Goal: Task Accomplishment & Management: Manage account settings

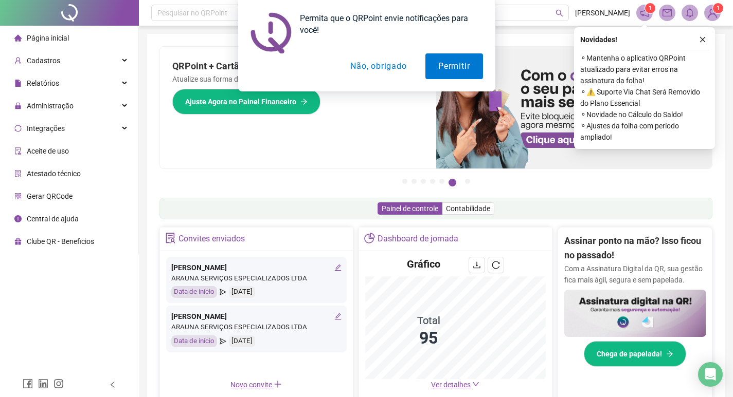
click at [369, 67] on button "Não, obrigado" at bounding box center [378, 66] width 82 height 26
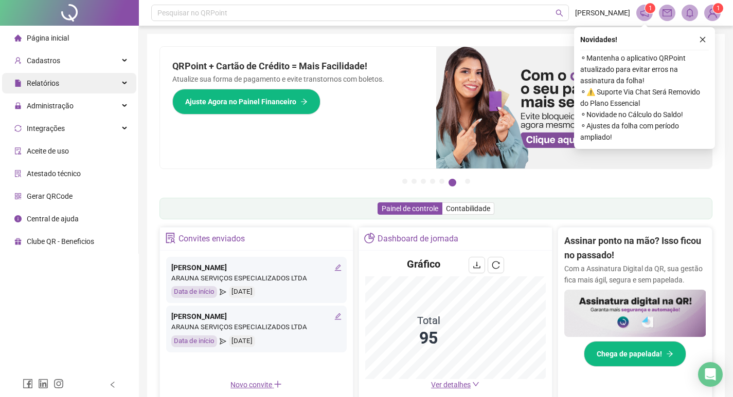
click at [73, 87] on div "Relatórios" at bounding box center [69, 83] width 134 height 21
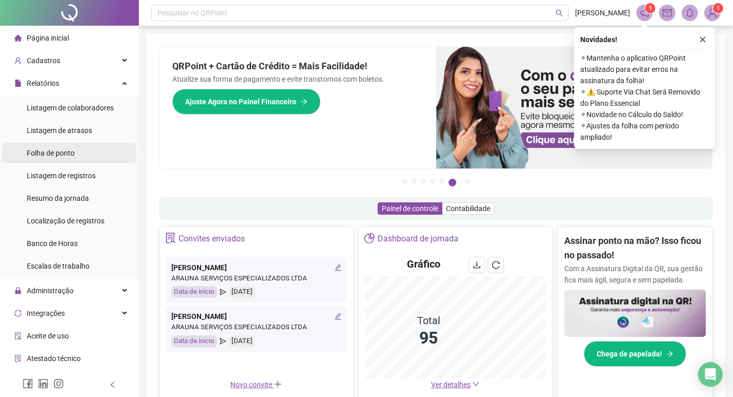
click at [62, 151] on span "Folha de ponto" at bounding box center [51, 153] width 48 height 8
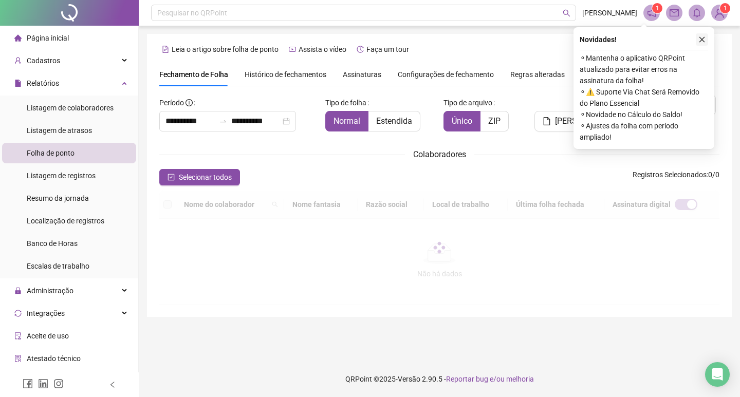
click at [704, 40] on icon "close" at bounding box center [702, 39] width 7 height 7
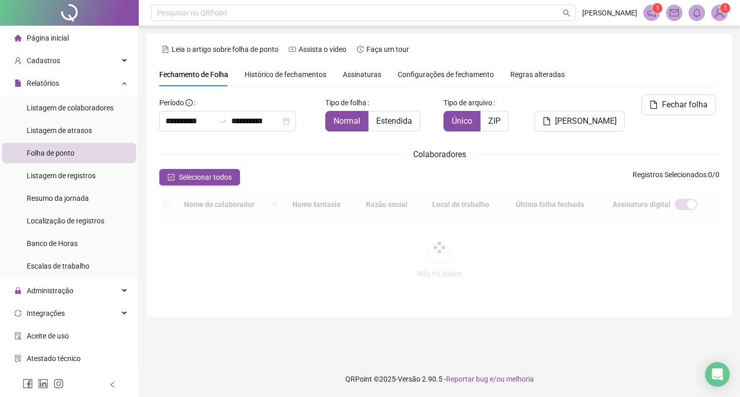
click at [360, 77] on span "Assinaturas" at bounding box center [362, 74] width 39 height 7
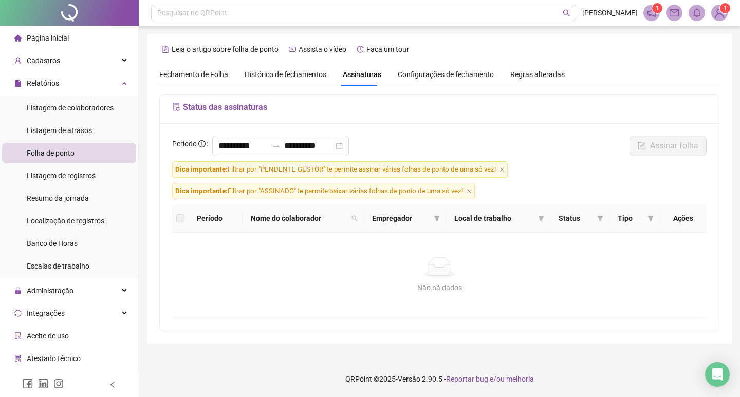
click at [298, 76] on span "Histórico de fechamentos" at bounding box center [286, 74] width 82 height 8
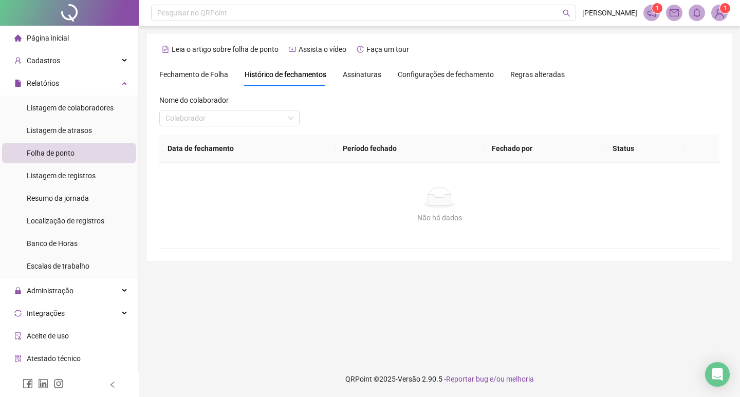
click at [201, 73] on span "Fechamento de Folha" at bounding box center [193, 74] width 69 height 8
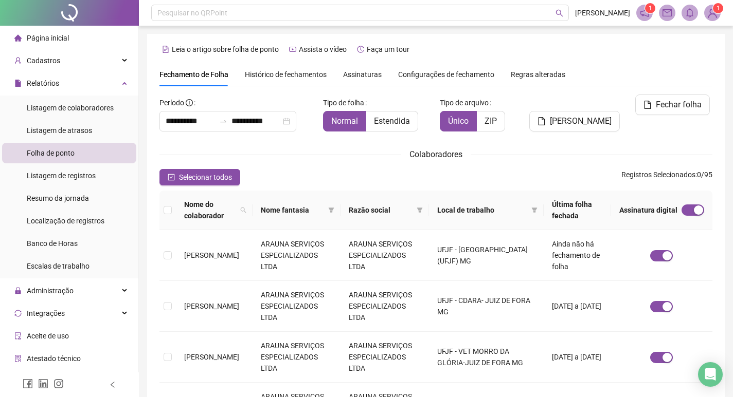
scroll to position [12, 0]
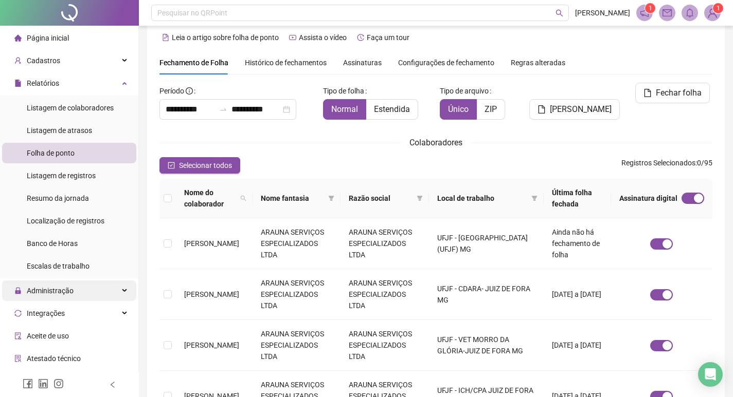
click at [88, 294] on div "Administração" at bounding box center [69, 291] width 134 height 21
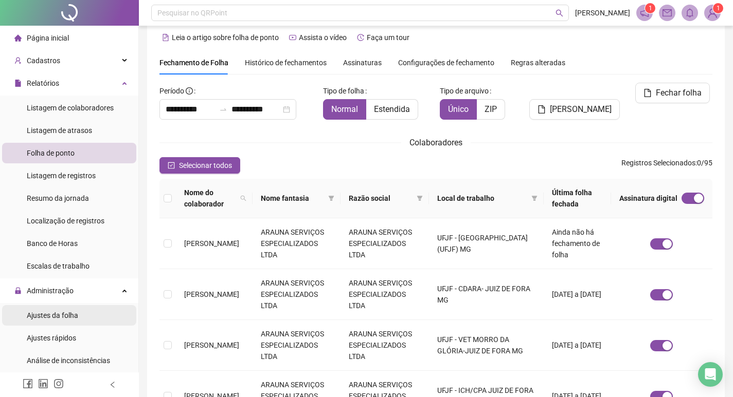
click at [78, 315] on li "Ajustes da folha" at bounding box center [69, 315] width 134 height 21
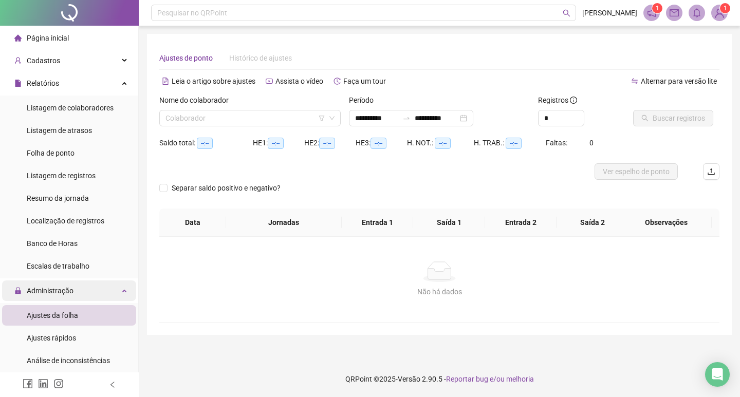
type input "**********"
click at [235, 123] on input "search" at bounding box center [246, 118] width 160 height 15
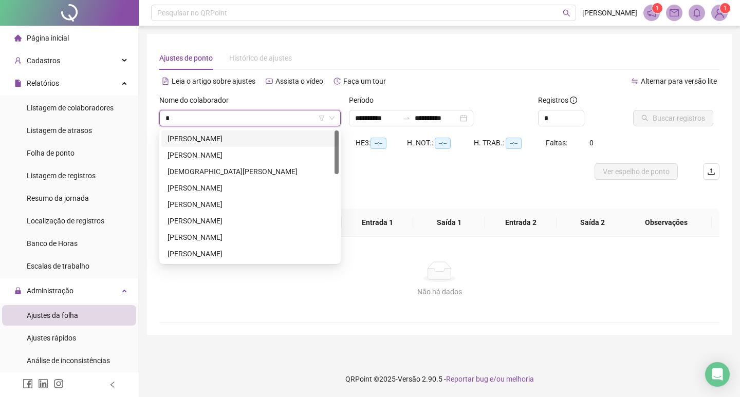
type input "**"
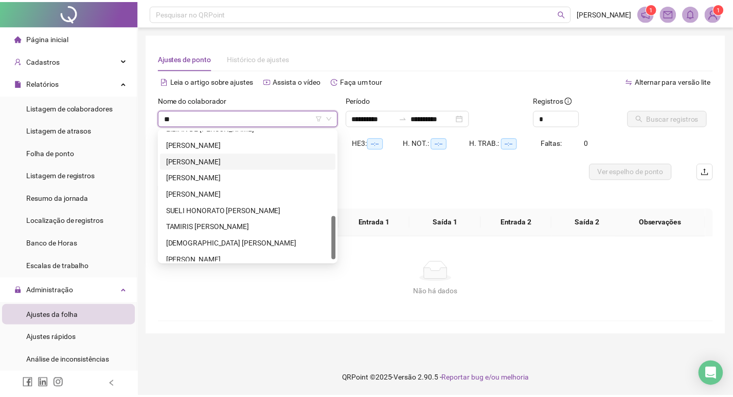
scroll to position [154, 0]
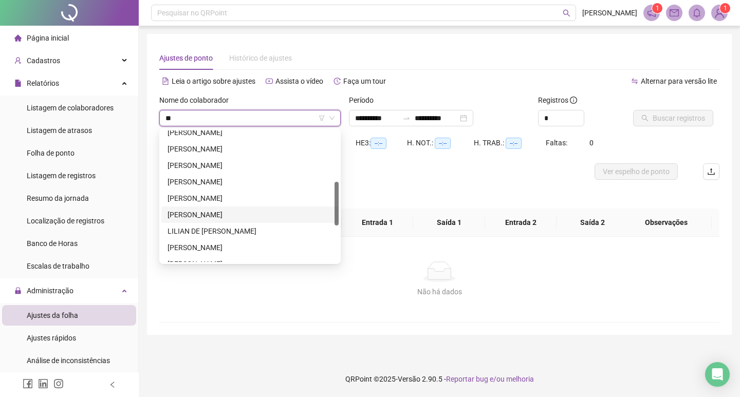
click at [255, 215] on div "LILIAN BATISTA DE SOUZA" at bounding box center [250, 214] width 165 height 11
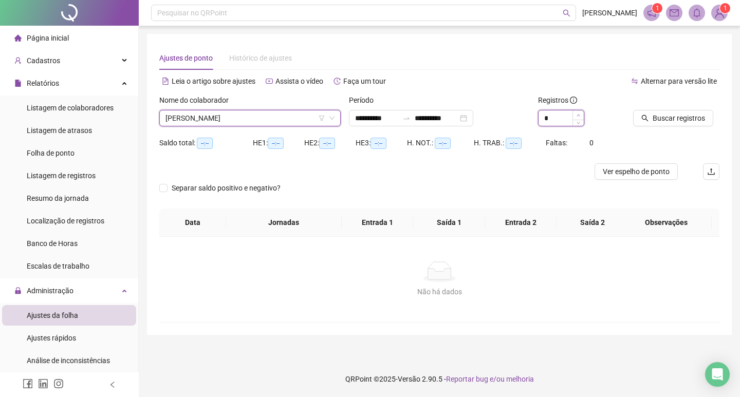
type input "*"
click at [577, 116] on icon "up" at bounding box center [579, 116] width 4 height 4
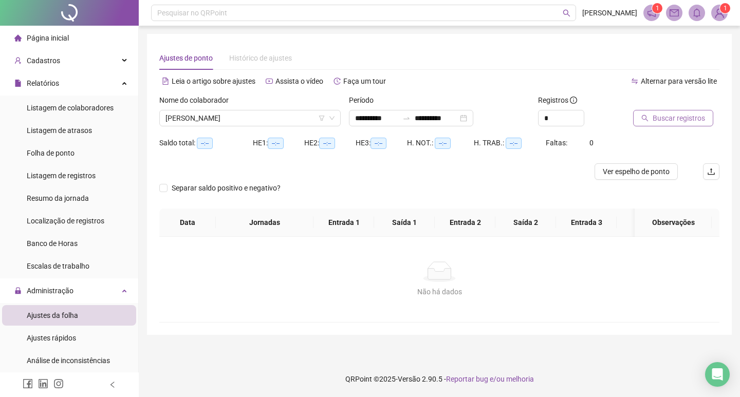
click at [654, 119] on span "Buscar registros" at bounding box center [679, 118] width 52 height 11
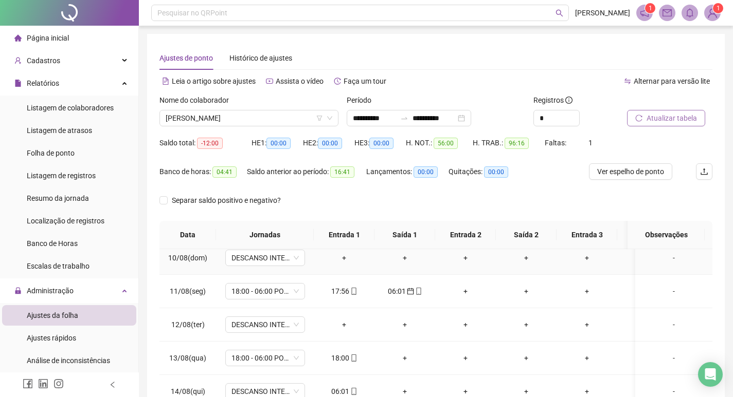
scroll to position [360, 0]
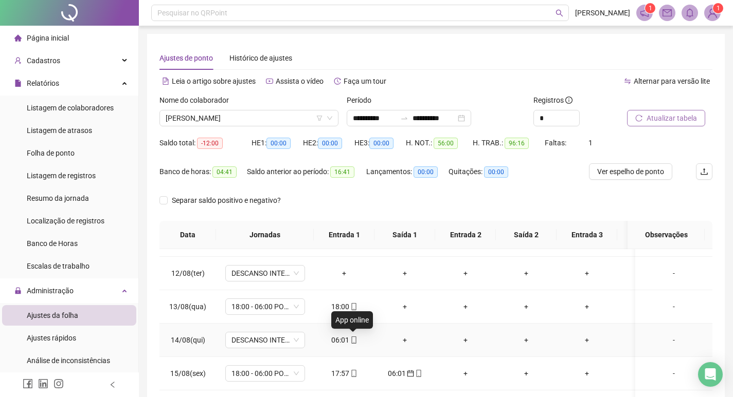
click at [354, 344] on span at bounding box center [353, 340] width 8 height 8
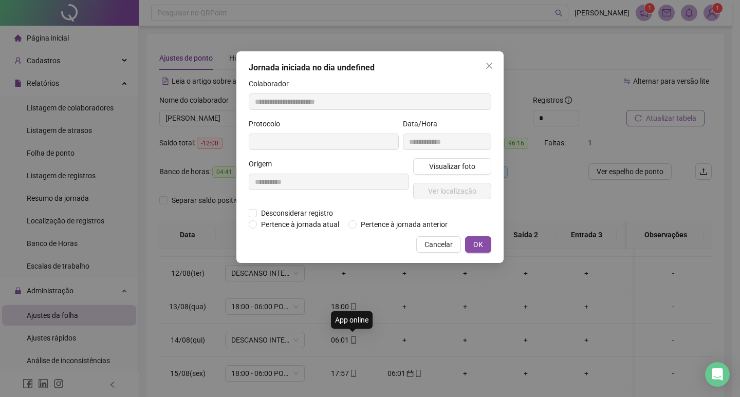
type input "**********"
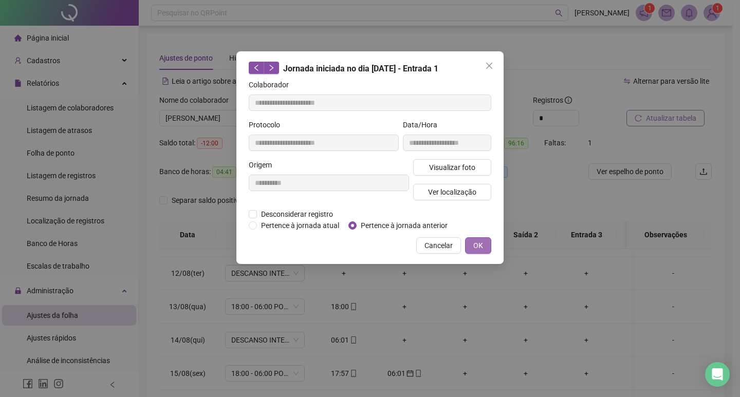
click at [481, 242] on span "OK" at bounding box center [478, 245] width 10 height 11
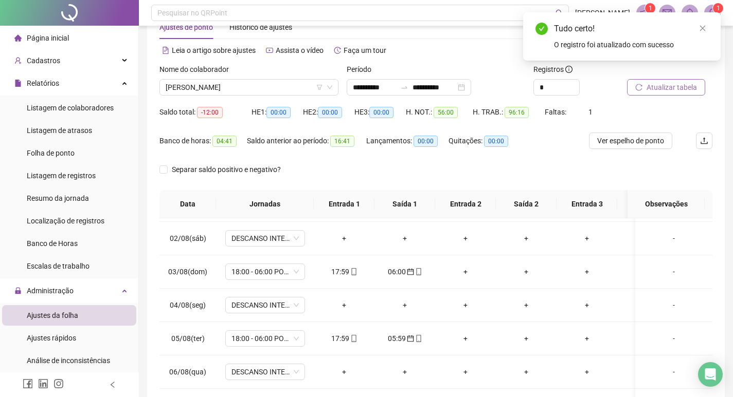
scroll to position [0, 0]
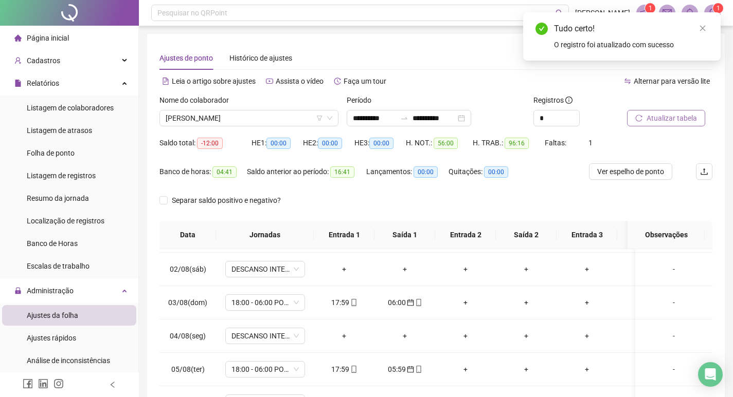
click at [658, 109] on div at bounding box center [657, 102] width 60 height 15
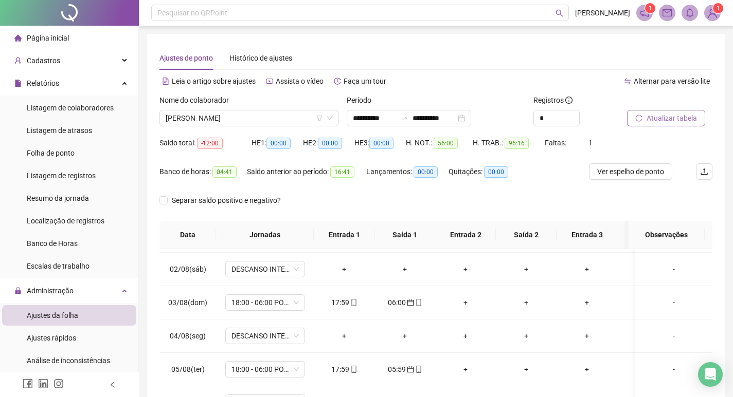
click at [655, 115] on span "Atualizar tabela" at bounding box center [671, 118] width 50 height 11
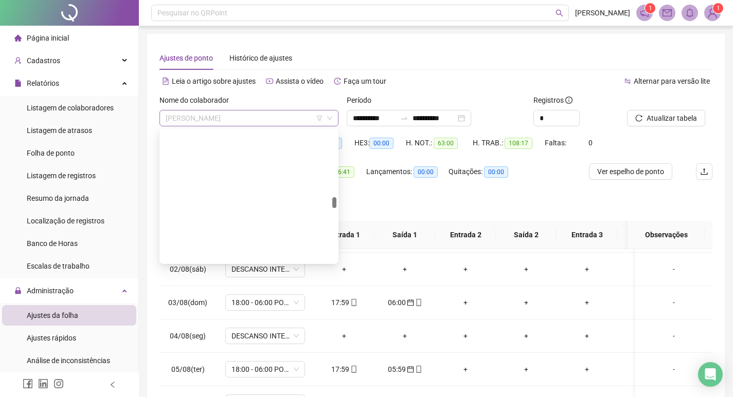
click at [264, 117] on span "LILIAN BATISTA DE SOUZA" at bounding box center [249, 118] width 167 height 15
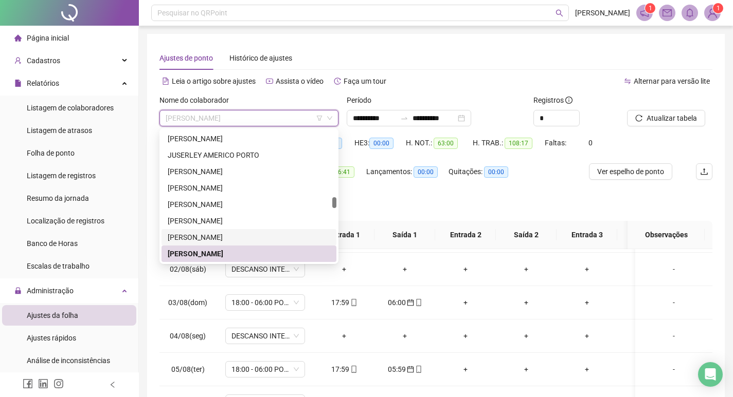
click at [262, 238] on div "LEANDRO PEIXOTO DORNELLAS" at bounding box center [249, 237] width 162 height 11
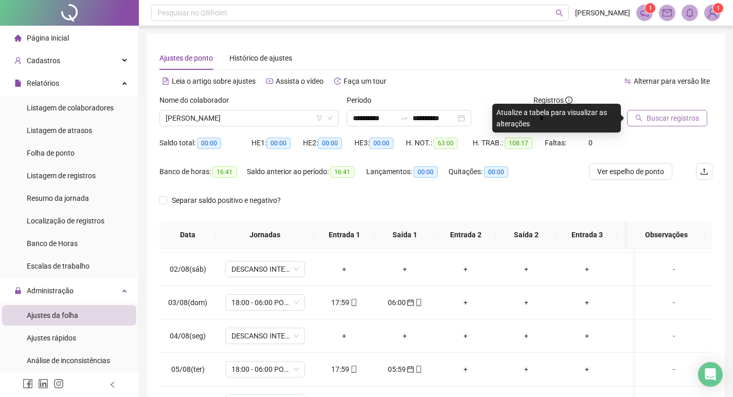
click at [661, 119] on span "Buscar registros" at bounding box center [672, 118] width 52 height 11
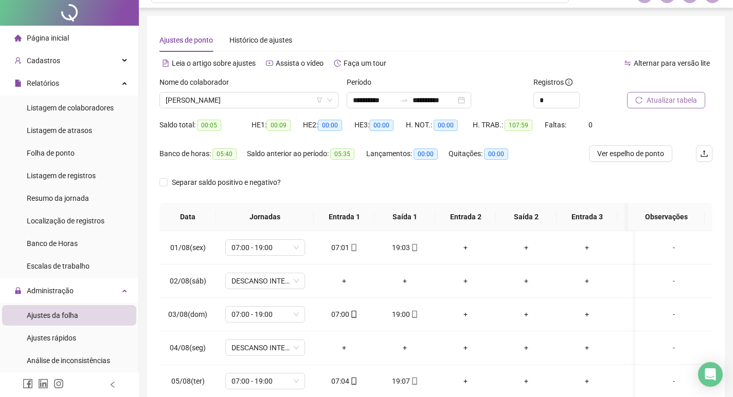
scroll to position [0, 0]
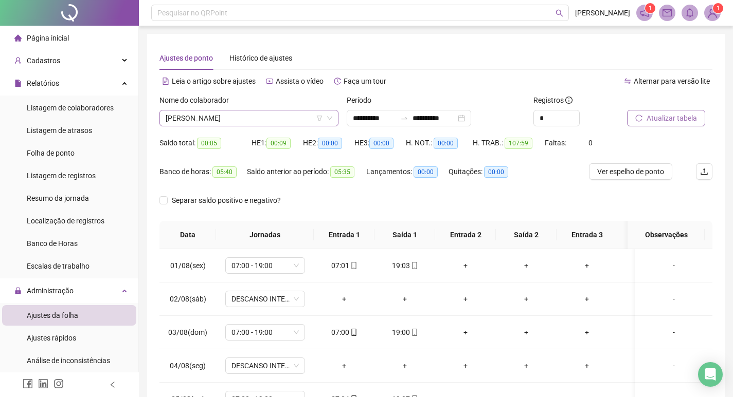
click at [283, 116] on span "LEANDRO PEIXOTO DORNELLAS" at bounding box center [249, 118] width 167 height 15
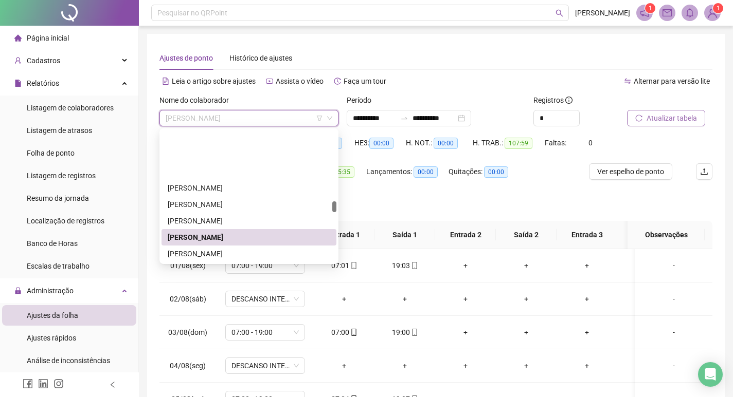
scroll to position [841, 0]
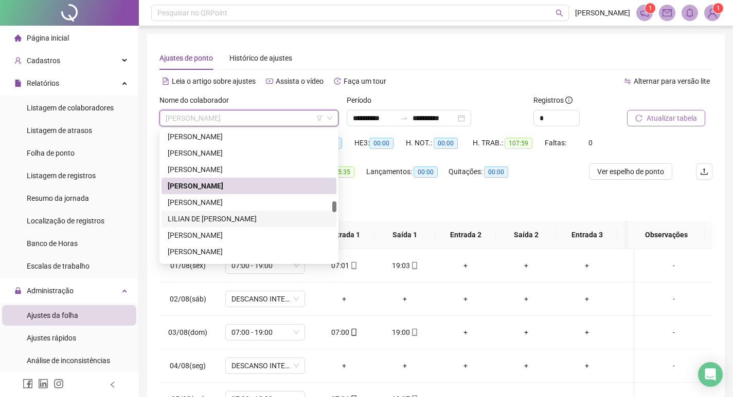
click at [251, 214] on div "LILIAN DE FATIMA PEREIRA ARAUJO" at bounding box center [249, 218] width 162 height 11
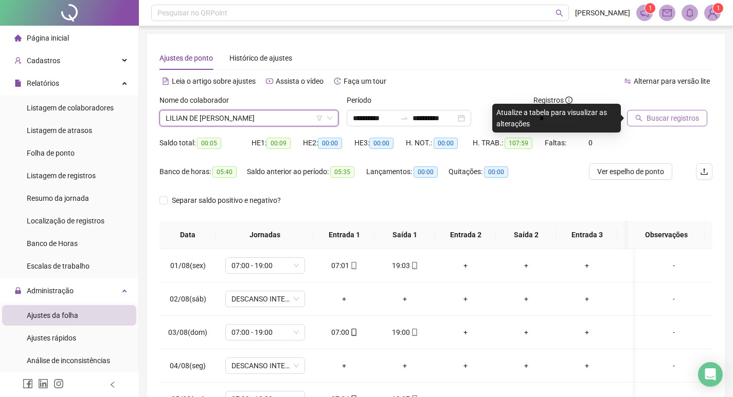
click at [660, 119] on span "Buscar registros" at bounding box center [672, 118] width 52 height 11
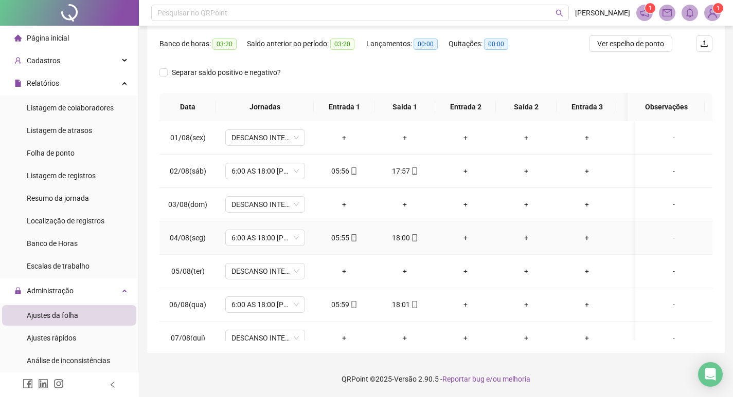
scroll to position [0, 0]
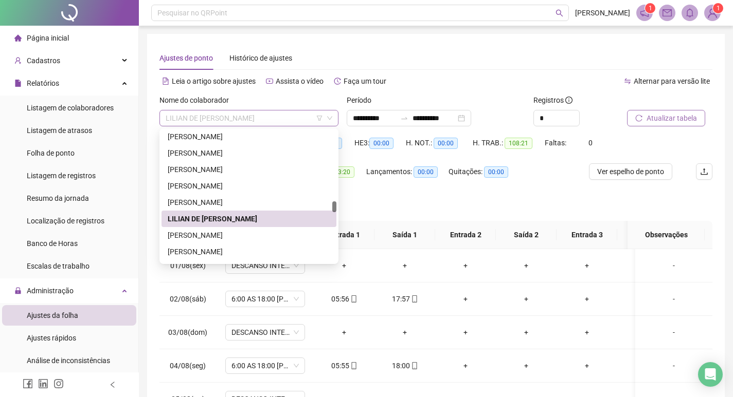
click at [287, 116] on span "LILIAN DE FATIMA PEREIRA ARAUJO" at bounding box center [249, 118] width 167 height 15
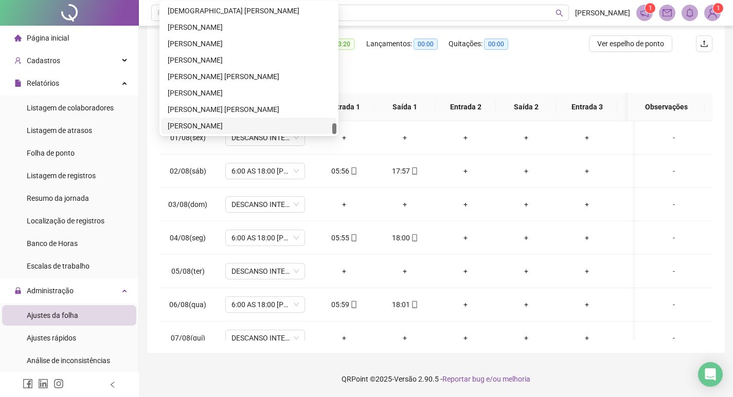
click at [253, 124] on div "WILLER SANTOS SOUZA" at bounding box center [249, 125] width 162 height 11
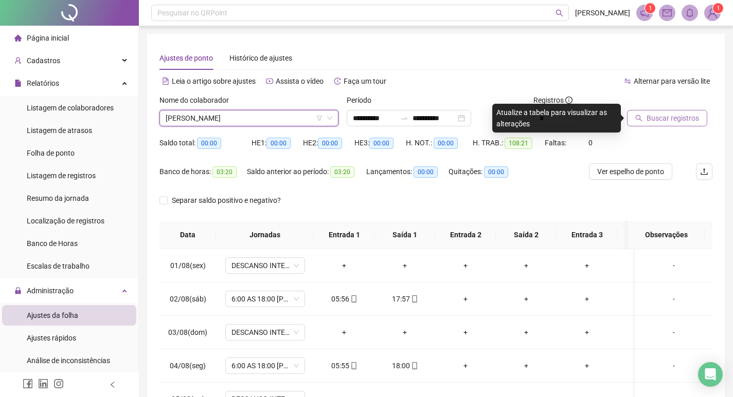
click at [654, 120] on span "Buscar registros" at bounding box center [672, 118] width 52 height 11
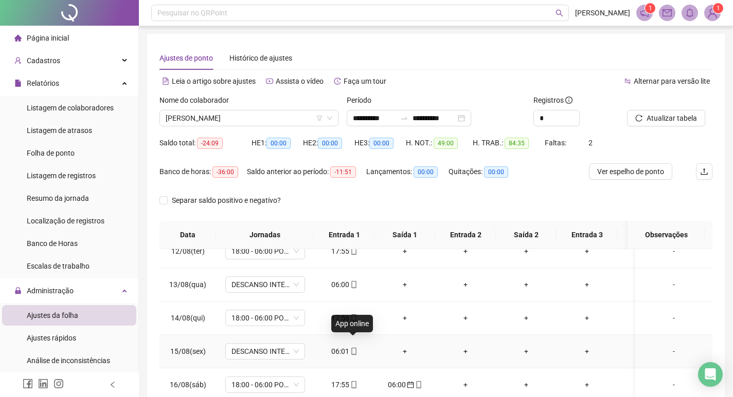
click at [354, 348] on icon "mobile" at bounding box center [353, 351] width 5 height 7
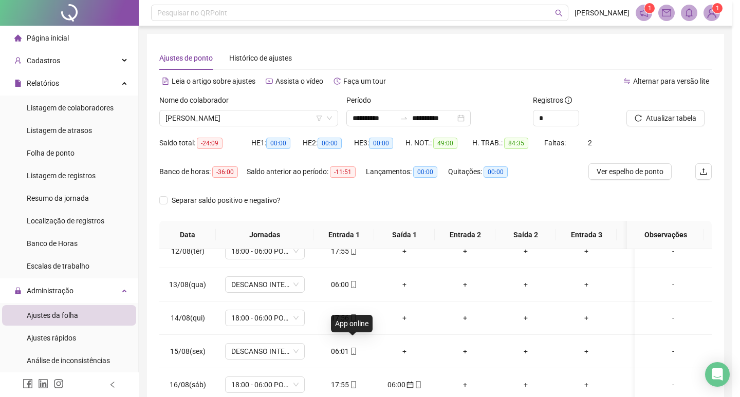
type input "**********"
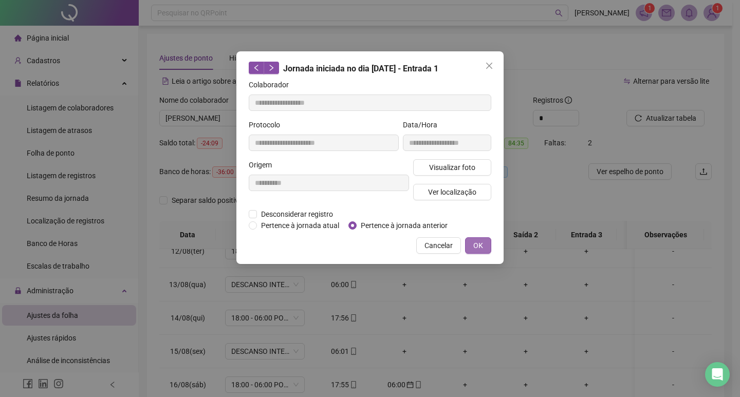
click at [481, 245] on span "OK" at bounding box center [478, 245] width 10 height 11
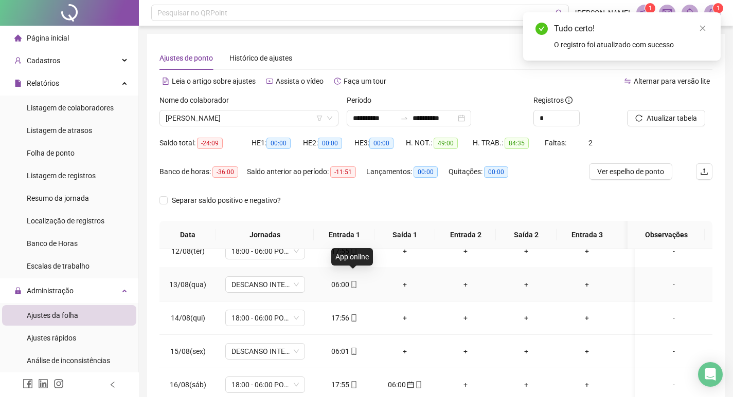
click at [353, 281] on icon "mobile" at bounding box center [353, 284] width 7 height 7
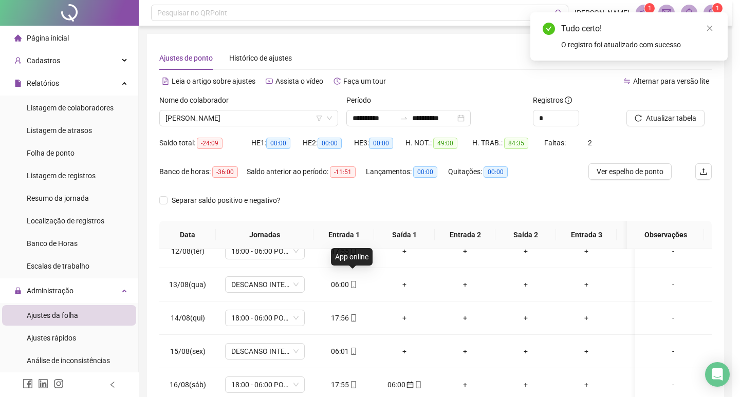
type input "**********"
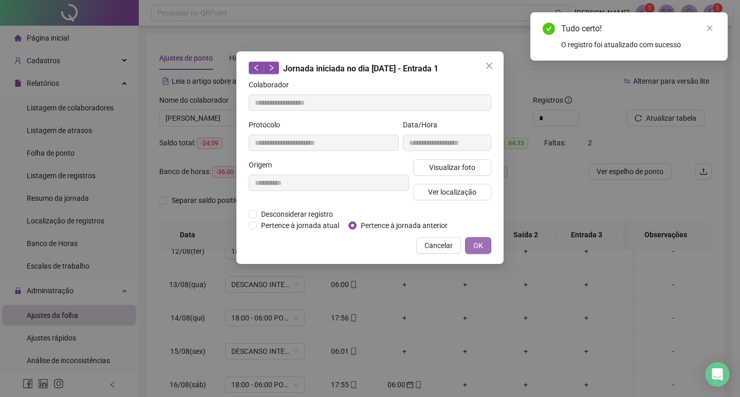
click at [477, 244] on span "OK" at bounding box center [478, 245] width 10 height 11
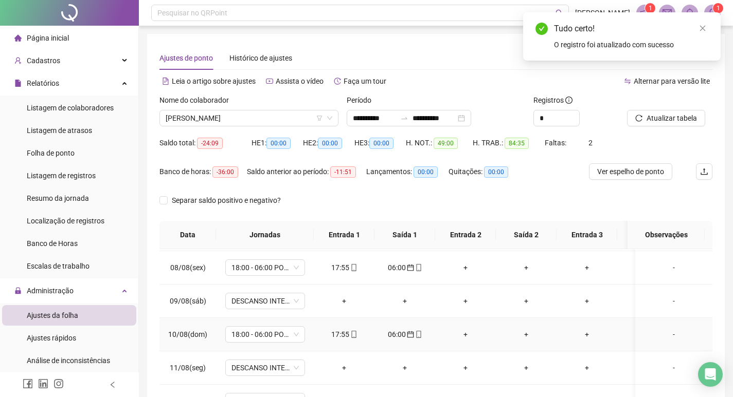
scroll to position [184, 0]
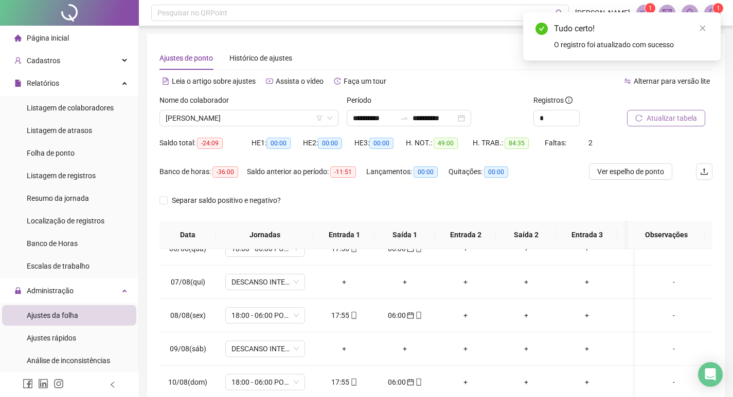
click at [665, 118] on span "Atualizar tabela" at bounding box center [671, 118] width 50 height 11
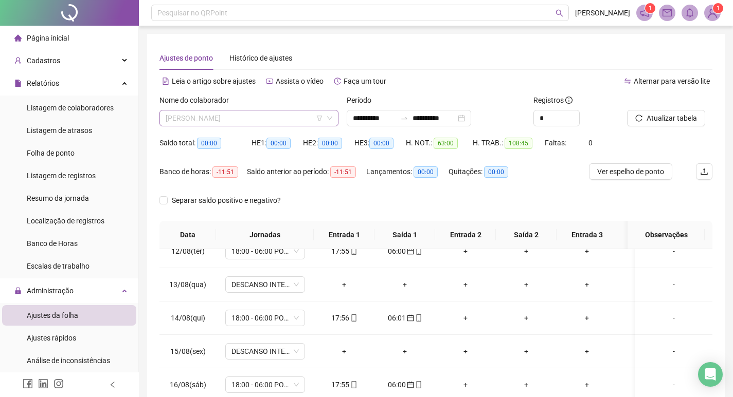
click at [266, 117] on span "WILLER SANTOS SOUZA" at bounding box center [249, 118] width 167 height 15
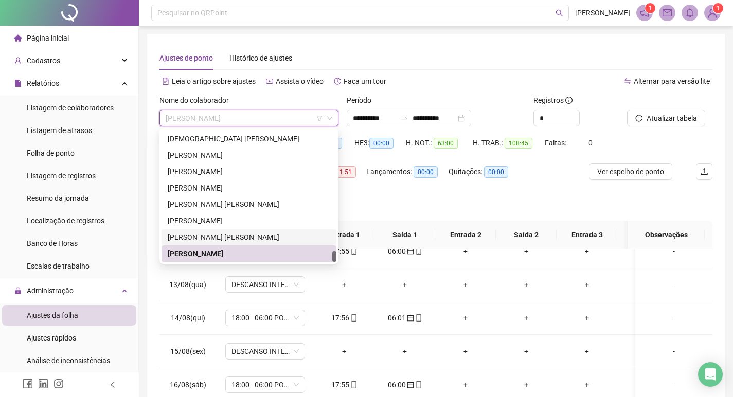
click at [281, 237] on div "WELLERSON GERALDO DE PAIVA" at bounding box center [249, 237] width 162 height 11
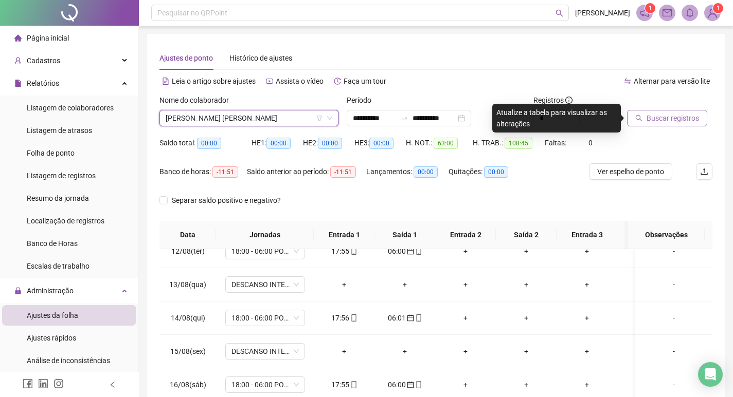
click at [662, 121] on span "Buscar registros" at bounding box center [672, 118] width 52 height 11
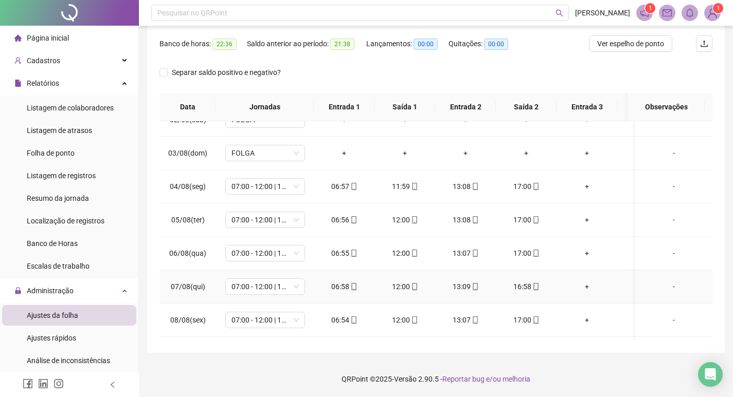
scroll to position [0, 0]
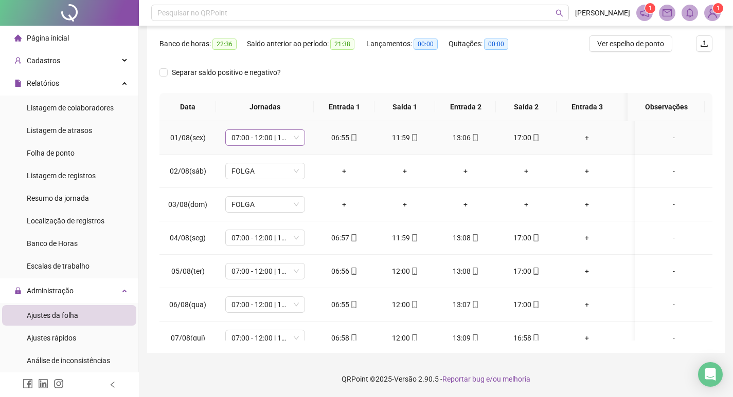
click at [297, 139] on span "07:00 - 12:00 | 13:12 - 17:00" at bounding box center [264, 137] width 67 height 15
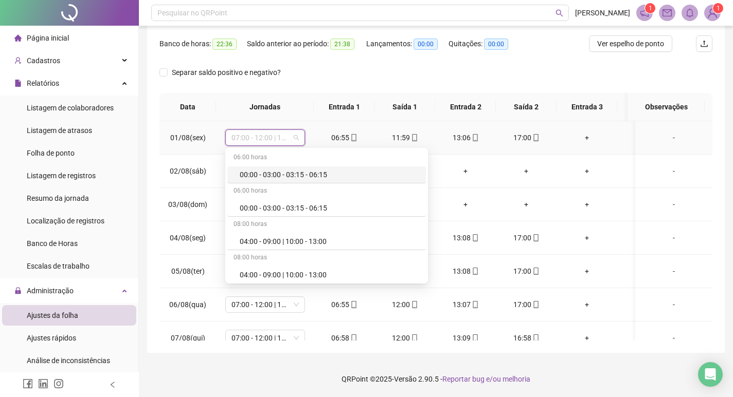
click at [294, 140] on span "07:00 - 12:00 | 13:12 - 17:00" at bounding box center [264, 137] width 67 height 15
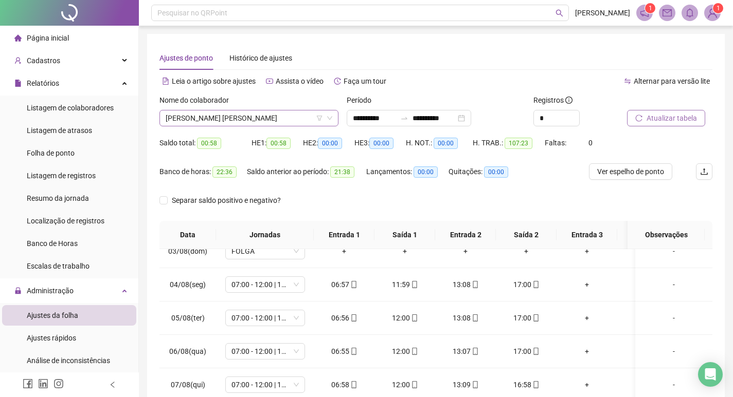
click at [275, 115] on span "WELLERSON GERALDO DE PAIVA" at bounding box center [249, 118] width 167 height 15
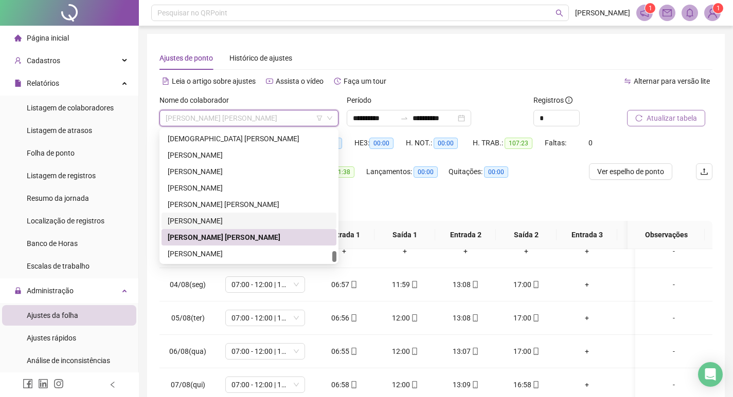
click at [261, 221] on div "WANDERSON MAGNO DE SOUZA" at bounding box center [249, 220] width 162 height 11
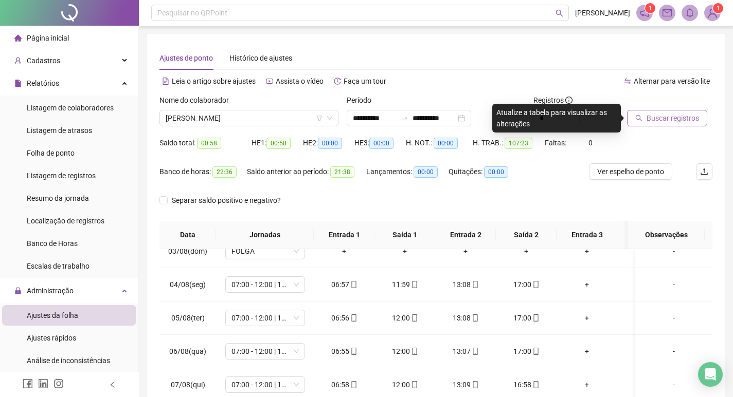
click at [665, 116] on span "Buscar registros" at bounding box center [672, 118] width 52 height 11
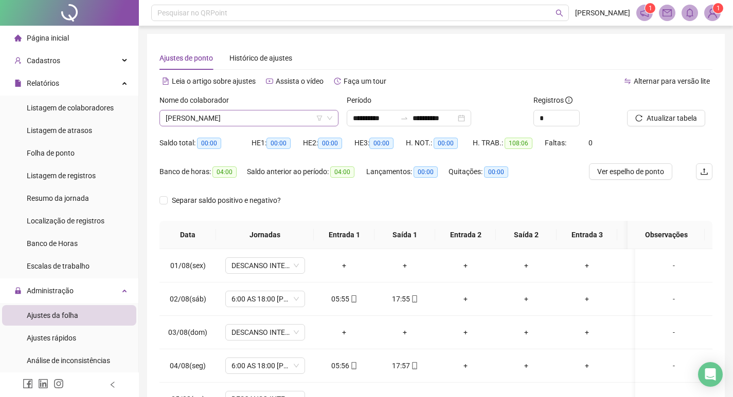
click at [299, 116] on span "WANDERSON MAGNO DE SOUZA" at bounding box center [249, 118] width 167 height 15
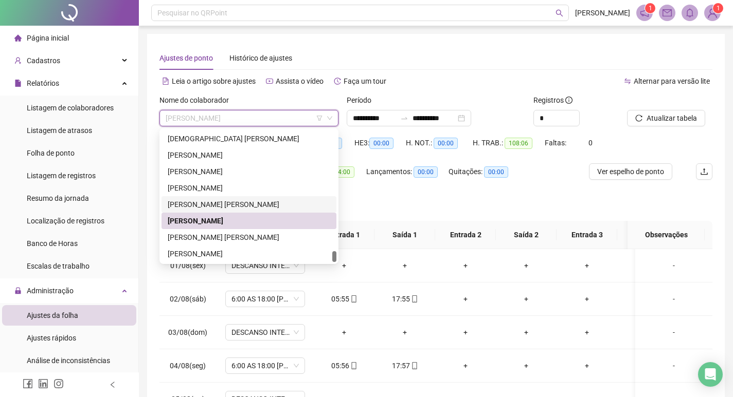
click at [270, 204] on div "WAGNER APARECIDO BAPTISTA" at bounding box center [249, 204] width 162 height 11
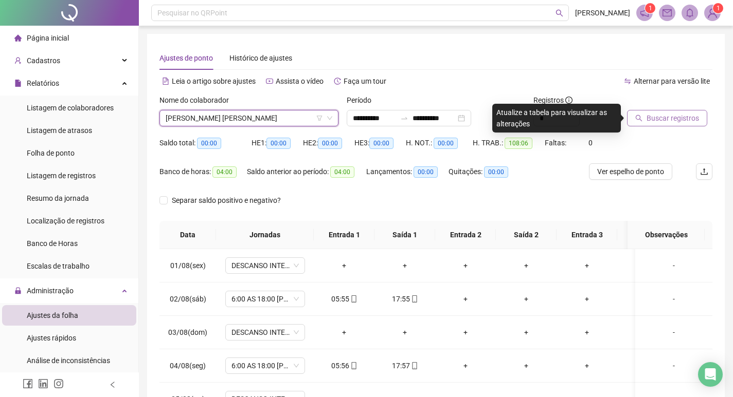
click at [666, 120] on span "Buscar registros" at bounding box center [672, 118] width 52 height 11
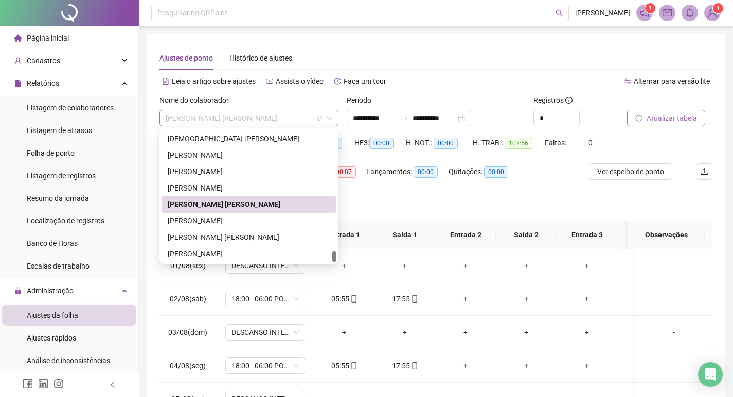
click at [282, 115] on span "WAGNER APARECIDO BAPTISTA" at bounding box center [249, 118] width 167 height 15
click at [267, 182] on div "VANESSA PEREIRA PAIVA DE ALMEIDA" at bounding box center [249, 187] width 162 height 11
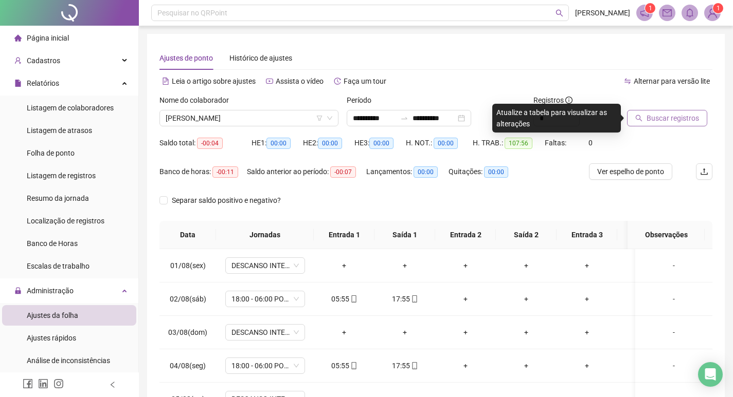
click at [687, 117] on span "Buscar registros" at bounding box center [672, 118] width 52 height 11
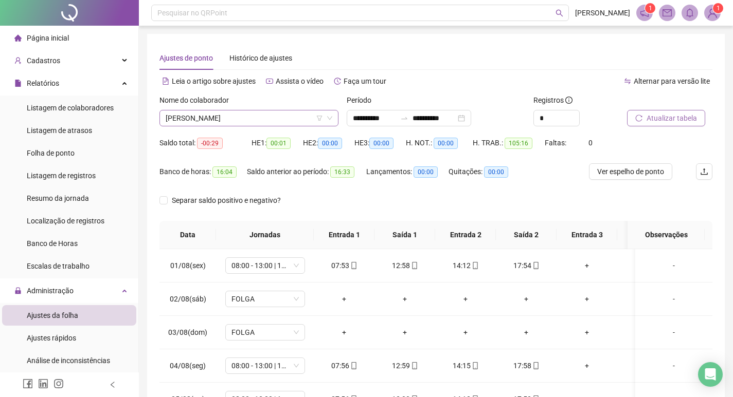
click at [295, 114] on span "VANESSA PEREIRA PAIVA DE ALMEIDA" at bounding box center [249, 118] width 167 height 15
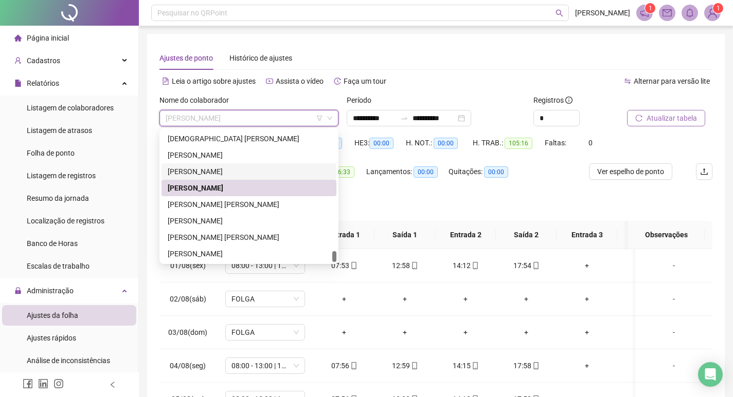
click at [279, 170] on div "VALMAR SIMOES CARDOSO" at bounding box center [249, 171] width 162 height 11
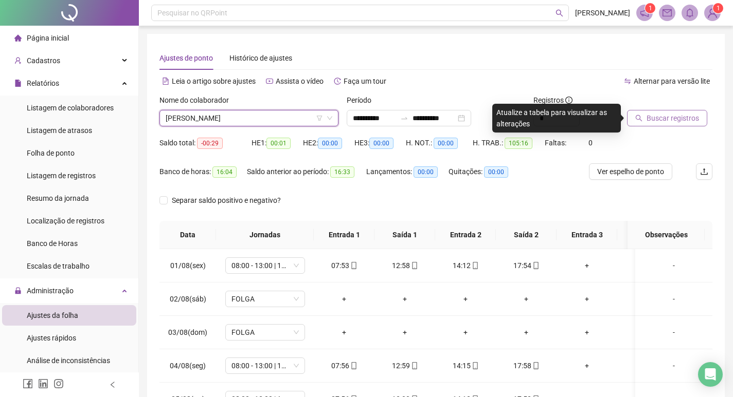
click at [686, 118] on span "Buscar registros" at bounding box center [672, 118] width 52 height 11
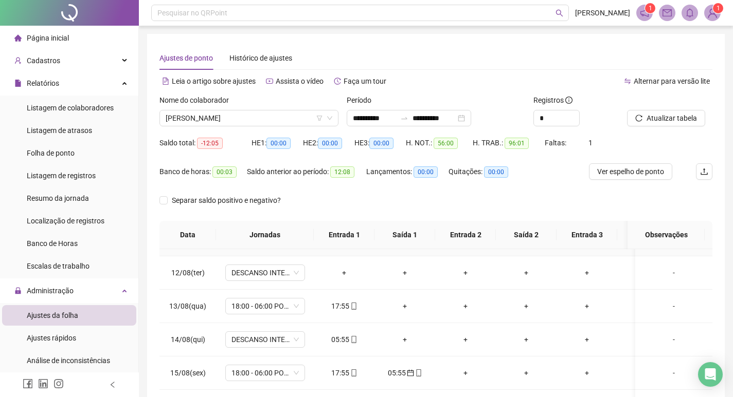
scroll to position [390, 0]
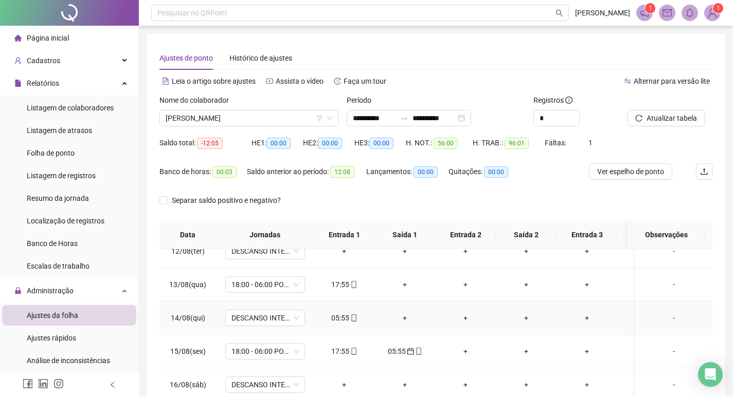
click at [352, 314] on span at bounding box center [353, 318] width 8 height 8
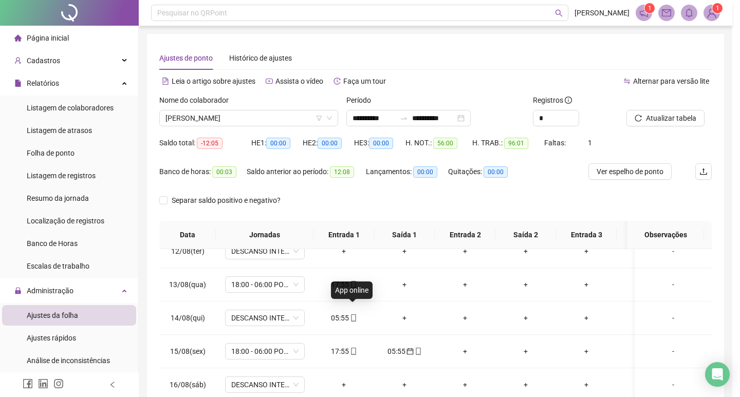
type input "**********"
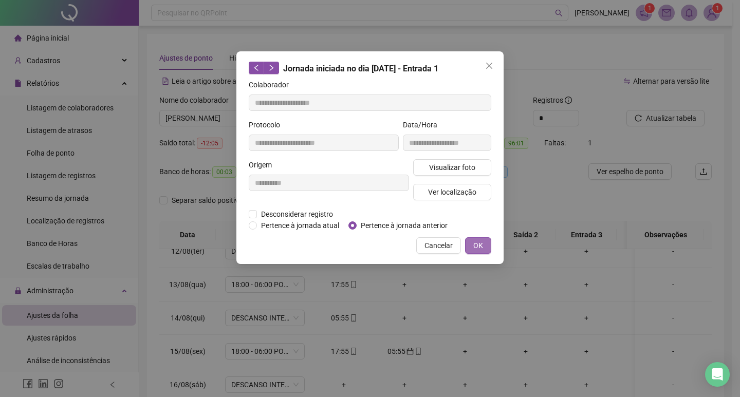
click at [482, 247] on span "OK" at bounding box center [478, 245] width 10 height 11
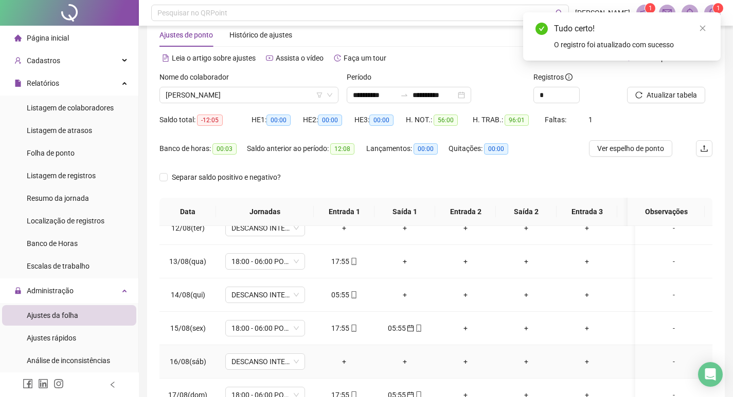
scroll to position [0, 0]
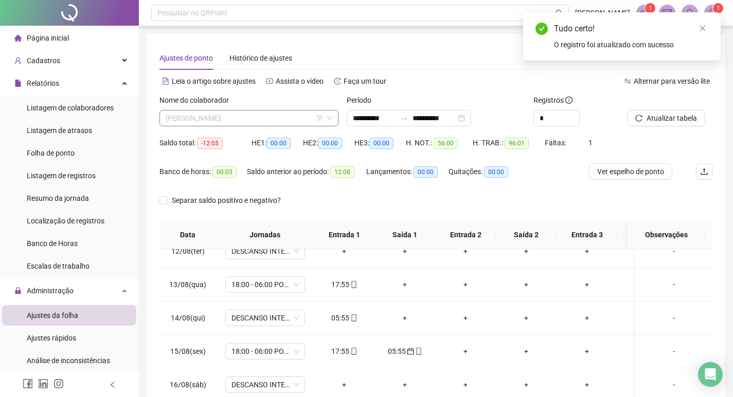
click at [276, 124] on span "VALMAR SIMOES CARDOSO" at bounding box center [249, 118] width 167 height 15
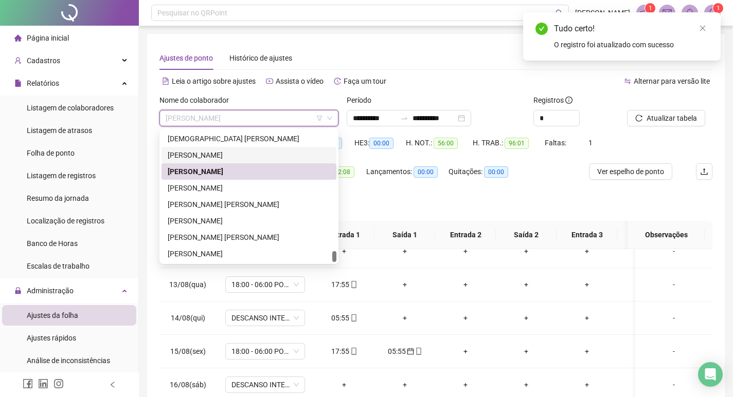
click at [261, 152] on div "TIAGO DE OLIVEIRA NEVES" at bounding box center [249, 155] width 162 height 11
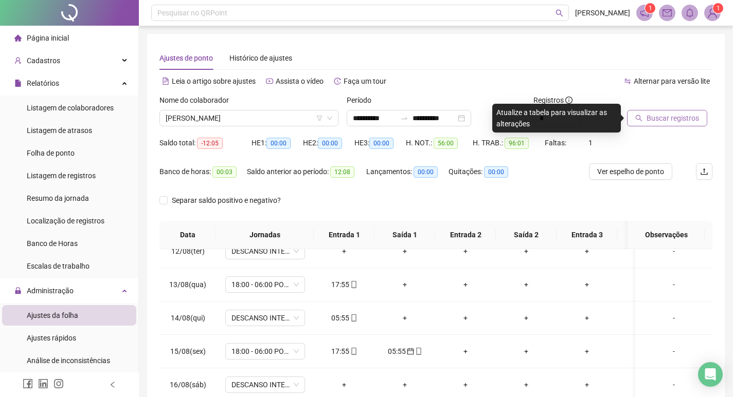
click at [684, 122] on span "Buscar registros" at bounding box center [672, 118] width 52 height 11
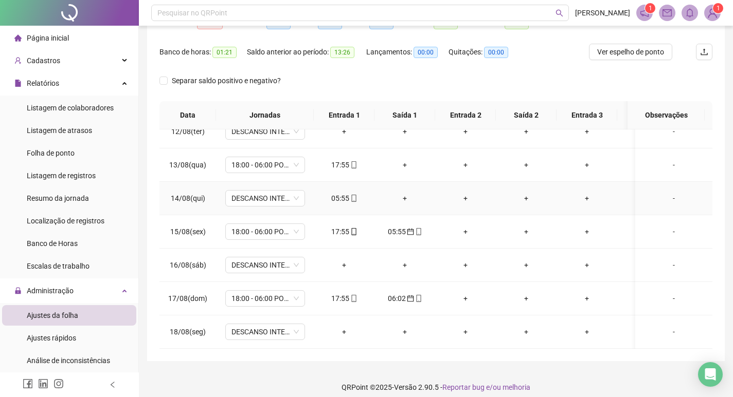
scroll to position [128, 0]
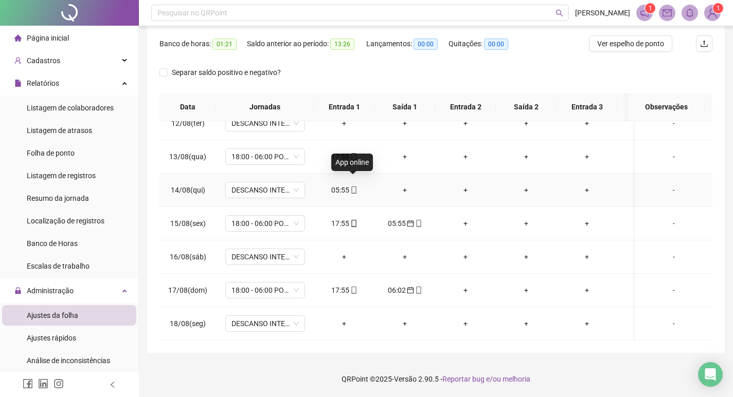
click at [352, 187] on icon "mobile" at bounding box center [353, 190] width 7 height 7
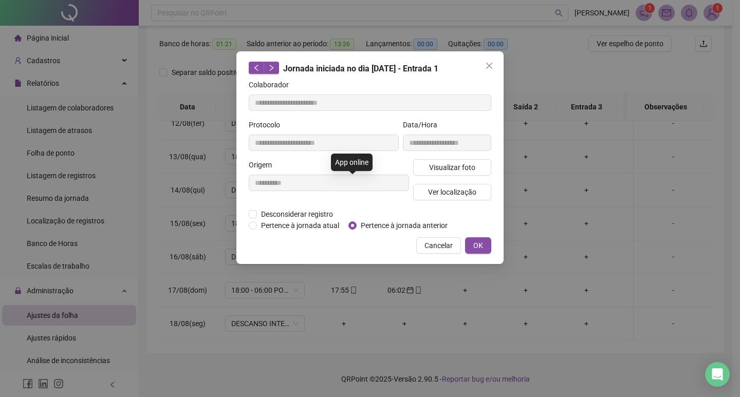
type input "**********"
click at [358, 227] on span "Pertence à jornada anterior" at bounding box center [404, 225] width 95 height 11
click at [473, 244] on button "OK" at bounding box center [478, 246] width 26 height 16
click at [480, 247] on div "**********" at bounding box center [370, 198] width 740 height 397
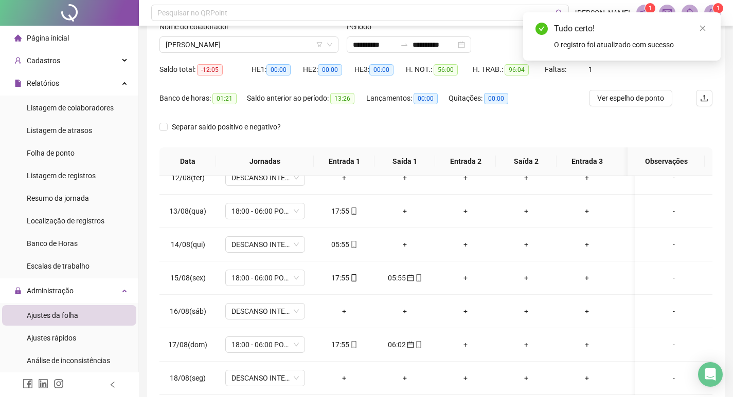
scroll to position [0, 0]
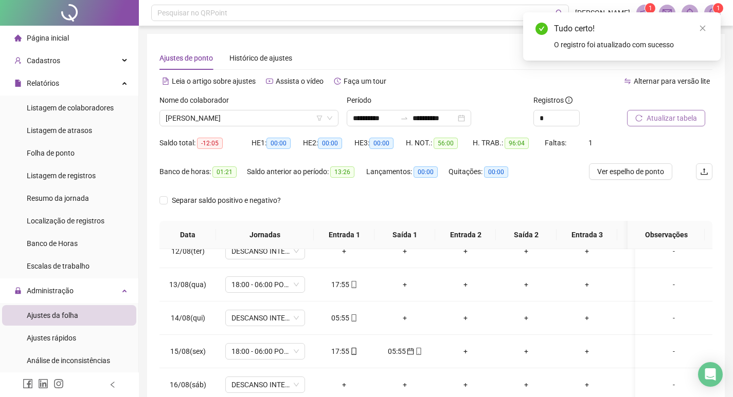
click at [686, 116] on span "Atualizar tabela" at bounding box center [671, 118] width 50 height 11
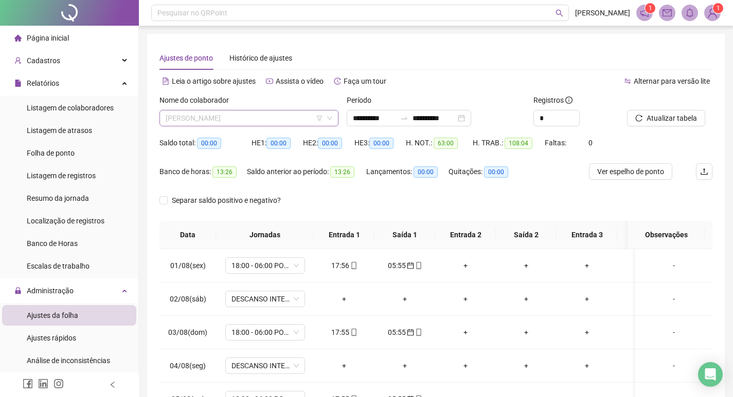
click at [281, 120] on span "TIAGO DE OLIVEIRA NEVES" at bounding box center [249, 118] width 167 height 15
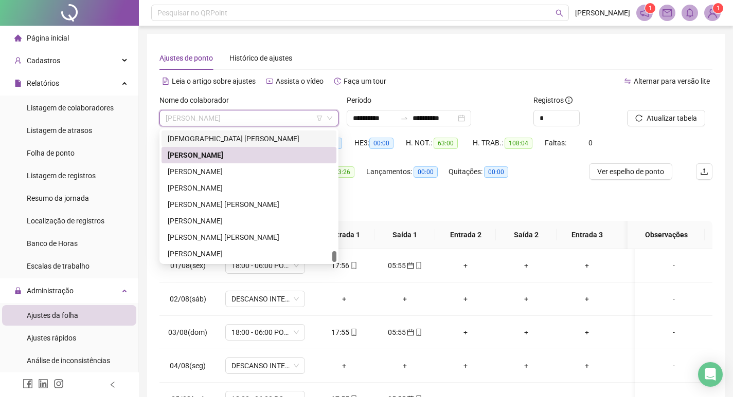
click at [280, 140] on div "THAIS CRISTINA DE OLIVEIRA BALDUTTI" at bounding box center [249, 138] width 162 height 11
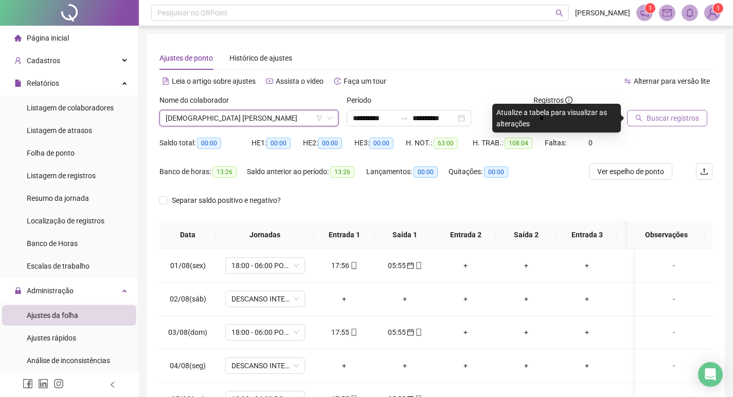
click at [663, 118] on span "Buscar registros" at bounding box center [672, 118] width 52 height 11
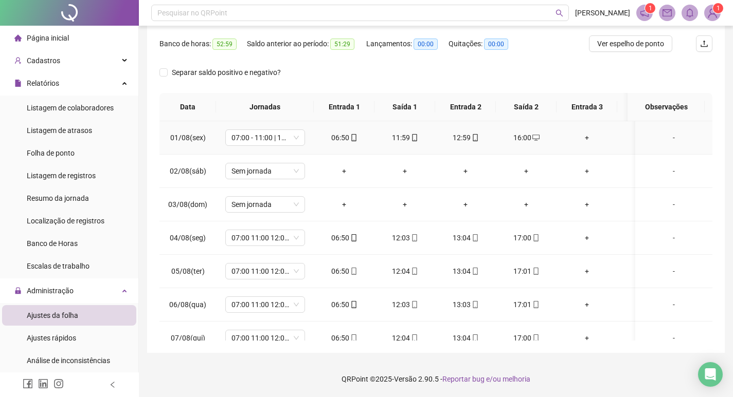
scroll to position [25, 0]
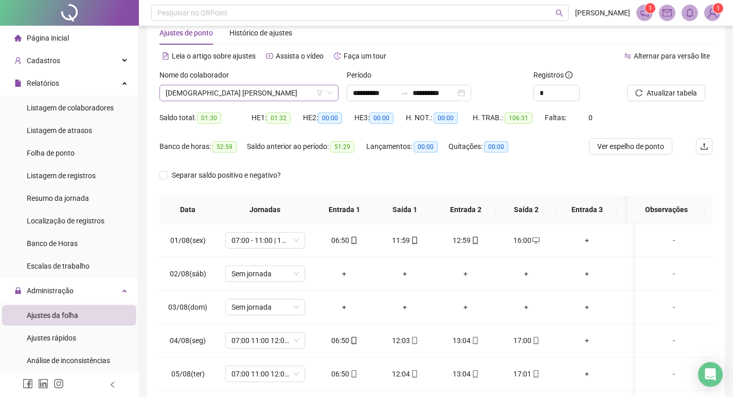
click at [301, 92] on span "THAIS CRISTINA DE OLIVEIRA BALDUTTI" at bounding box center [249, 92] width 167 height 15
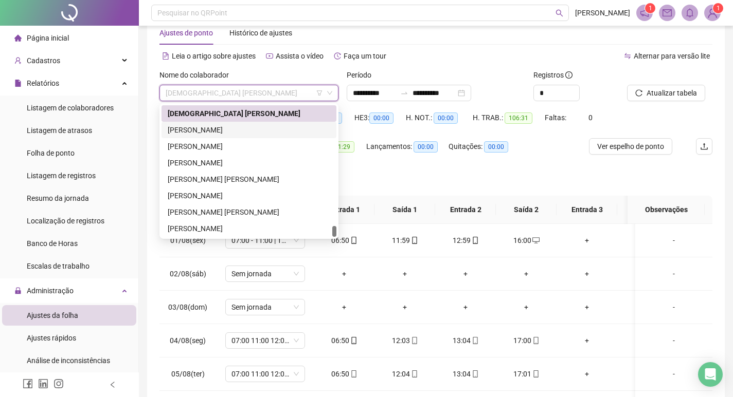
scroll to position [1380, 0]
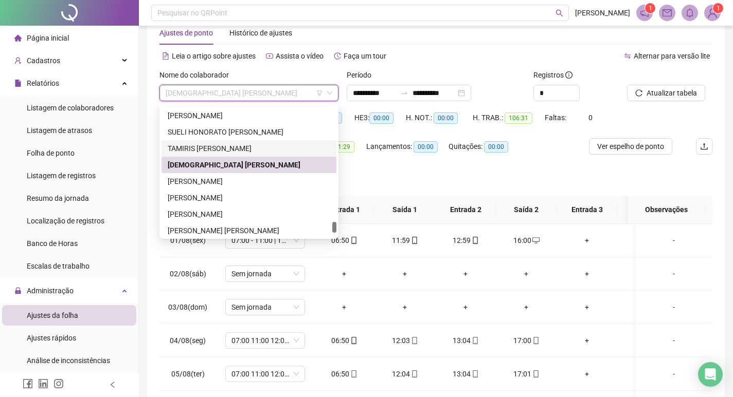
click at [267, 142] on div "TAMIRIS KELINE PEREIRA CORREIA" at bounding box center [248, 148] width 175 height 16
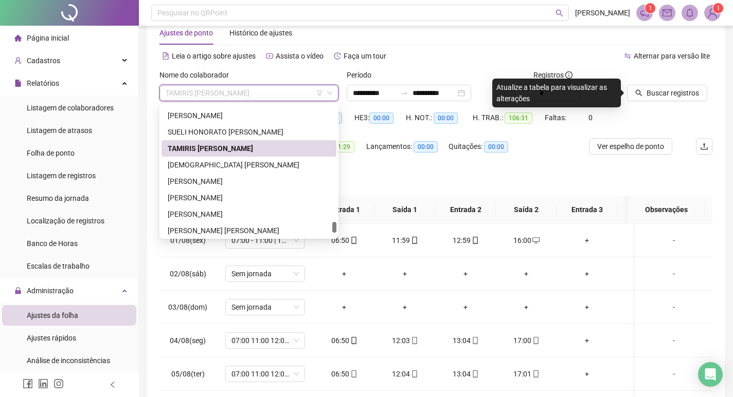
click at [285, 93] on span "TAMIRIS KELINE PEREIRA CORREIA" at bounding box center [249, 92] width 167 height 15
click at [266, 128] on div "SUELI HONORATO DA SILVA" at bounding box center [249, 131] width 162 height 11
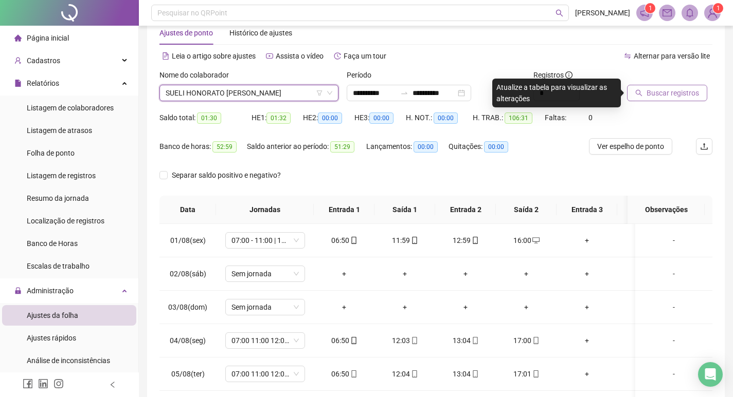
click at [667, 98] on span "Buscar registros" at bounding box center [672, 92] width 52 height 11
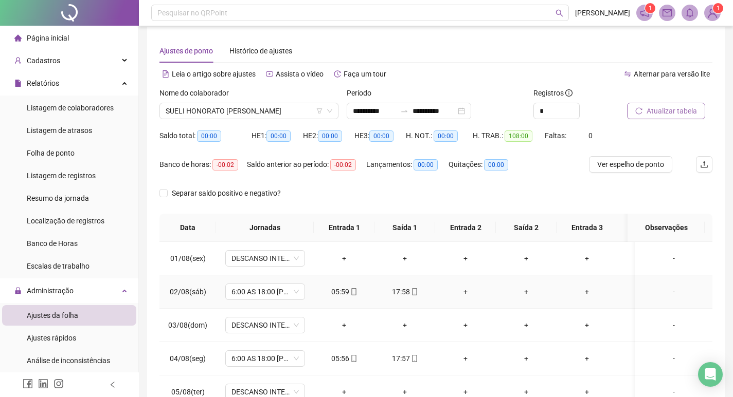
scroll to position [0, 0]
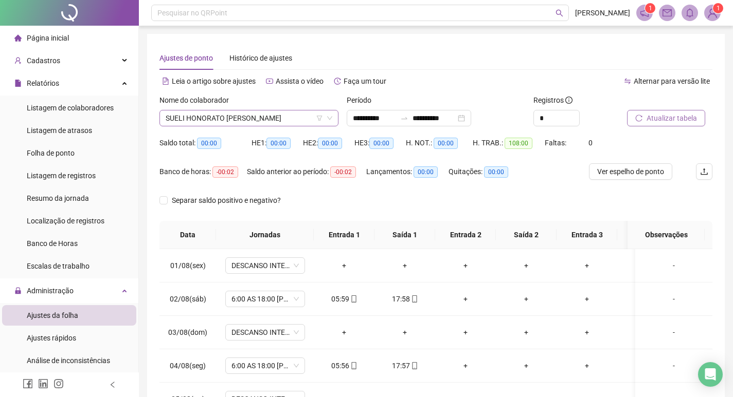
click at [283, 116] on span "SUELI HONORATO DA SILVA" at bounding box center [249, 118] width 167 height 15
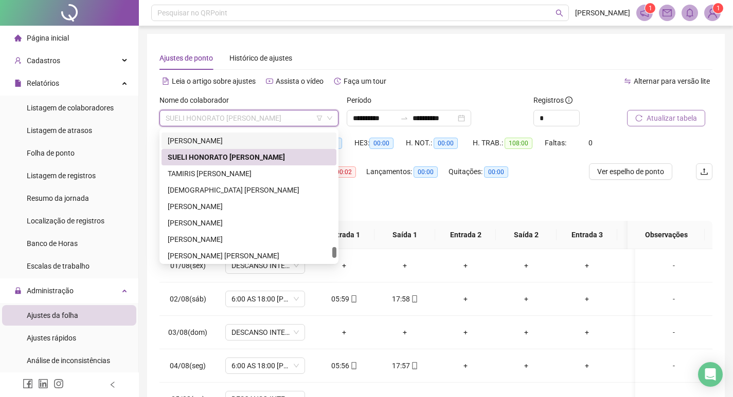
click at [269, 141] on div "SIMONE MARIANO DA SILVA MACHADO" at bounding box center [249, 140] width 162 height 11
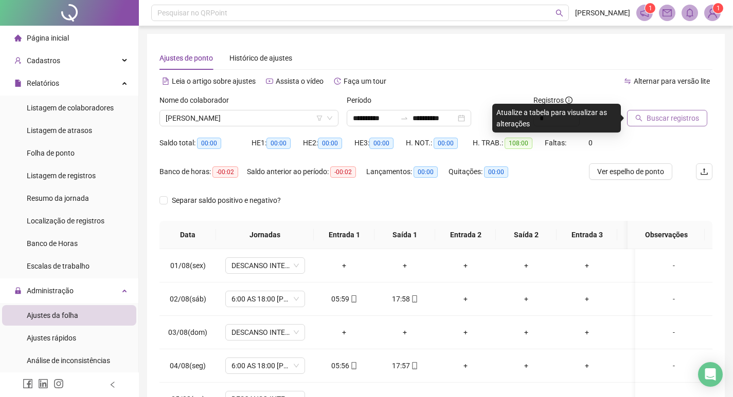
click at [672, 113] on span "Buscar registros" at bounding box center [672, 118] width 52 height 11
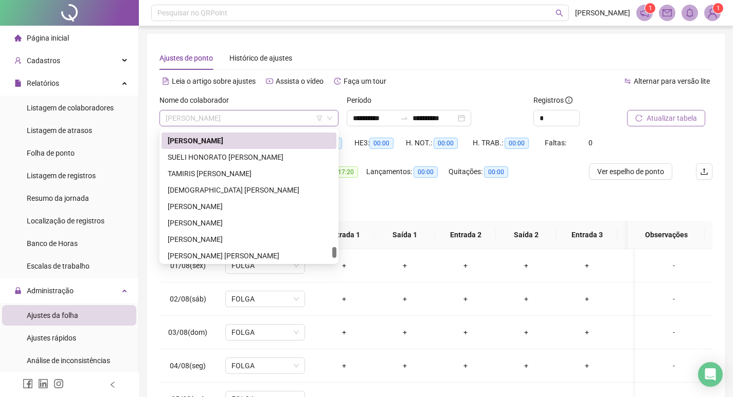
click at [304, 118] on span "SIMONE MARIANO DA SILVA MACHADO" at bounding box center [249, 118] width 167 height 15
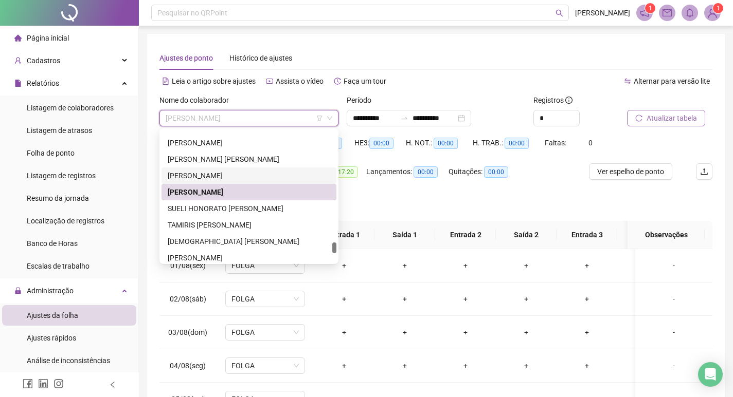
click at [278, 176] on div "SIMONE MANOEL BENTO" at bounding box center [249, 175] width 162 height 11
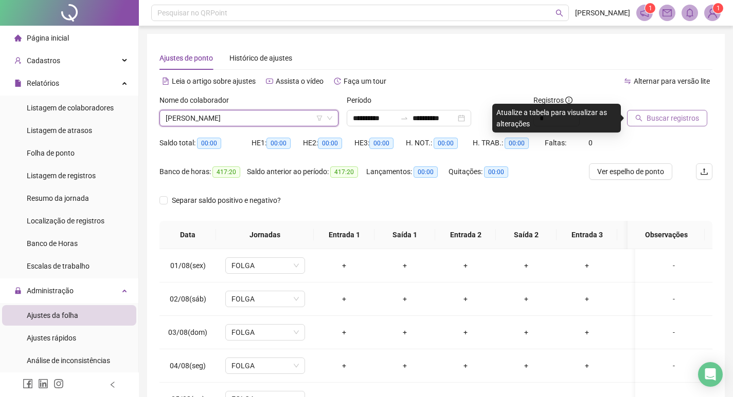
click at [647, 120] on span "Buscar registros" at bounding box center [672, 118] width 52 height 11
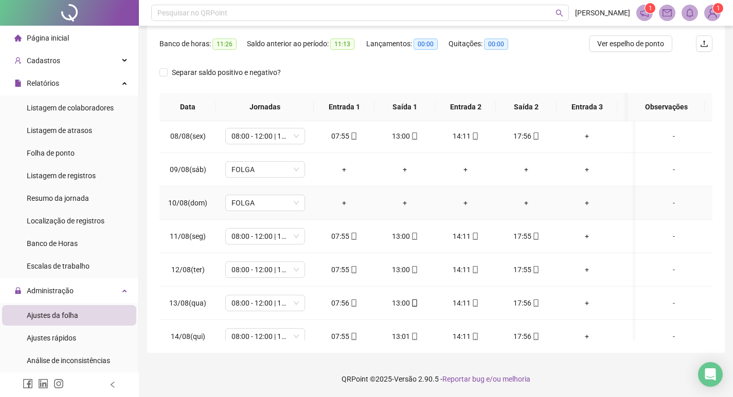
scroll to position [61, 0]
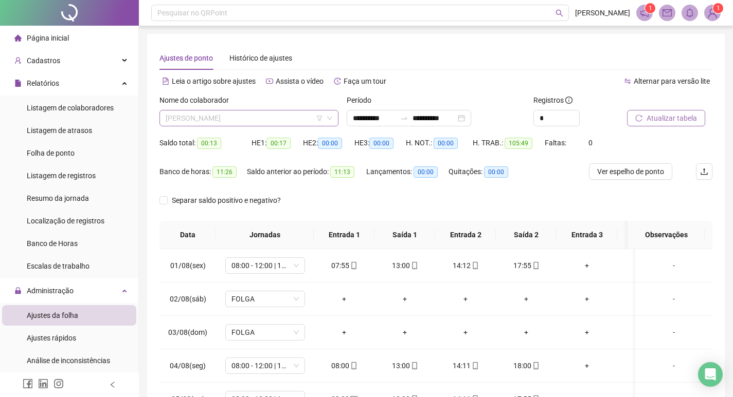
click at [271, 115] on span "SIMONE MANOEL BENTO" at bounding box center [249, 118] width 167 height 15
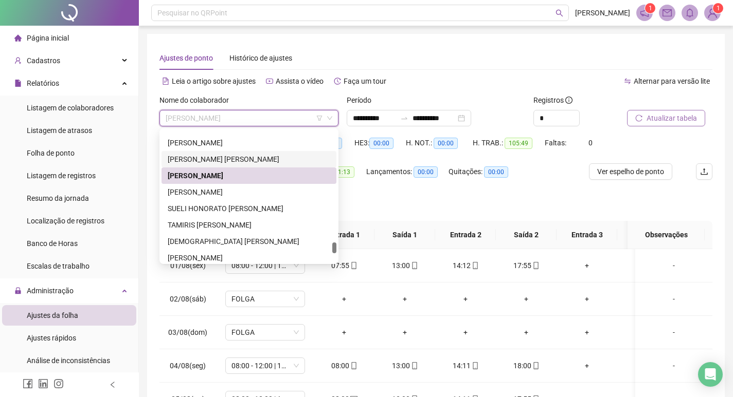
click at [253, 157] on div "SARA SPAGNOL ESTEVES DA SILVA" at bounding box center [249, 159] width 162 height 11
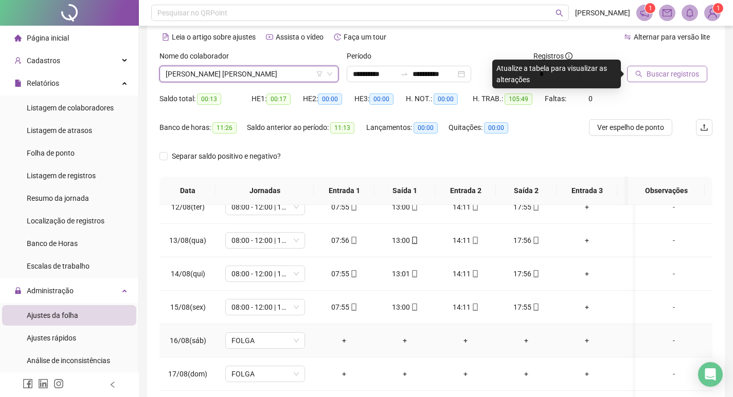
scroll to position [0, 0]
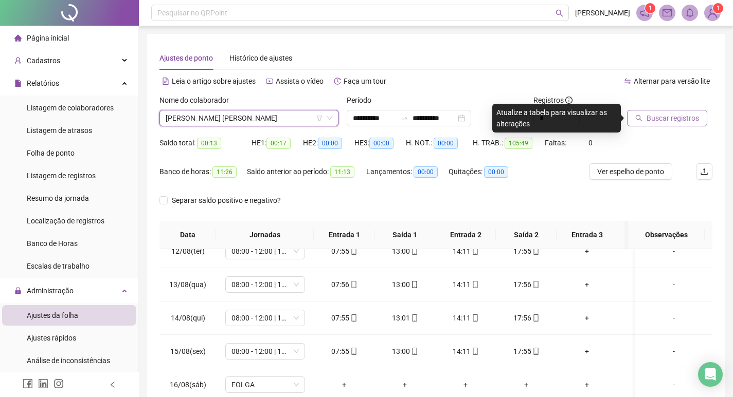
click at [282, 119] on span "SARA SPAGNOL ESTEVES DA SILVA" at bounding box center [249, 118] width 167 height 15
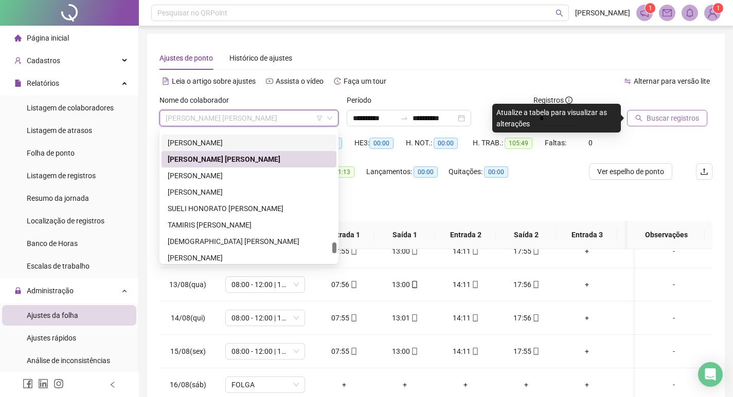
click at [263, 143] on div "SAMUEL GUILHERME DA SILVA" at bounding box center [249, 142] width 162 height 11
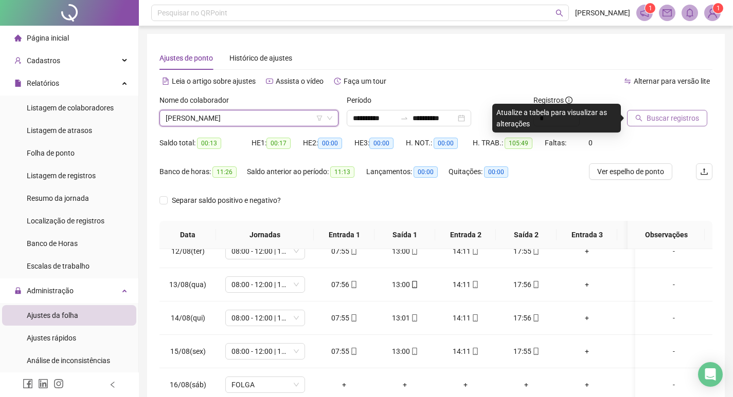
click at [681, 121] on span "Buscar registros" at bounding box center [672, 118] width 52 height 11
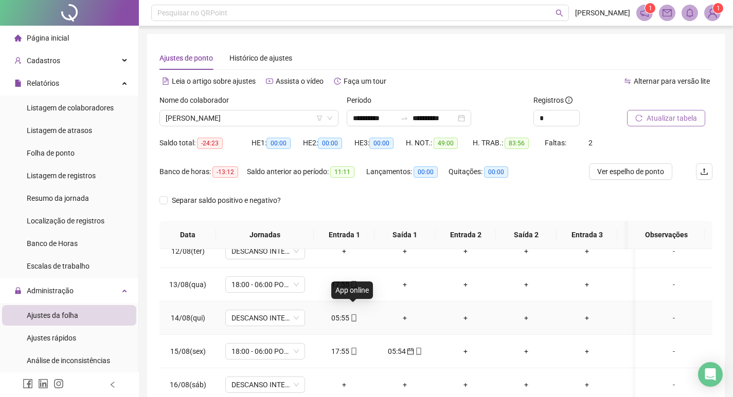
click at [350, 315] on icon "mobile" at bounding box center [353, 318] width 7 height 7
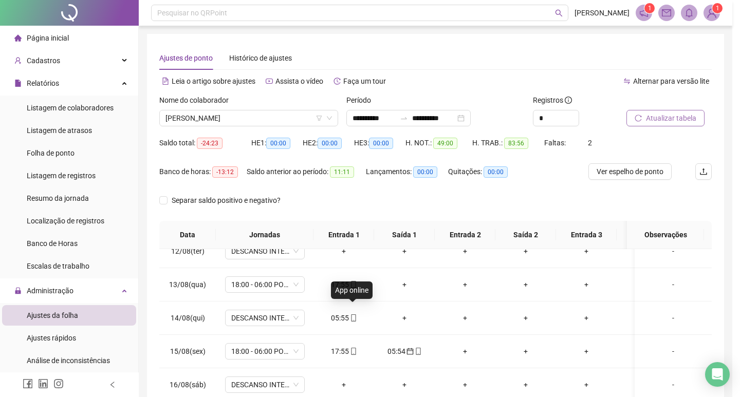
type input "**********"
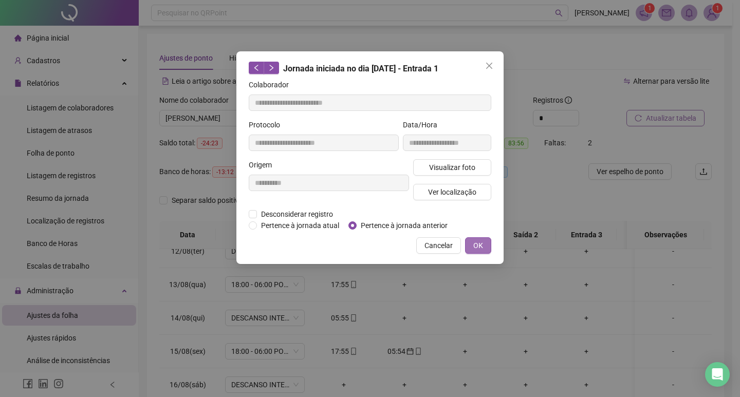
click at [480, 242] on span "OK" at bounding box center [478, 245] width 10 height 11
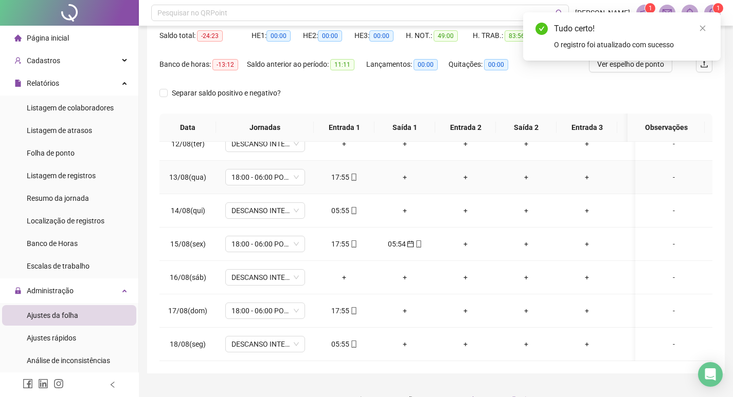
scroll to position [128, 0]
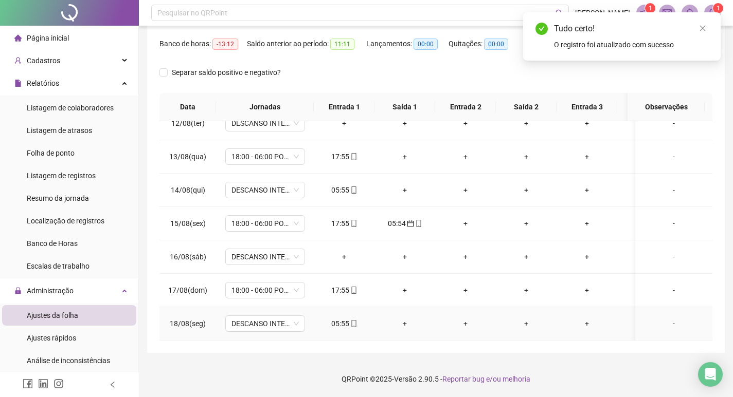
click at [351, 320] on icon "mobile" at bounding box center [353, 323] width 5 height 7
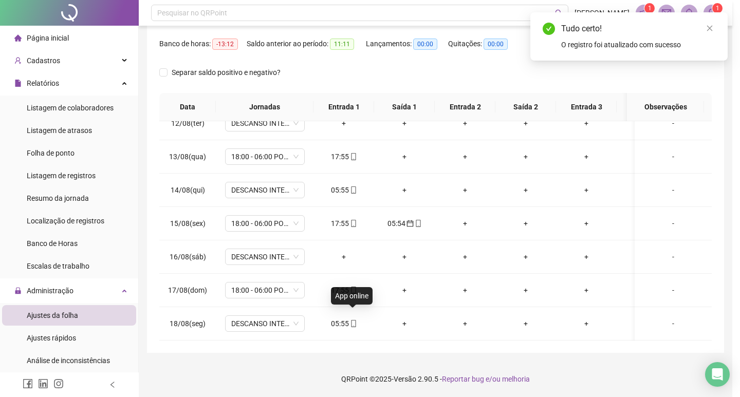
type input "**********"
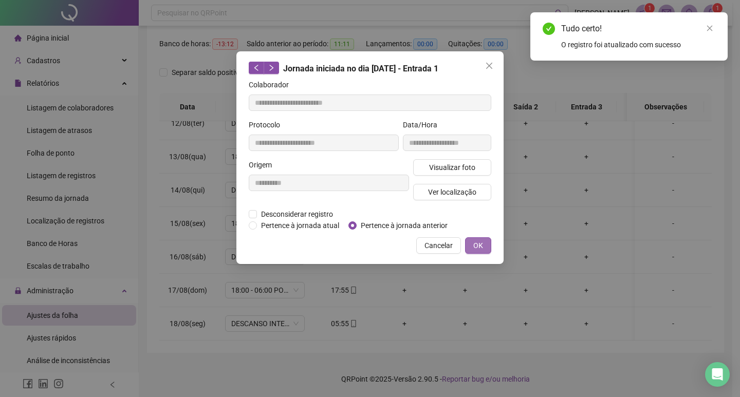
click at [480, 244] on span "OK" at bounding box center [478, 245] width 10 height 11
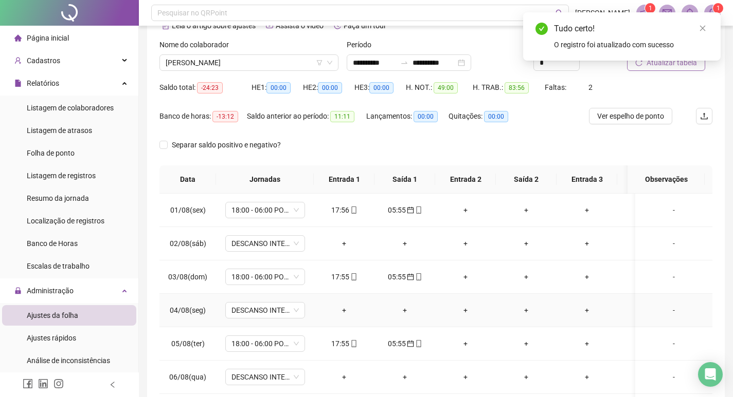
scroll to position [0, 0]
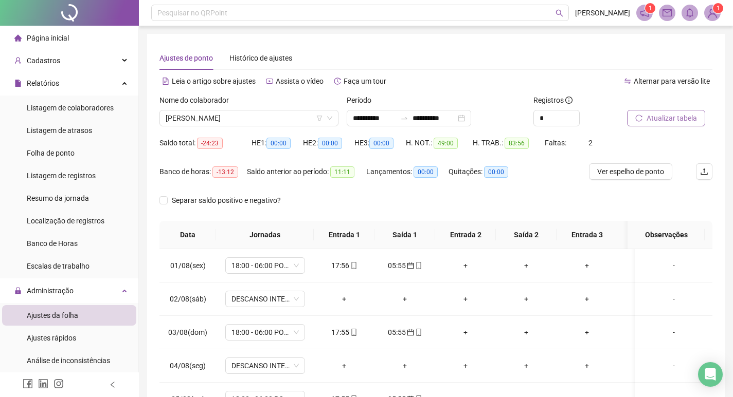
click at [667, 117] on span "Atualizar tabela" at bounding box center [671, 118] width 50 height 11
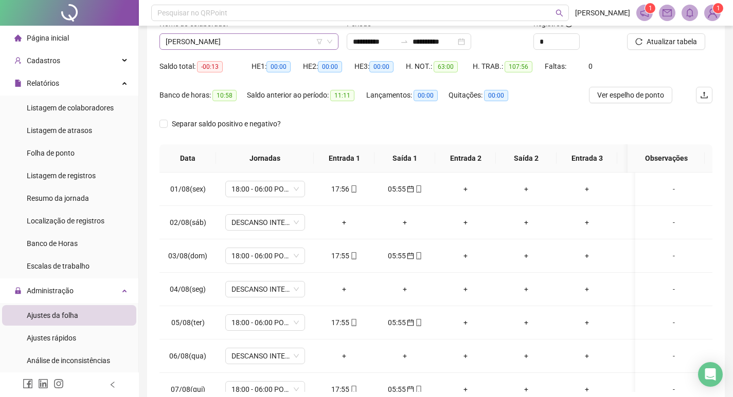
click at [288, 40] on span "SAMUEL GUILHERME DA SILVA" at bounding box center [249, 41] width 167 height 15
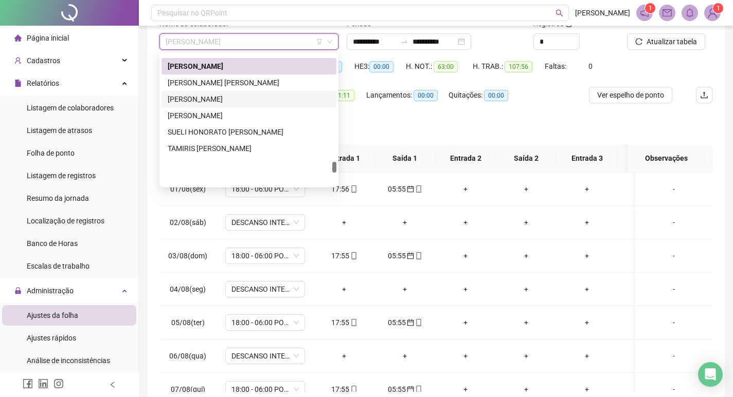
scroll to position [1226, 0]
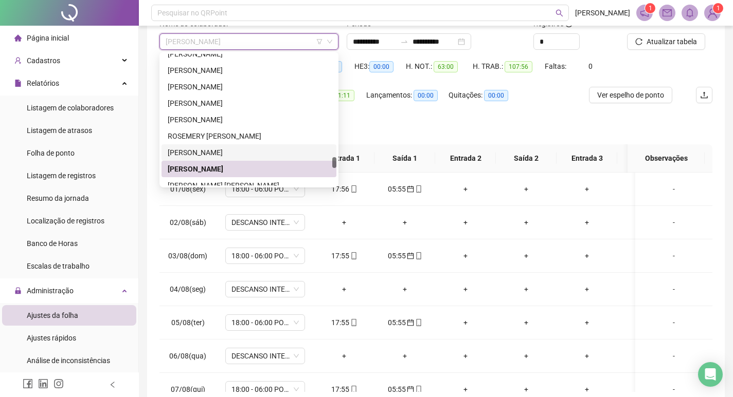
click at [262, 154] on div "ROZANGELA BOREL NUNES" at bounding box center [249, 152] width 162 height 11
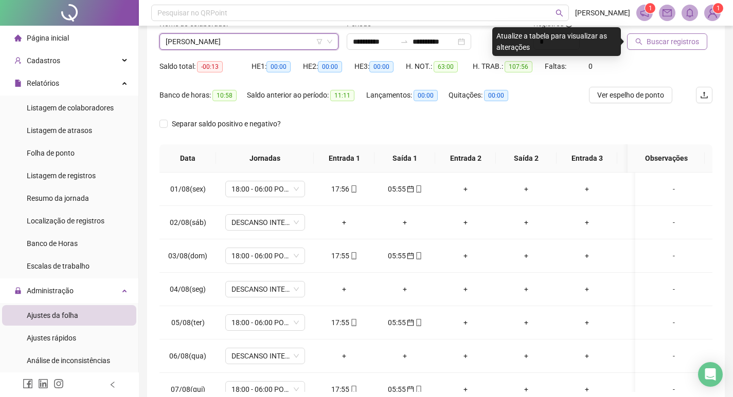
click at [657, 40] on span "Buscar registros" at bounding box center [672, 41] width 52 height 11
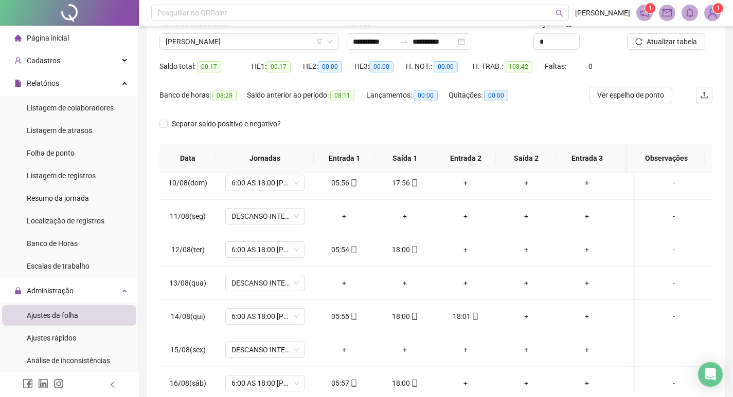
scroll to position [308, 0]
click at [476, 320] on div "18:01" at bounding box center [465, 314] width 44 height 11
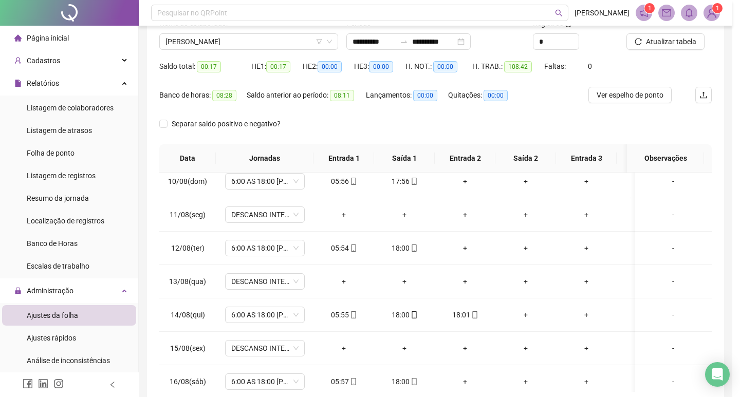
type input "**********"
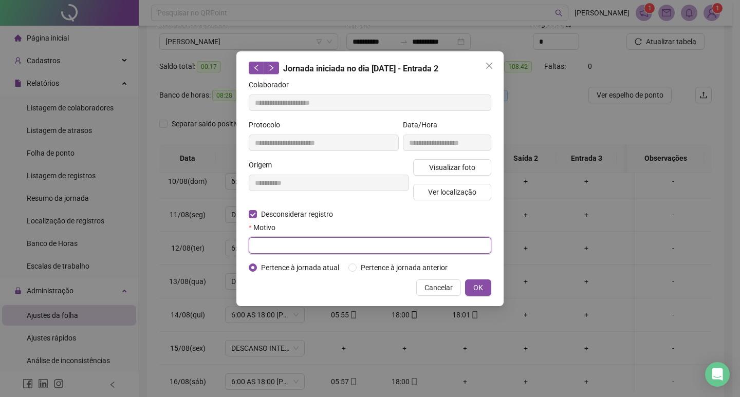
click at [288, 243] on input "text" at bounding box center [370, 246] width 243 height 16
type input "*"
type input "**********"
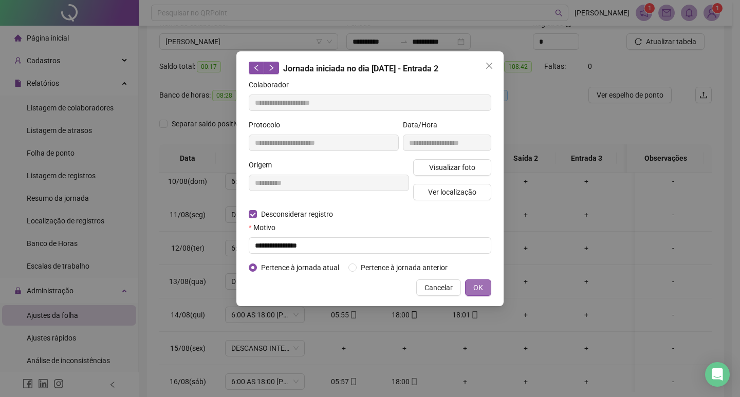
click at [483, 288] on span "OK" at bounding box center [478, 287] width 10 height 11
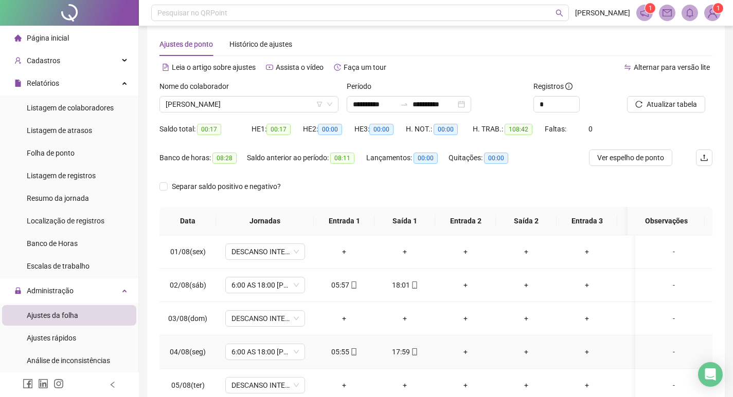
scroll to position [0, 0]
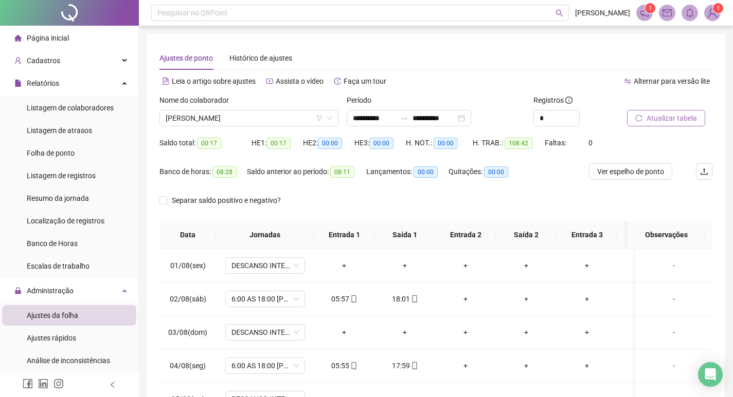
click at [655, 113] on span "Atualizar tabela" at bounding box center [671, 118] width 50 height 11
click at [261, 117] on span "ROZANGELA BOREL NUNES" at bounding box center [249, 118] width 167 height 15
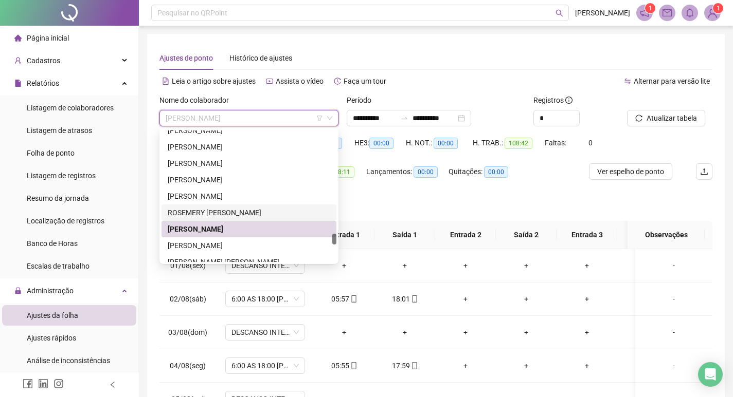
click at [254, 211] on div "ROSEMERY HERONDINA DA SILVA" at bounding box center [249, 212] width 162 height 11
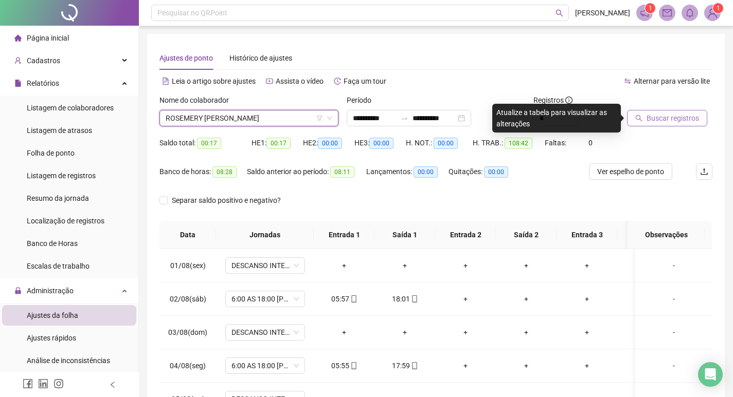
click at [686, 119] on span "Buscar registros" at bounding box center [672, 118] width 52 height 11
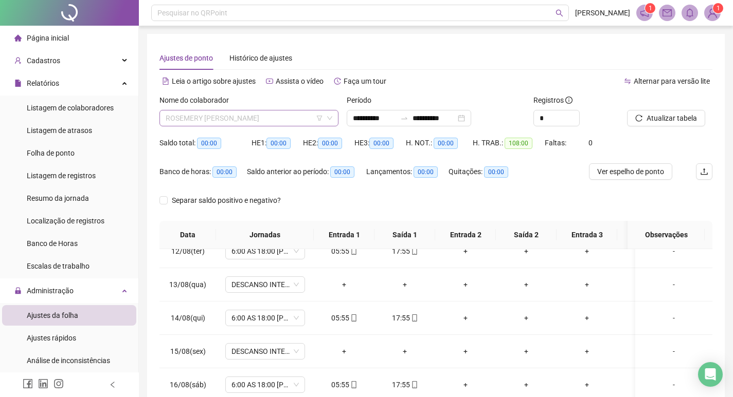
click at [293, 117] on span "ROSEMERY HERONDINA DA SILVA" at bounding box center [249, 118] width 167 height 15
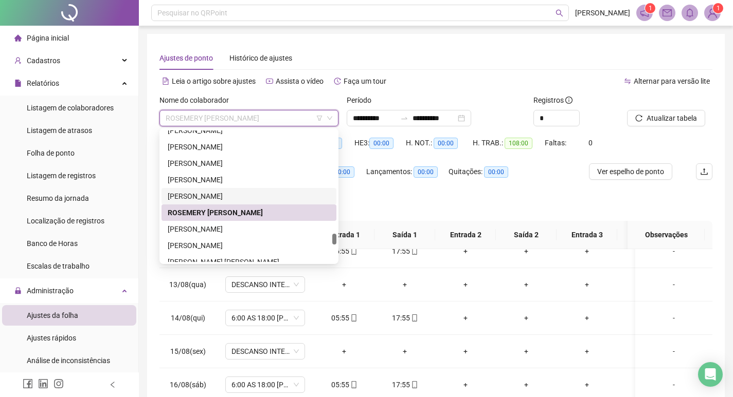
click at [261, 196] on div "RAMON DA SILVA VIEIRA" at bounding box center [249, 196] width 162 height 11
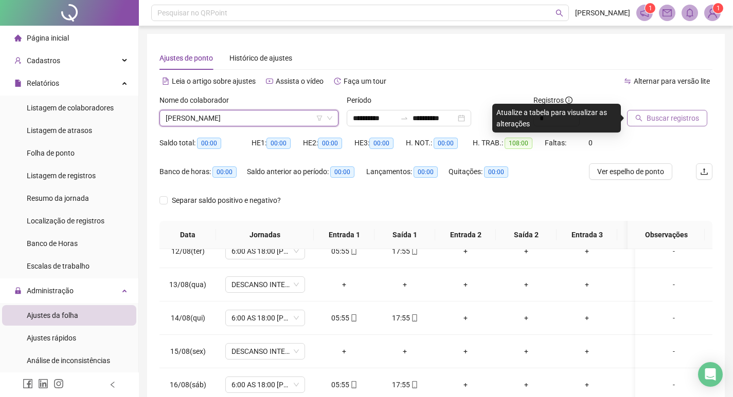
click at [652, 118] on span "Buscar registros" at bounding box center [672, 118] width 52 height 11
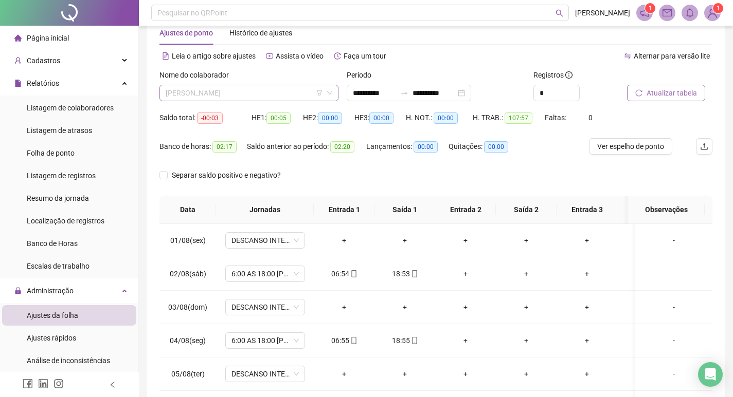
click at [260, 90] on span "RAMON DA SILVA VIEIRA" at bounding box center [249, 92] width 167 height 15
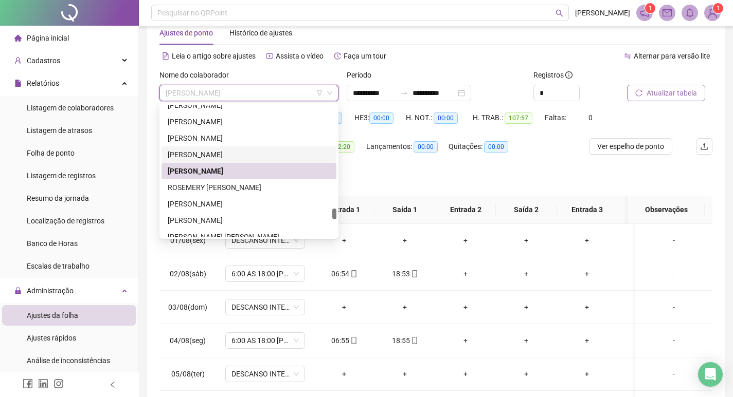
click at [246, 151] on div "RAMIRA GOMES ASSIS" at bounding box center [249, 154] width 162 height 11
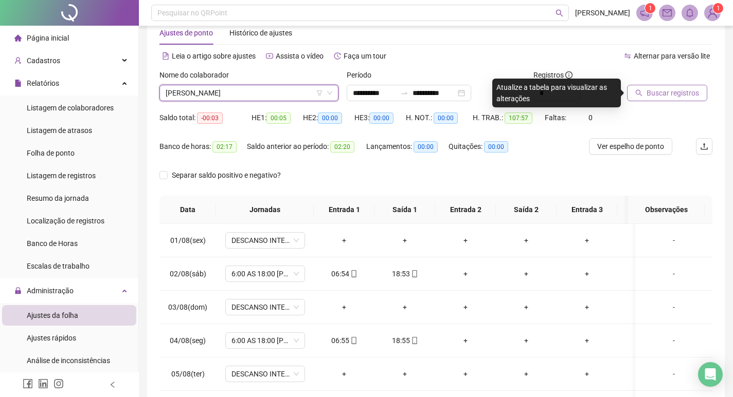
click at [683, 95] on span "Buscar registros" at bounding box center [672, 92] width 52 height 11
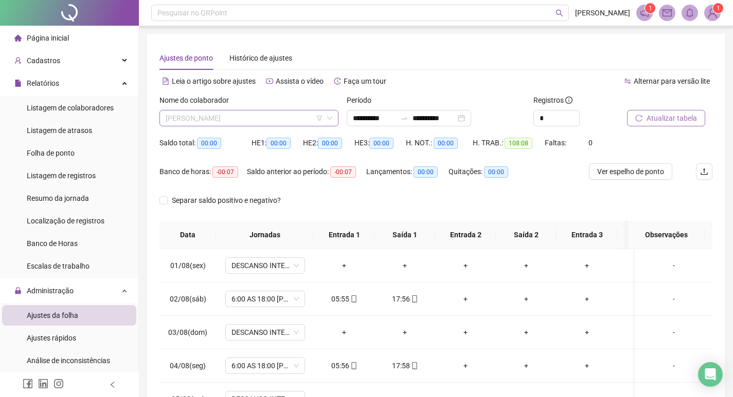
click at [264, 120] on span "RAMIRA GOMES ASSIS" at bounding box center [249, 118] width 167 height 15
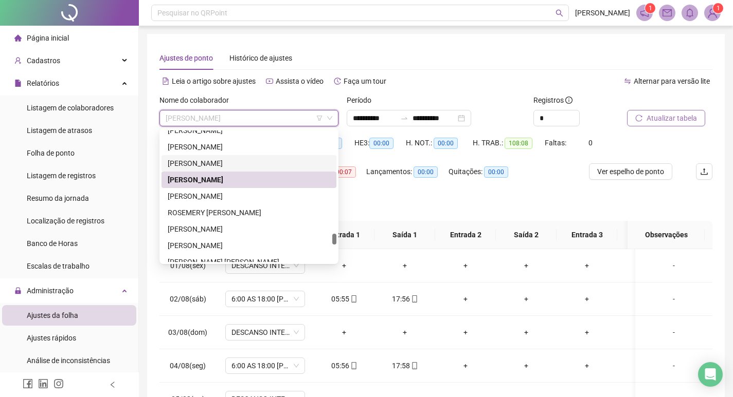
click at [249, 161] on div "PABLO JOSE DE OLIVEIRA DOS SANTOS" at bounding box center [249, 163] width 162 height 11
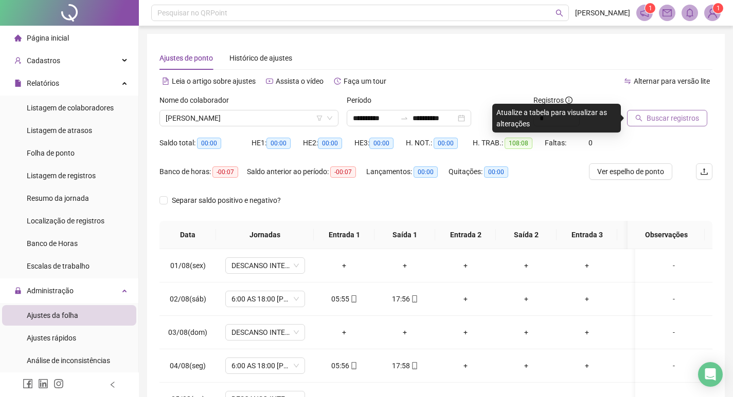
click at [672, 125] on button "Buscar registros" at bounding box center [667, 118] width 80 height 16
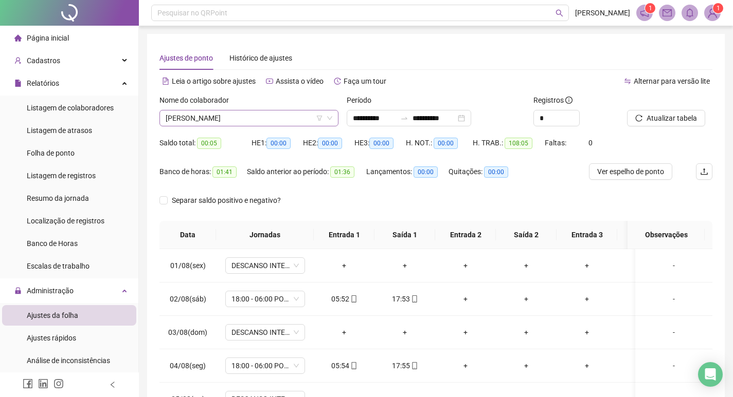
click at [299, 118] on span "PABLO JOSE DE OLIVEIRA DOS SANTOS" at bounding box center [249, 118] width 167 height 15
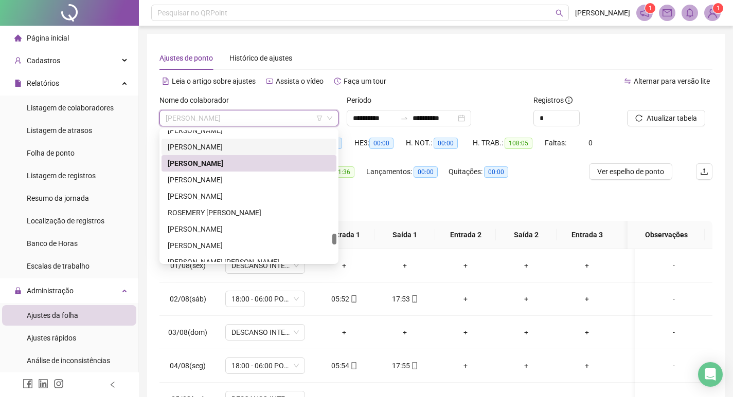
click at [287, 150] on div "ORLANDA APARECIDA MACHADO" at bounding box center [249, 146] width 162 height 11
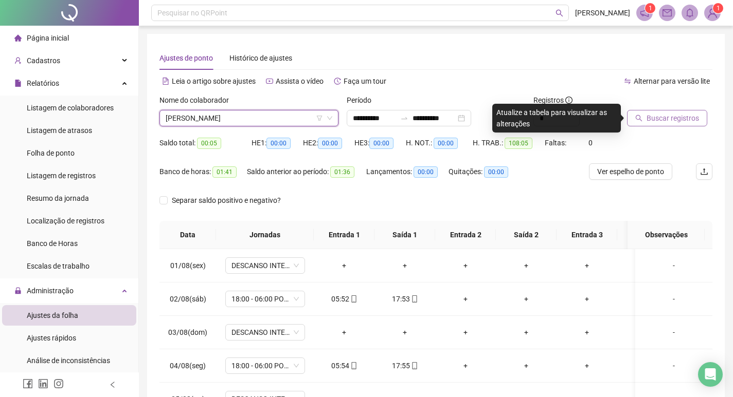
click at [672, 114] on span "Buscar registros" at bounding box center [672, 118] width 52 height 11
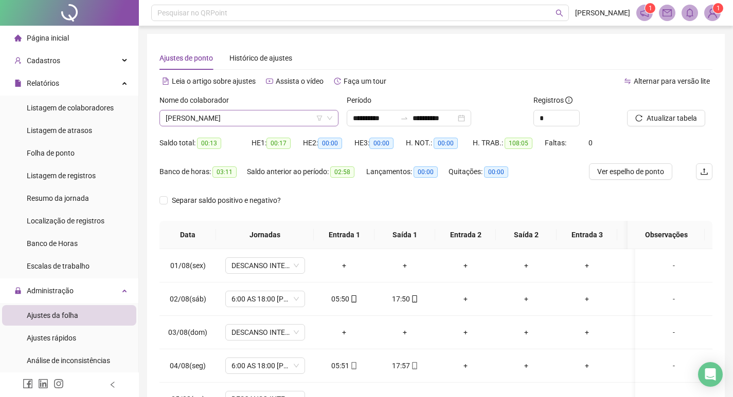
click at [281, 119] on span "ORLANDA APARECIDA MACHADO" at bounding box center [249, 118] width 167 height 15
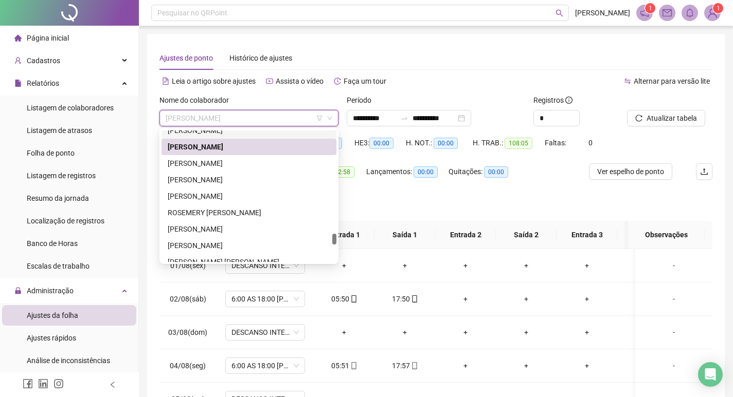
click at [279, 133] on div "NAIARA ROCHA DUARTE DE ASSIS" at bounding box center [249, 130] width 162 height 11
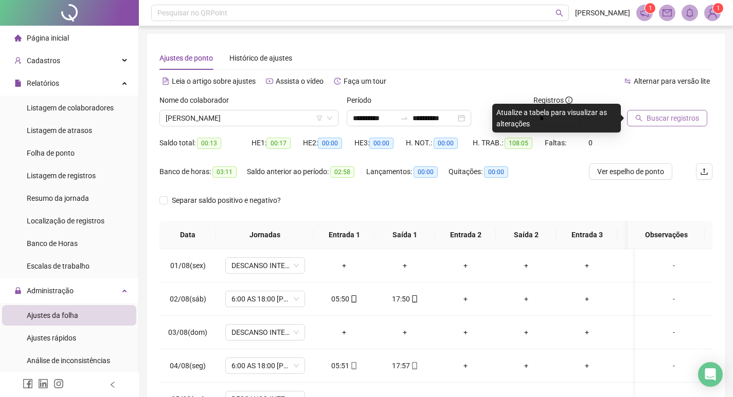
click at [665, 116] on span "Buscar registros" at bounding box center [672, 118] width 52 height 11
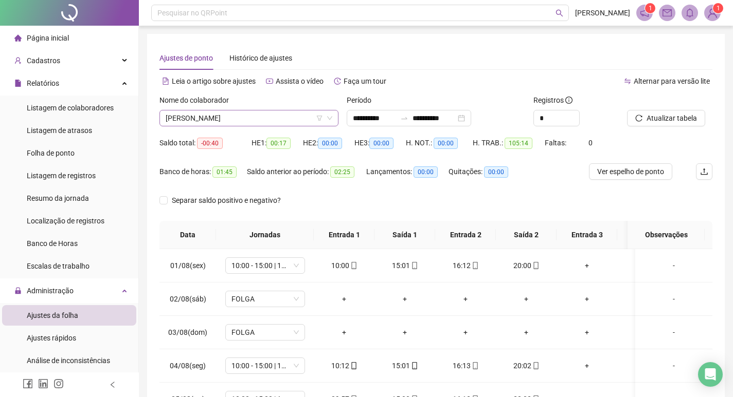
click at [280, 122] on span "NAIARA ROCHA DUARTE DE ASSIS" at bounding box center [249, 118] width 167 height 15
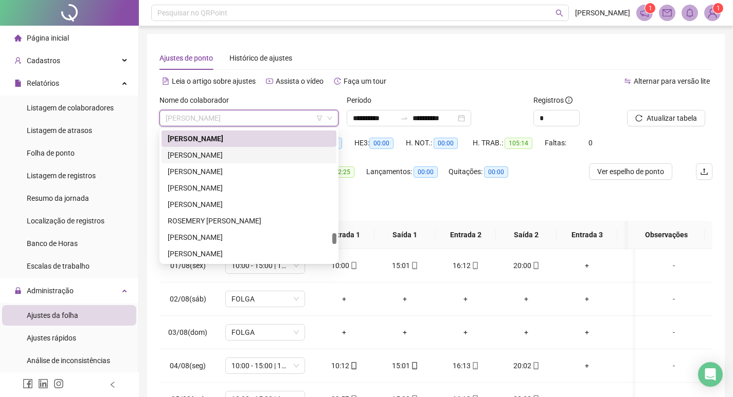
scroll to position [1166, 0]
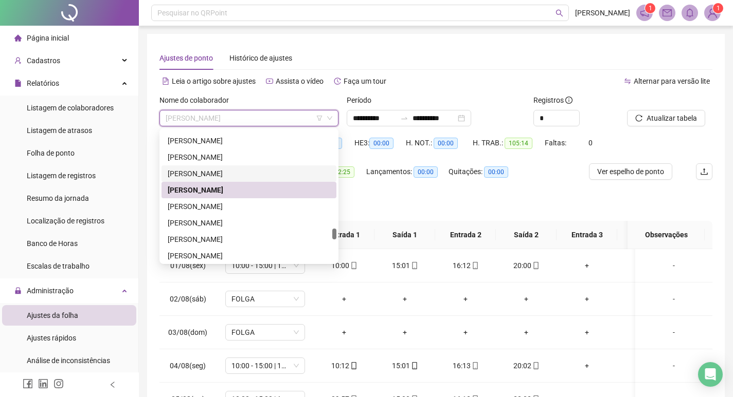
click at [253, 170] on div "MICHAEL DE PAULA SILVEIRA" at bounding box center [249, 173] width 162 height 11
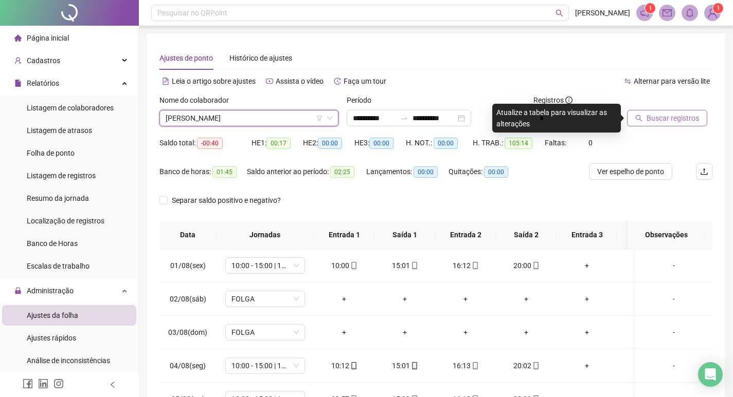
click at [677, 121] on span "Buscar registros" at bounding box center [672, 118] width 52 height 11
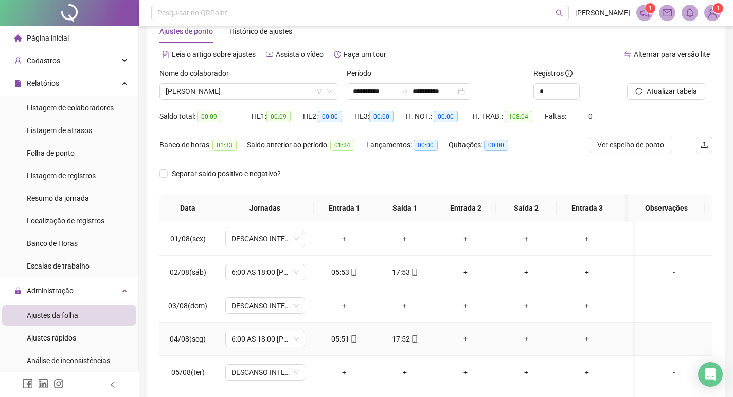
scroll to position [0, 0]
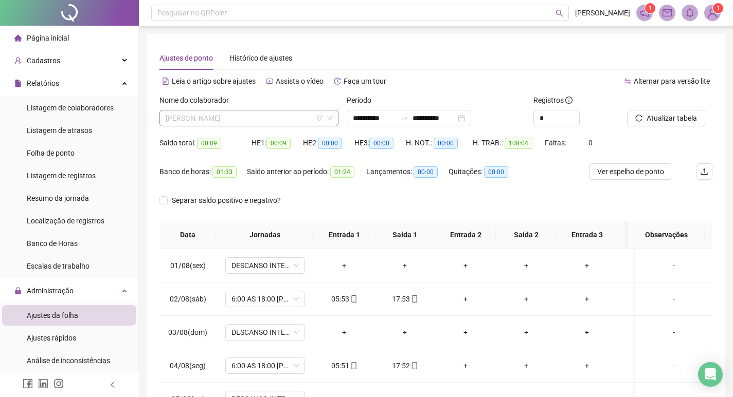
click at [266, 113] on span "MICHAEL DE PAULA SILVEIRA" at bounding box center [249, 118] width 167 height 15
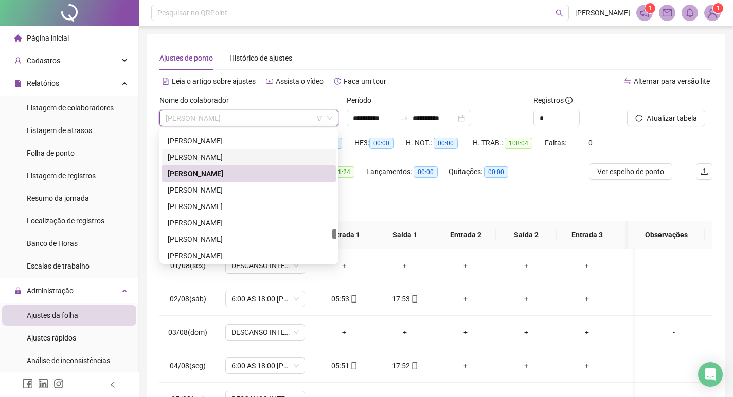
click at [260, 155] on div "MICHAEL CRISTIAN ROCHA" at bounding box center [249, 157] width 162 height 11
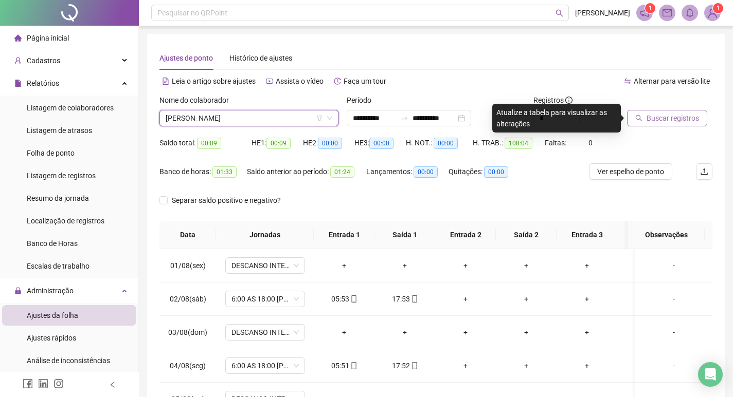
click at [659, 120] on span "Buscar registros" at bounding box center [672, 118] width 52 height 11
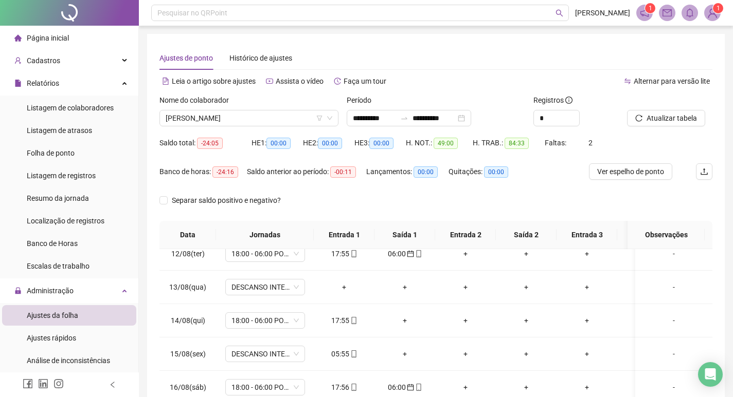
scroll to position [390, 0]
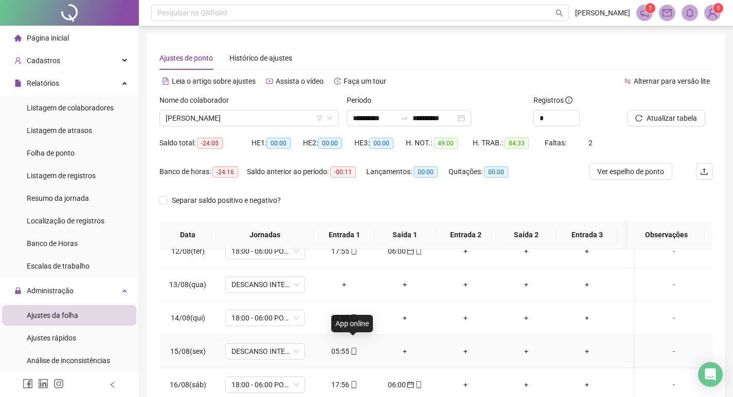
click at [355, 348] on icon "mobile" at bounding box center [353, 351] width 5 height 7
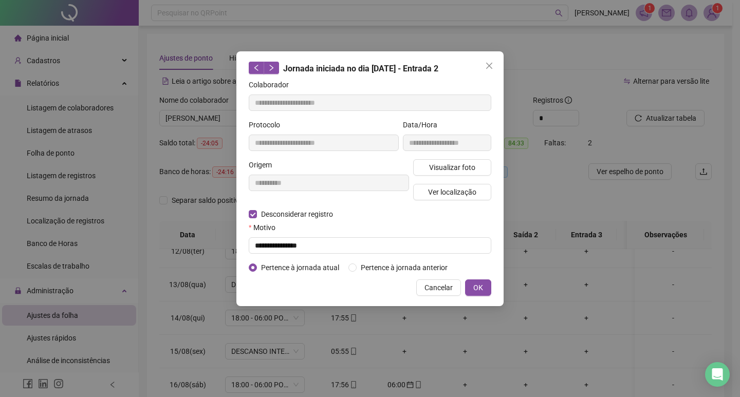
type input "**********"
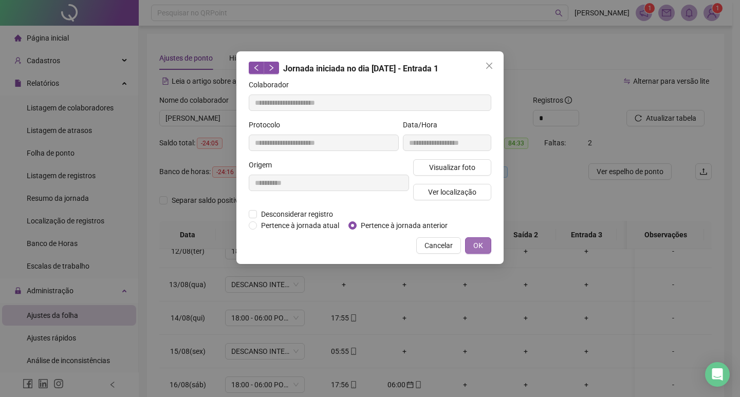
click at [481, 249] on span "OK" at bounding box center [478, 245] width 10 height 11
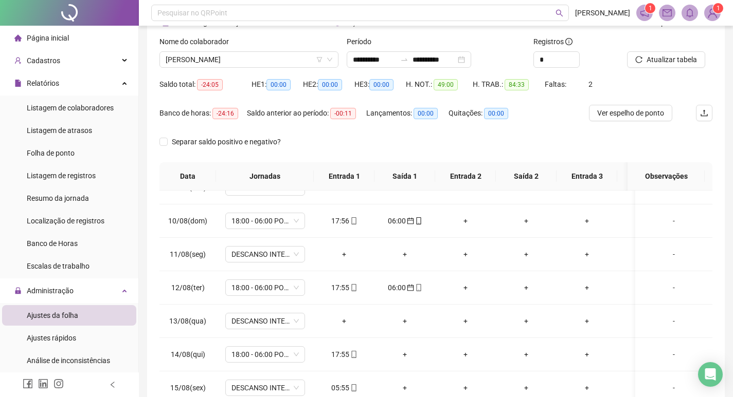
scroll to position [0, 0]
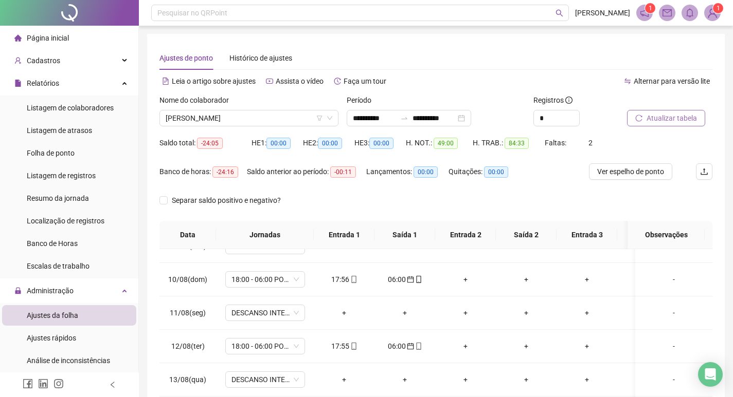
click at [684, 111] on button "Atualizar tabela" at bounding box center [666, 118] width 78 height 16
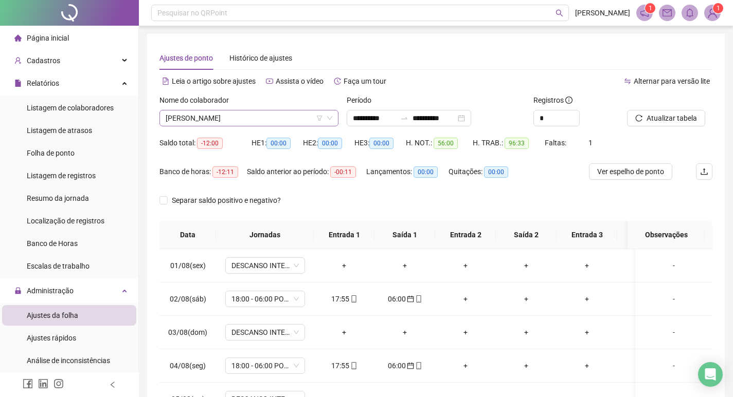
click at [258, 119] on span "MICHAEL CRISTIAN ROCHA" at bounding box center [249, 118] width 167 height 15
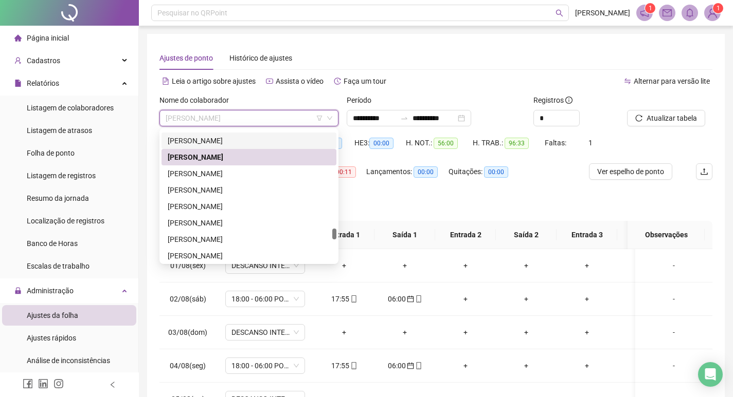
click at [257, 143] on div "MAYSA PEREIRA ARAUJO" at bounding box center [249, 140] width 162 height 11
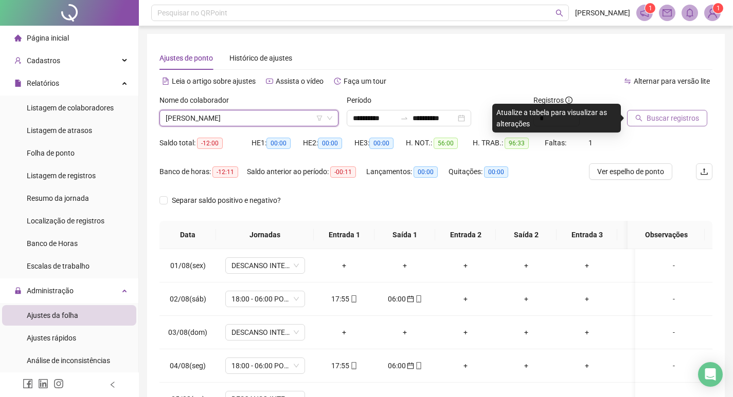
click at [660, 121] on span "Buscar registros" at bounding box center [672, 118] width 52 height 11
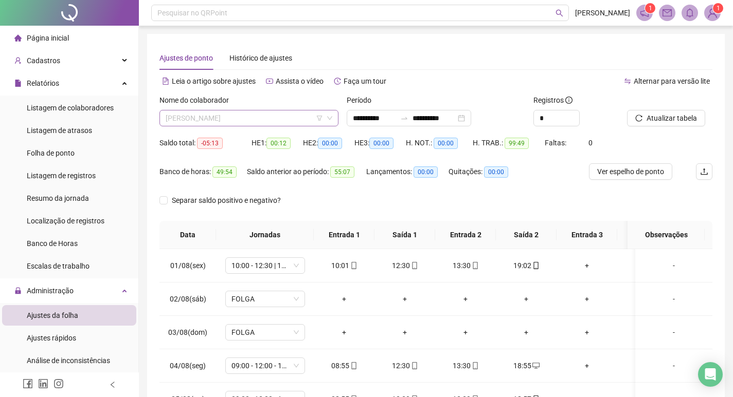
click at [275, 119] on span "MAYSA PEREIRA ARAUJO" at bounding box center [249, 118] width 167 height 15
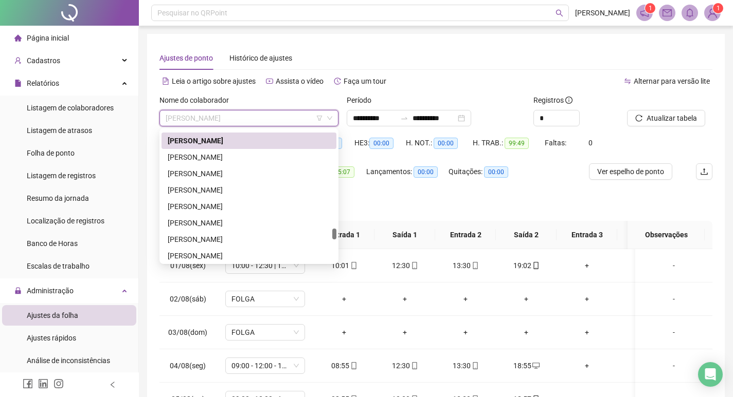
scroll to position [1115, 0]
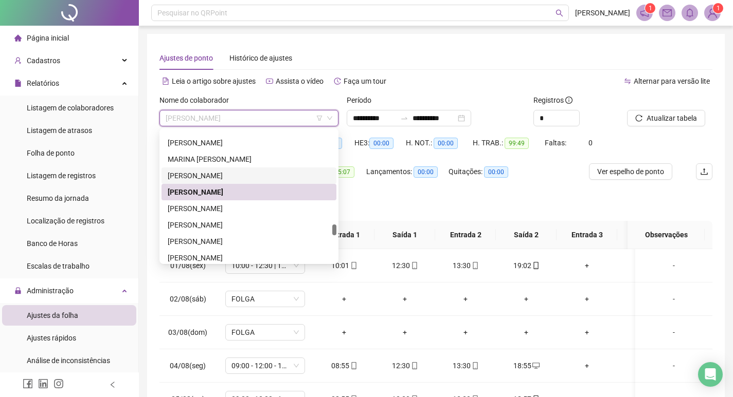
click at [259, 174] on div "MATHEUS IAN MATOS DA SILVA" at bounding box center [249, 175] width 162 height 11
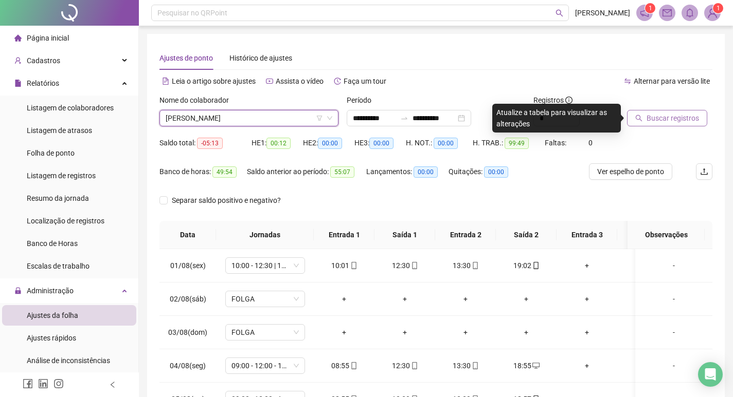
click at [662, 122] on span "Buscar registros" at bounding box center [672, 118] width 52 height 11
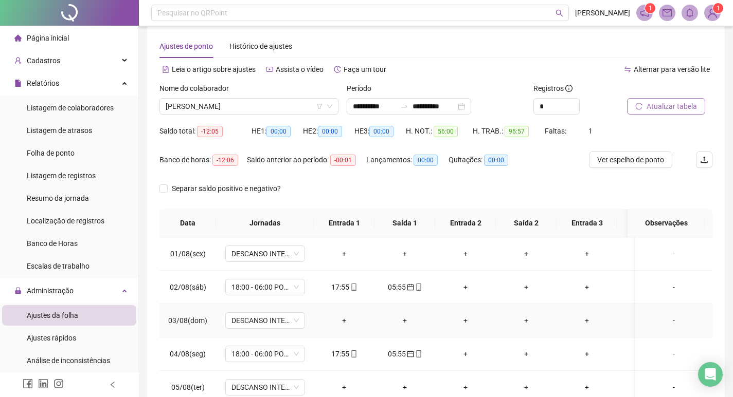
scroll to position [0, 0]
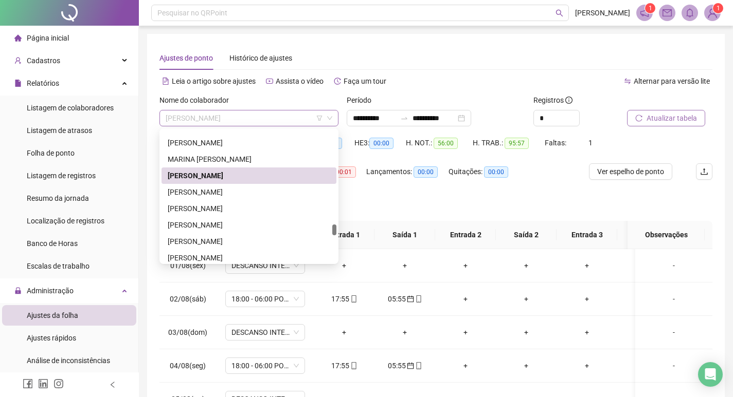
click at [282, 122] on span "MATHEUS IAN MATOS DA SILVA" at bounding box center [249, 118] width 167 height 15
click at [273, 155] on div "MARINA APARECIDA PAIVA SILVA" at bounding box center [249, 159] width 162 height 11
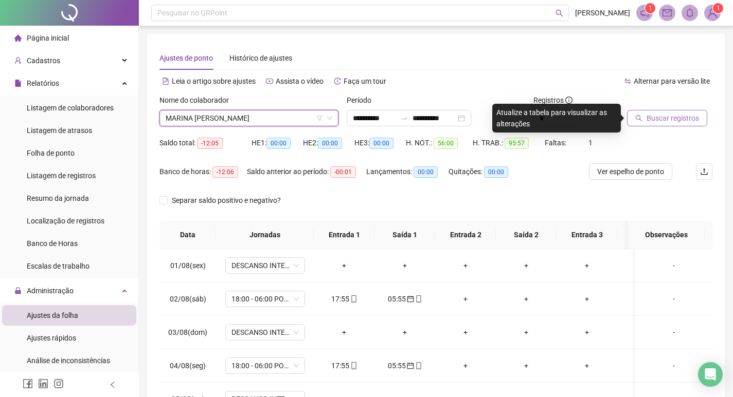
click at [665, 120] on span "Buscar registros" at bounding box center [672, 118] width 52 height 11
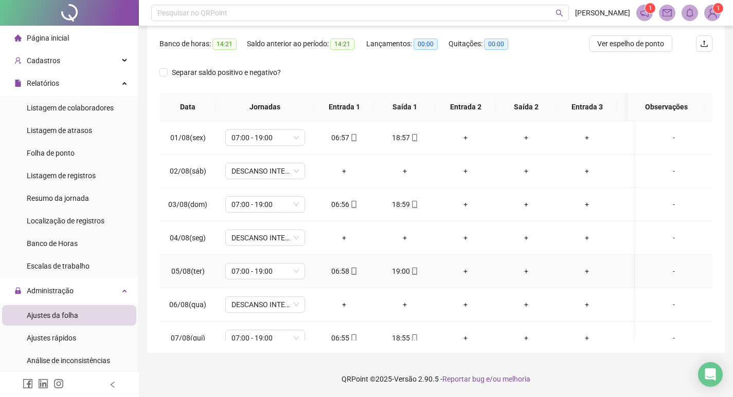
scroll to position [125, 0]
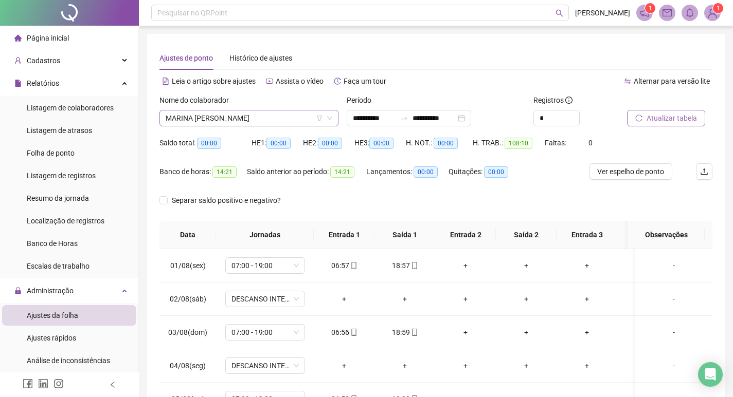
click at [278, 117] on span "MARINA APARECIDA PAIVA SILVA" at bounding box center [249, 118] width 167 height 15
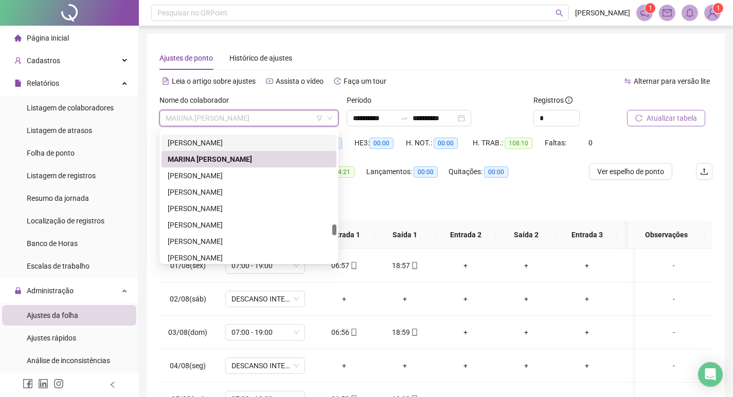
click at [263, 142] on div "MARIA JULIANE LOPES MATOS" at bounding box center [249, 142] width 162 height 11
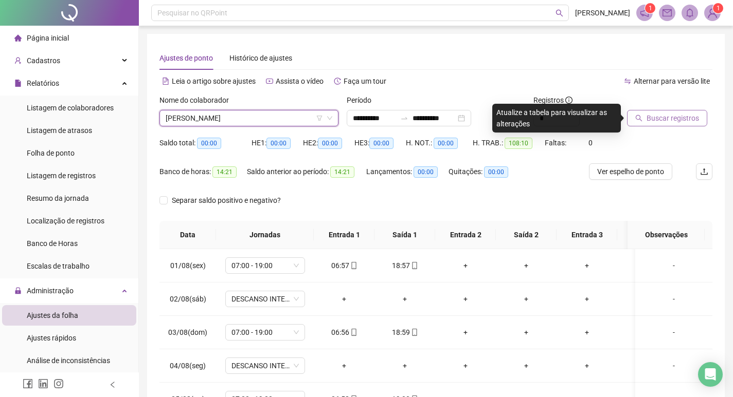
click at [676, 119] on span "Buscar registros" at bounding box center [672, 118] width 52 height 11
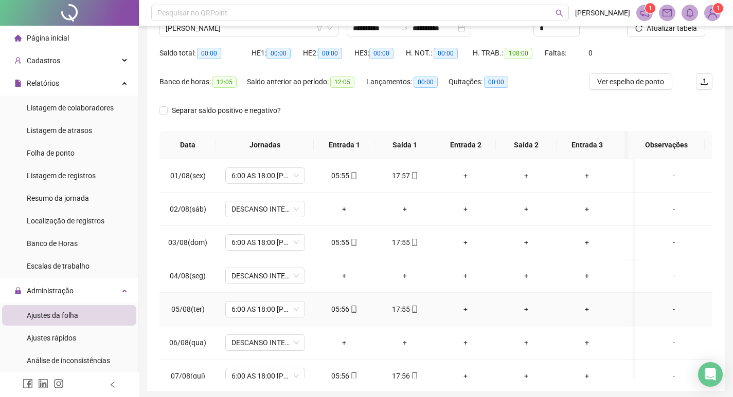
scroll to position [0, 0]
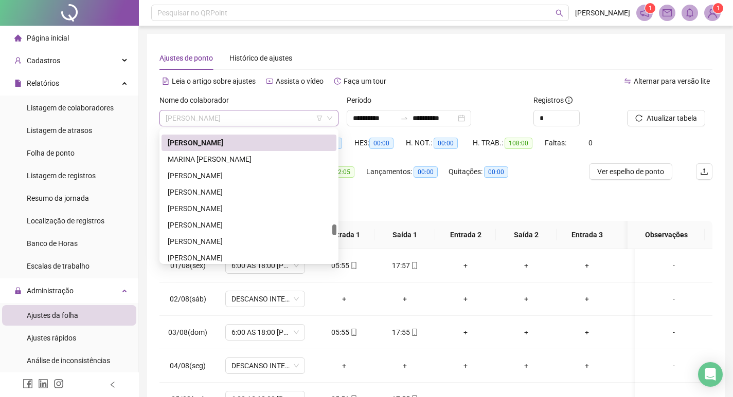
click at [285, 118] on span "MARIA JULIANE LOPES MATOS" at bounding box center [249, 118] width 167 height 15
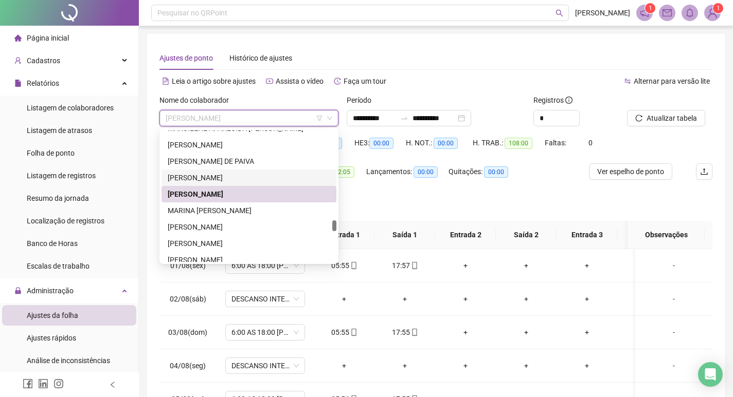
click at [265, 173] on div "MARIA DAS MERCES SILVA" at bounding box center [249, 177] width 162 height 11
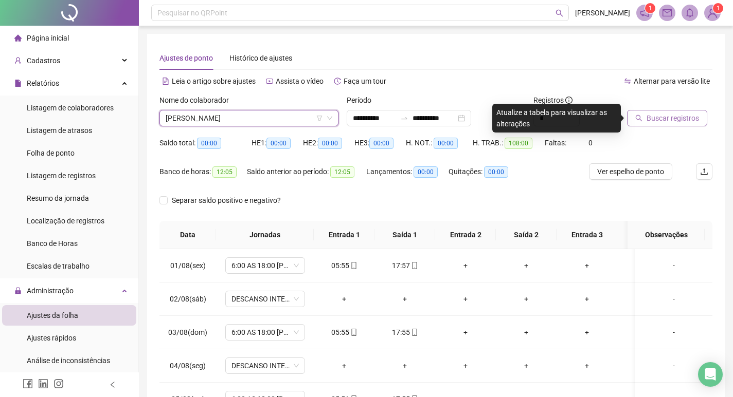
click at [644, 116] on button "Buscar registros" at bounding box center [667, 118] width 80 height 16
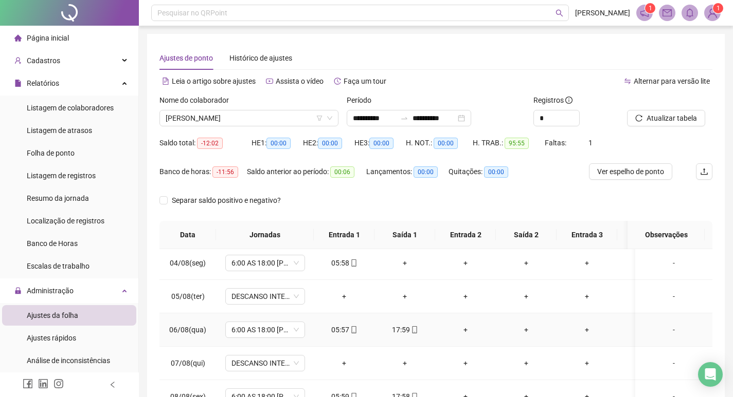
scroll to position [51, 0]
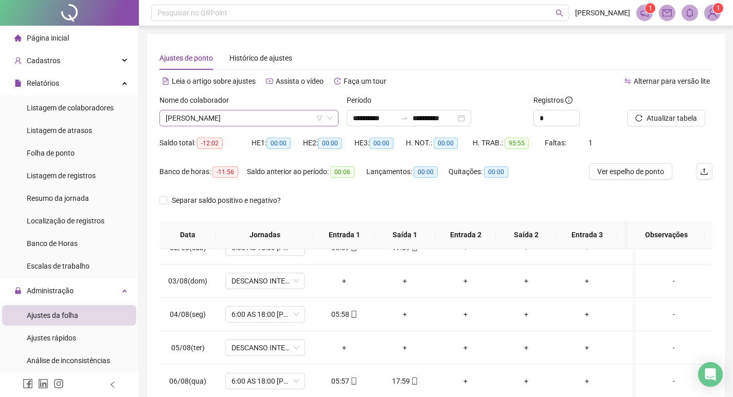
click at [271, 116] on span "MARIA DAS MERCES SILVA" at bounding box center [249, 118] width 167 height 15
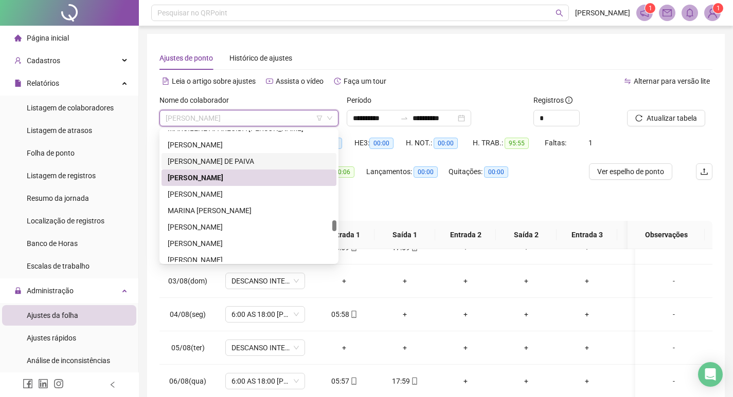
click at [260, 161] on div "MARIA APARECIDA DE PAIVA" at bounding box center [249, 161] width 162 height 11
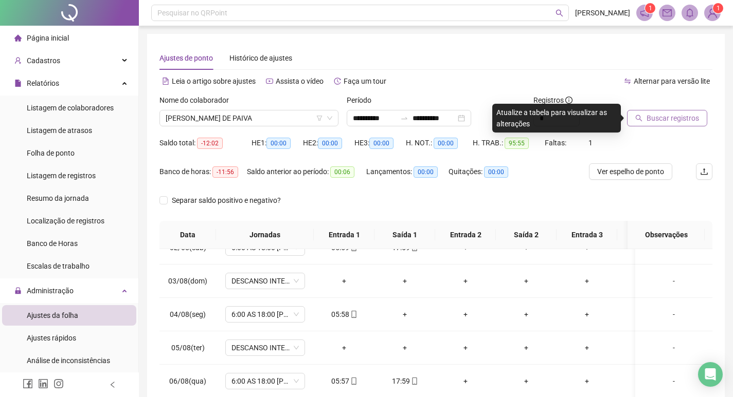
click at [659, 121] on span "Buscar registros" at bounding box center [672, 118] width 52 height 11
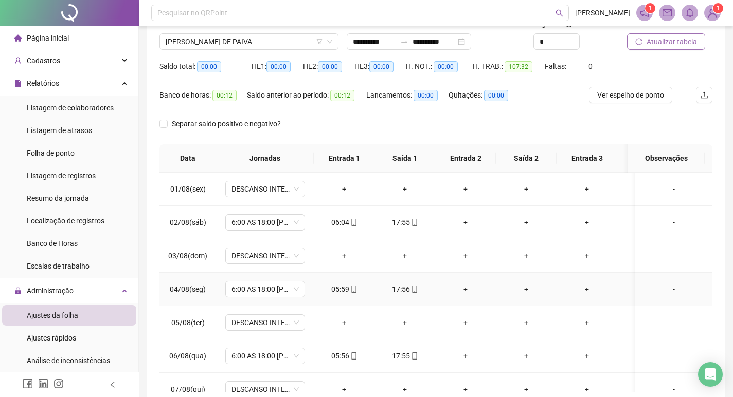
scroll to position [0, 0]
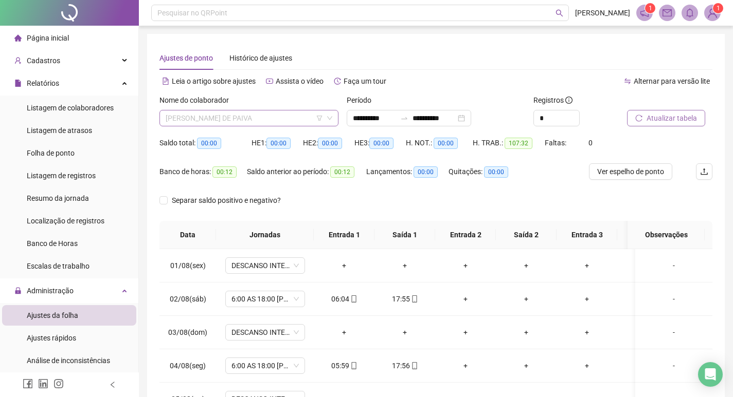
click at [274, 112] on span "MARIA APARECIDA DE PAIVA" at bounding box center [249, 118] width 167 height 15
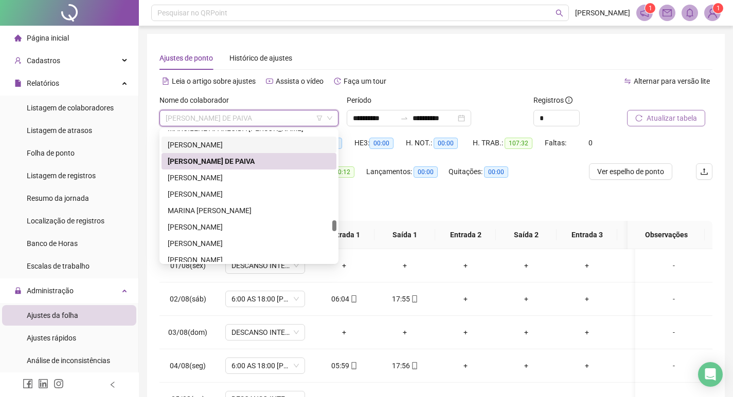
click at [268, 141] on div "MARCOS ANTONIO DE PAULA MACHADO" at bounding box center [249, 144] width 162 height 11
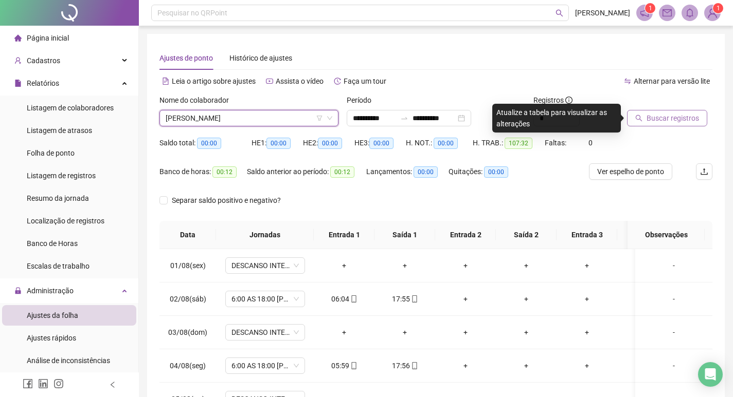
click at [676, 123] on span "Buscar registros" at bounding box center [672, 118] width 52 height 11
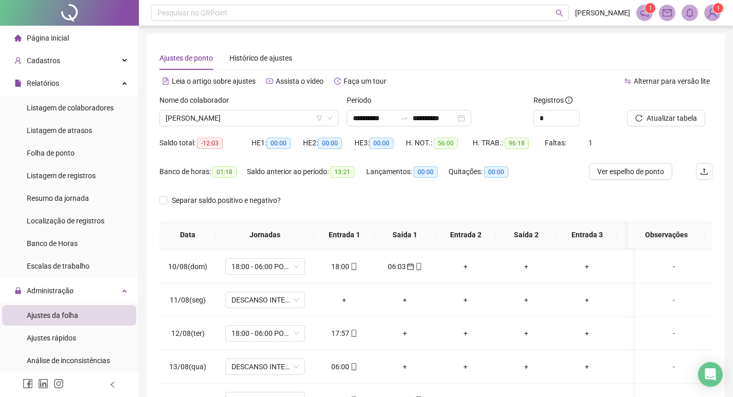
scroll to position [308, 0]
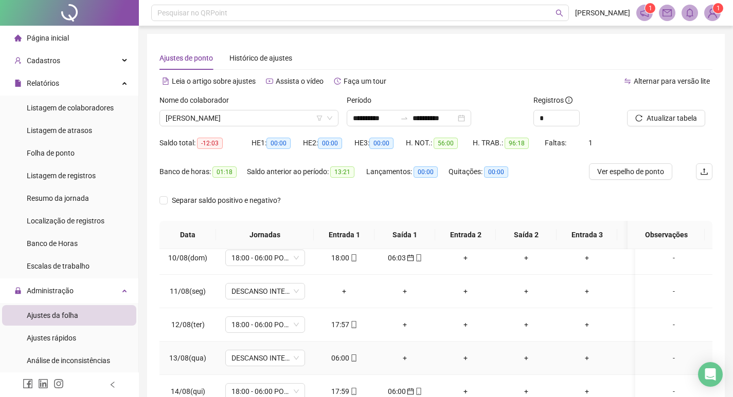
click at [356, 360] on icon "mobile" at bounding box center [353, 358] width 7 height 7
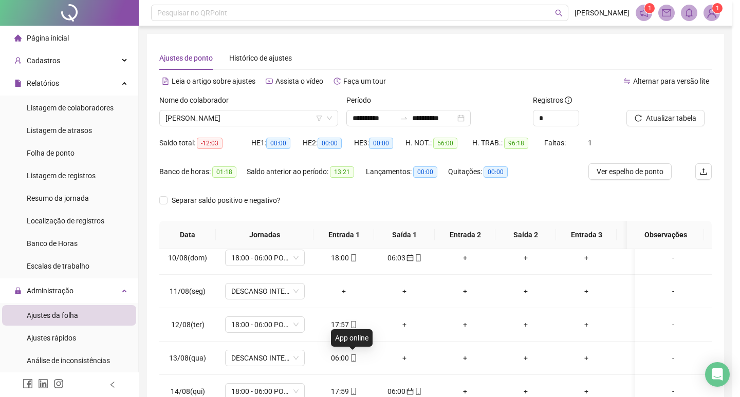
type input "**********"
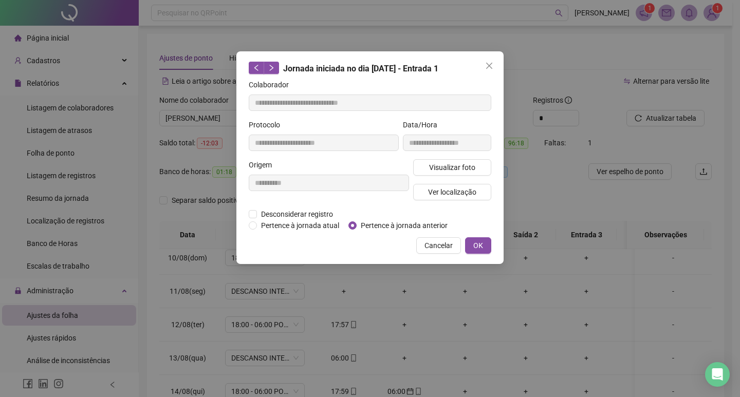
click at [492, 243] on div "**********" at bounding box center [369, 157] width 267 height 213
click at [480, 248] on span "OK" at bounding box center [478, 245] width 10 height 11
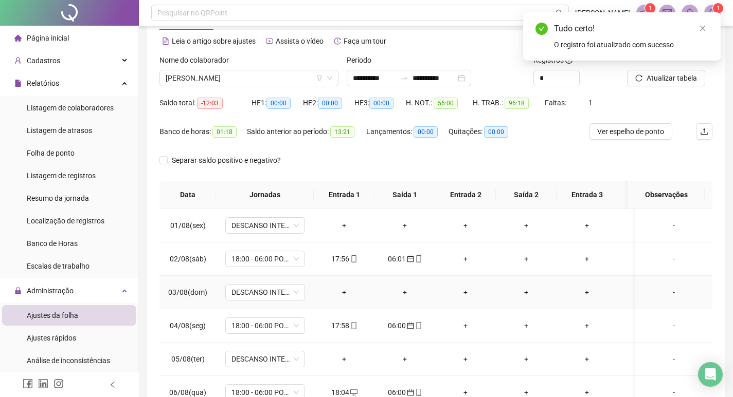
scroll to position [0, 0]
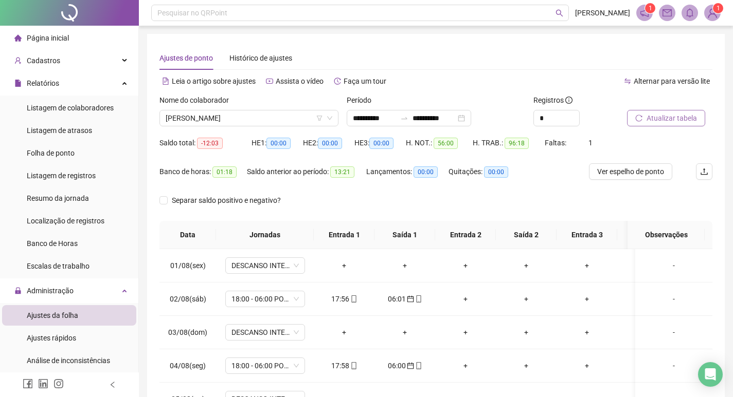
click at [670, 115] on span "Atualizar tabela" at bounding box center [671, 118] width 50 height 11
click at [305, 118] on span "MARCOS ANTONIO DE PAULA MACHADO" at bounding box center [249, 118] width 167 height 15
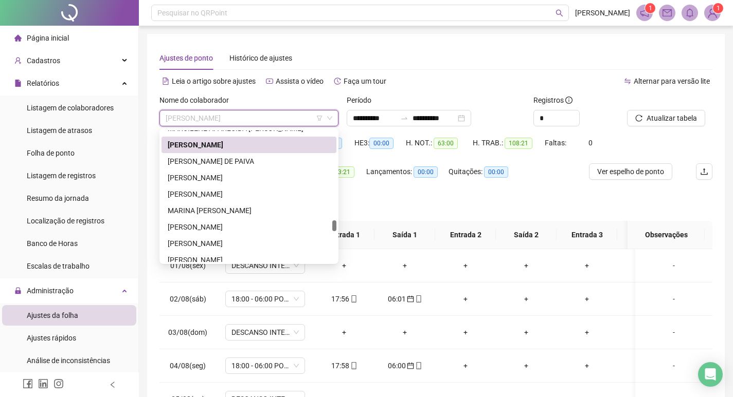
scroll to position [1012, 0]
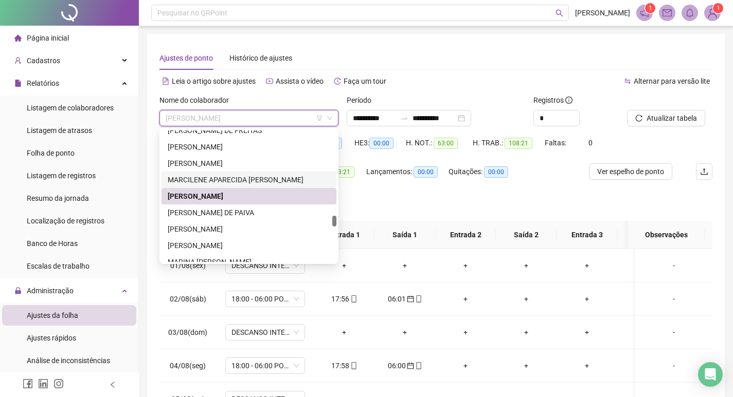
click at [275, 177] on div "MARCILENE APARECIDA RICARDO" at bounding box center [249, 179] width 162 height 11
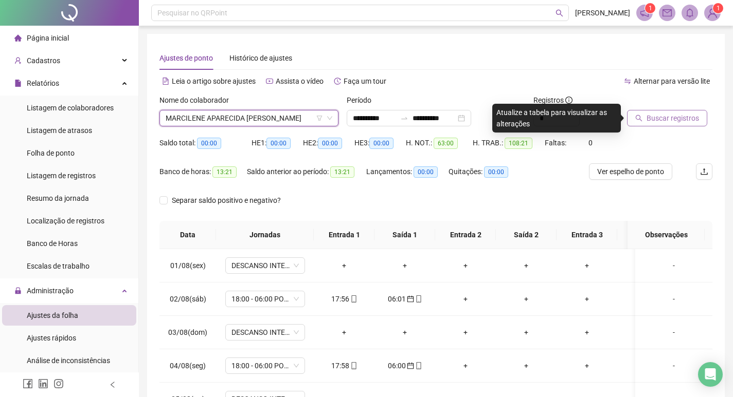
click at [658, 120] on span "Buscar registros" at bounding box center [672, 118] width 52 height 11
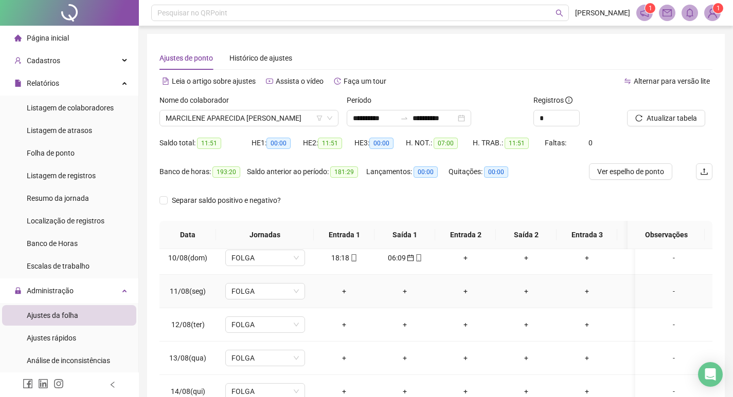
scroll to position [390, 0]
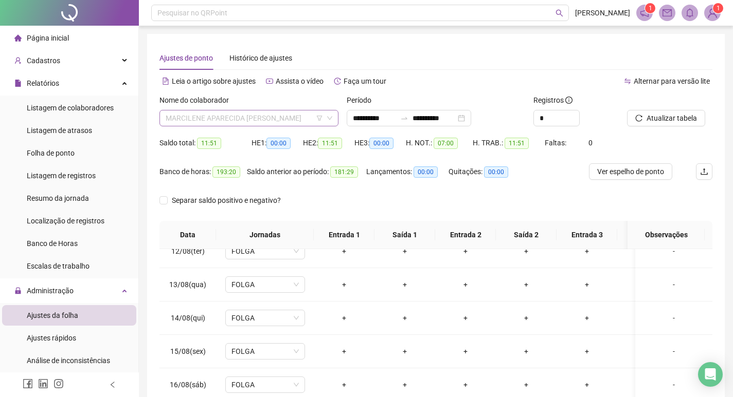
click at [289, 112] on span "MARCILENE APARECIDA RICARDO" at bounding box center [249, 118] width 167 height 15
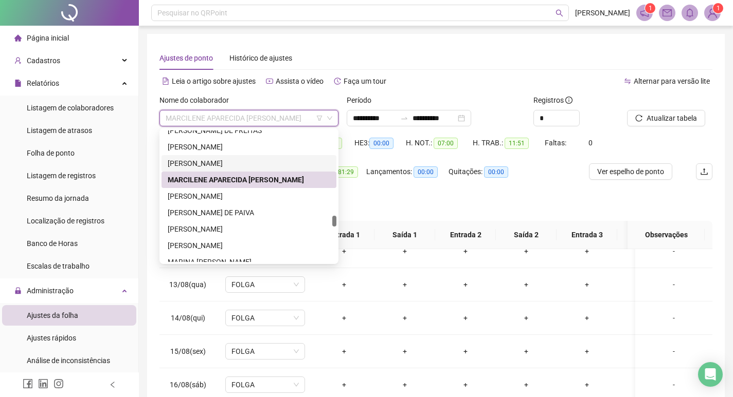
click at [278, 166] on div "LUIZ HENRIQUE DE SOUZA AZALIM" at bounding box center [249, 163] width 162 height 11
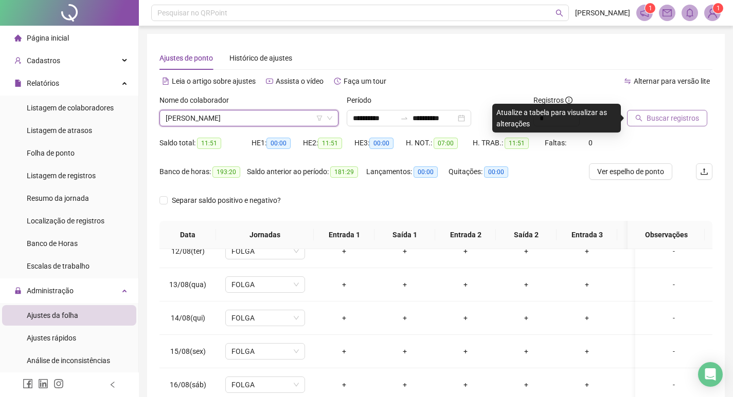
click at [686, 117] on span "Buscar registros" at bounding box center [672, 118] width 52 height 11
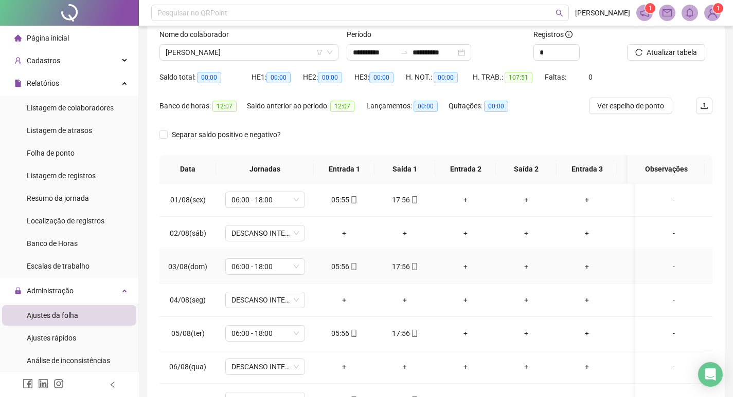
scroll to position [0, 0]
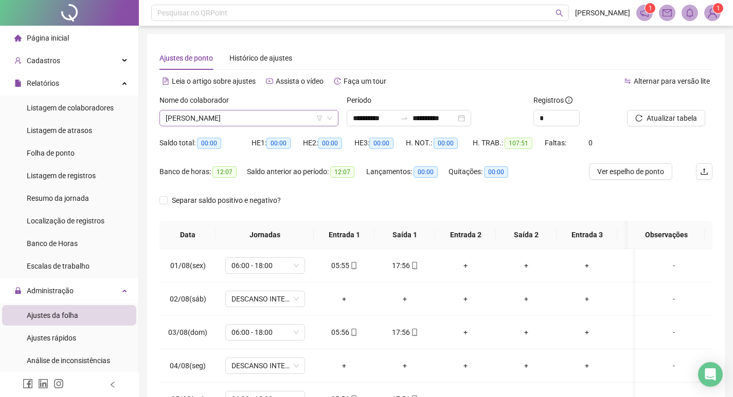
click at [296, 118] on span "LUIZ HENRIQUE DE SOUZA AZALIM" at bounding box center [249, 118] width 167 height 15
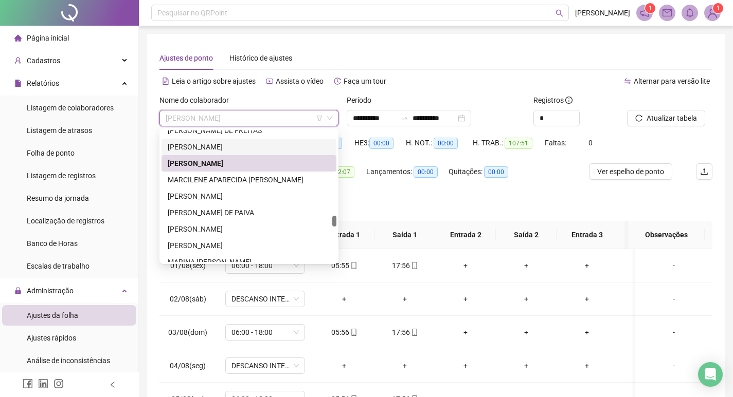
click at [282, 148] on div "LUCIANA RODRIGUES LEAL" at bounding box center [249, 146] width 162 height 11
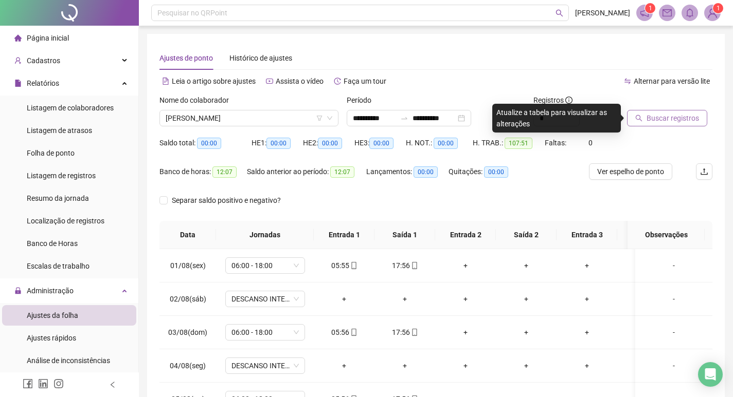
click at [664, 119] on span "Buscar registros" at bounding box center [672, 118] width 52 height 11
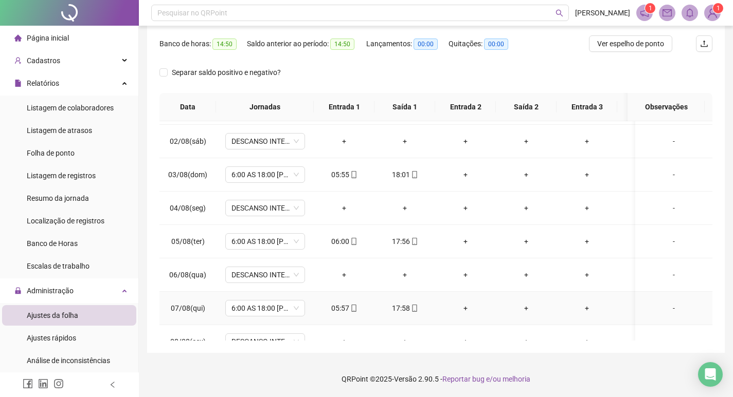
scroll to position [10, 0]
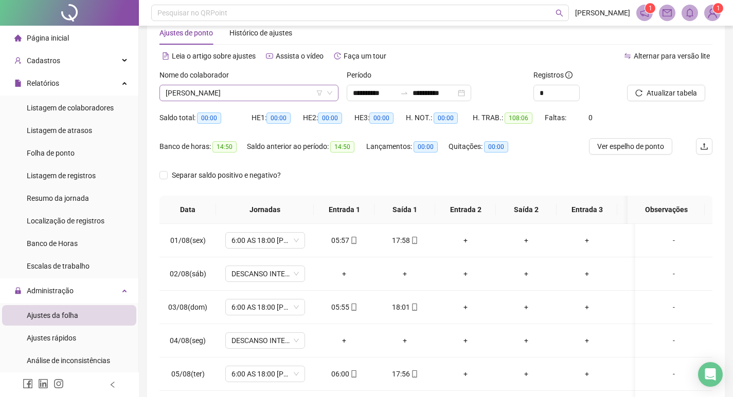
click at [265, 92] on span "LUCIANA RODRIGUES LEAL" at bounding box center [249, 92] width 167 height 15
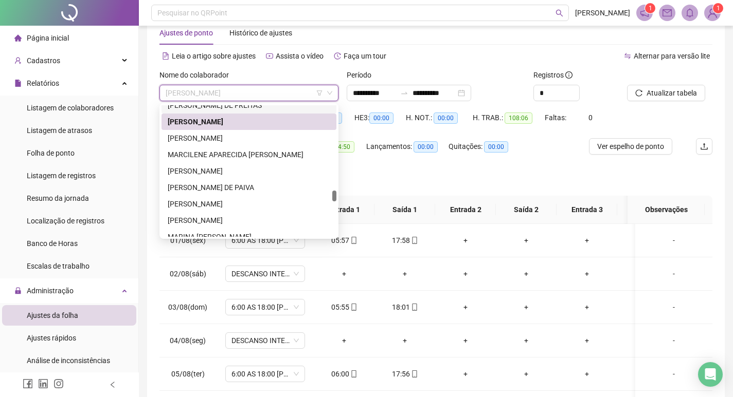
click at [266, 104] on div "270186 270184 270182 LUCAS VIREQUE DE FREITAS LUCIANA RODRIGUES LEAL LUIZ HENRI…" at bounding box center [248, 171] width 179 height 136
click at [262, 107] on div "LUCAS VIREQUE DE FREITAS" at bounding box center [249, 105] width 162 height 11
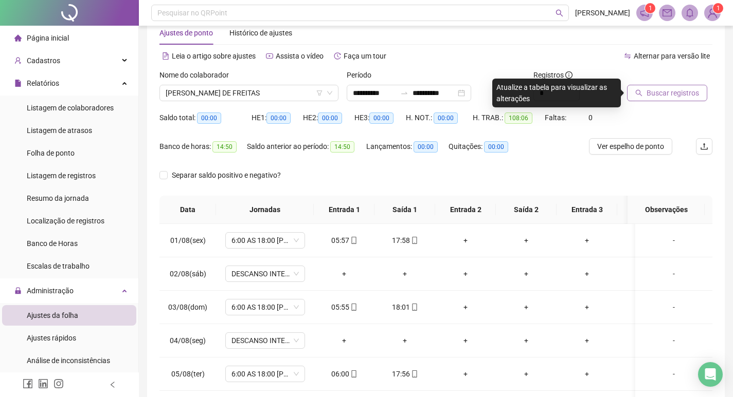
click at [672, 96] on span "Buscar registros" at bounding box center [672, 92] width 52 height 11
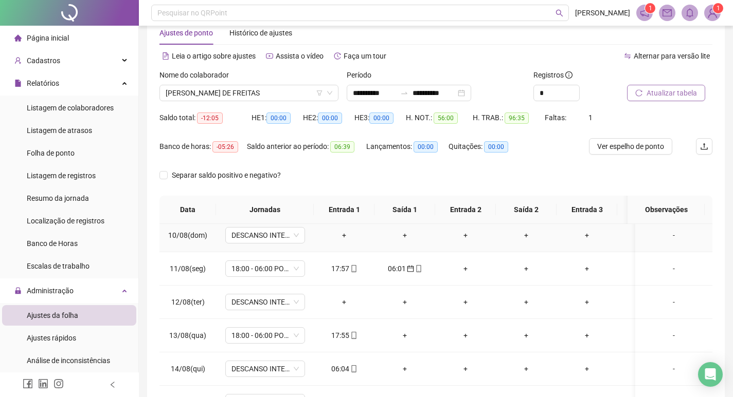
scroll to position [308, 0]
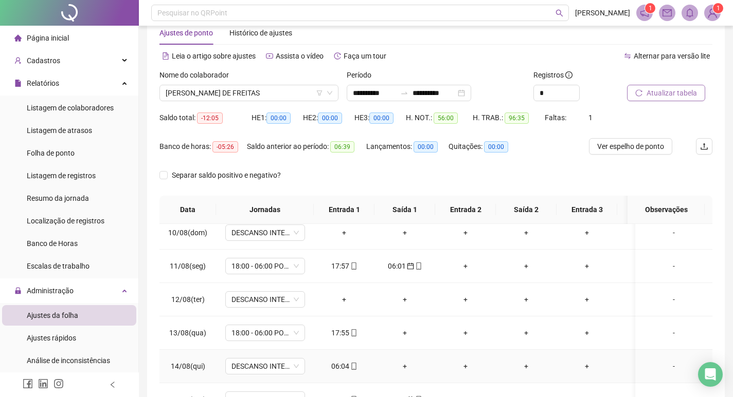
click at [358, 364] on div "06:04" at bounding box center [344, 366] width 44 height 11
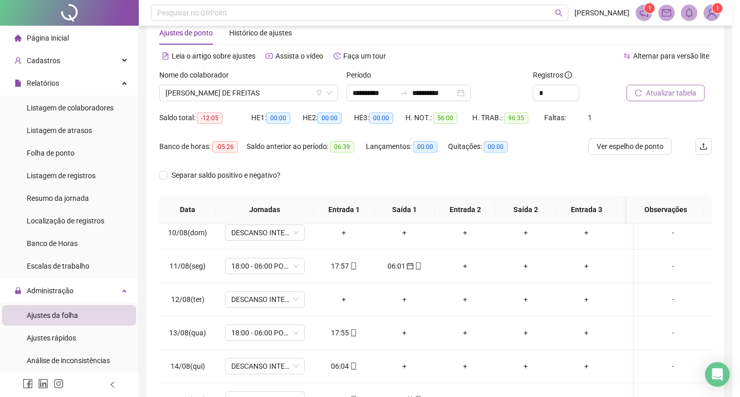
type input "**********"
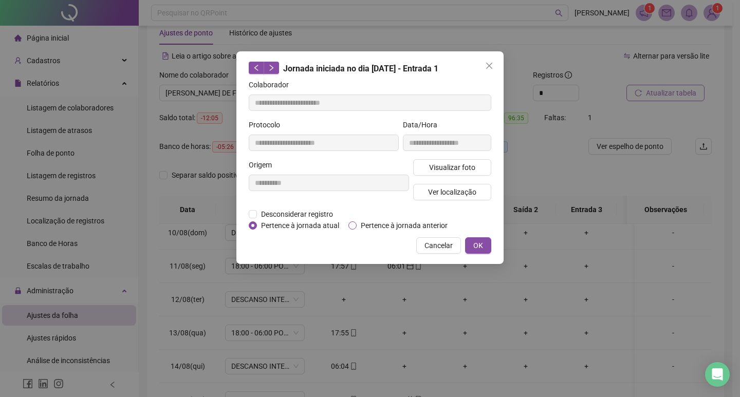
click at [357, 226] on span "Pertence à jornada anterior" at bounding box center [404, 225] width 95 height 11
click at [483, 248] on span "OK" at bounding box center [478, 245] width 10 height 11
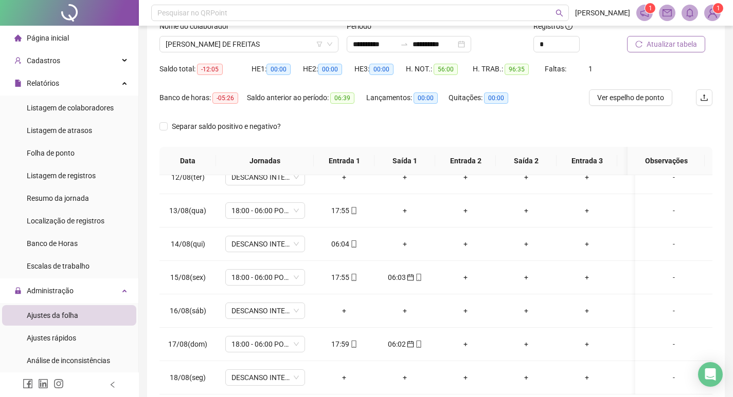
scroll to position [0, 0]
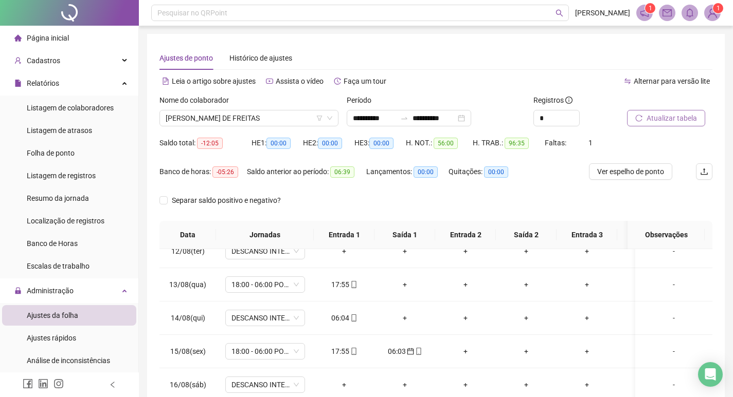
click at [649, 116] on span "Atualizar tabela" at bounding box center [671, 118] width 50 height 11
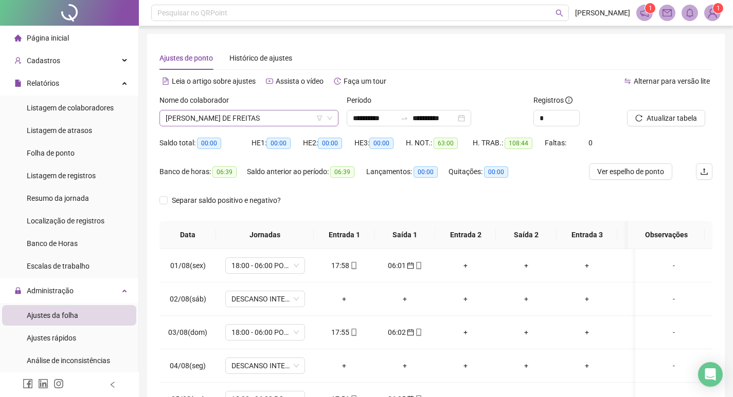
click at [257, 117] on span "LUCAS VIREQUE DE FREITAS" at bounding box center [249, 118] width 167 height 15
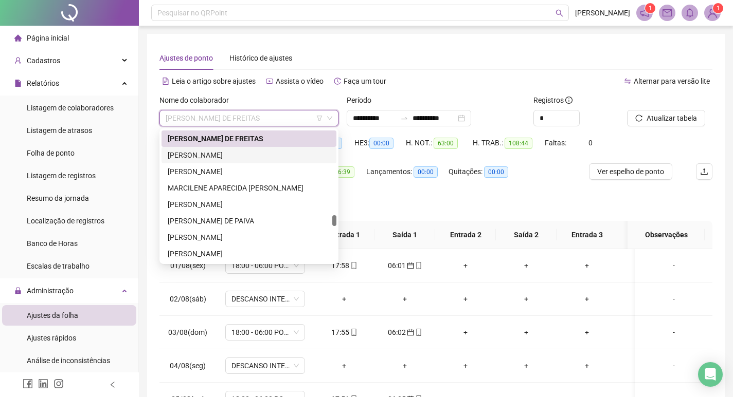
scroll to position [901, 0]
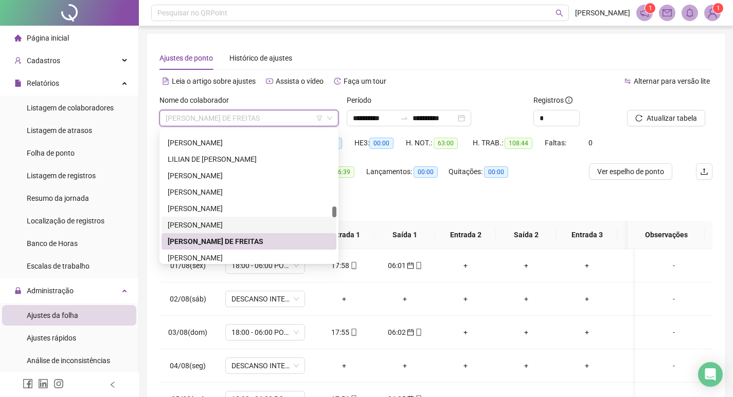
drag, startPoint x: 241, startPoint y: 225, endPoint x: 254, endPoint y: 217, distance: 16.1
click at [240, 223] on div "LUCAS SOUSA RIZZO" at bounding box center [249, 225] width 162 height 11
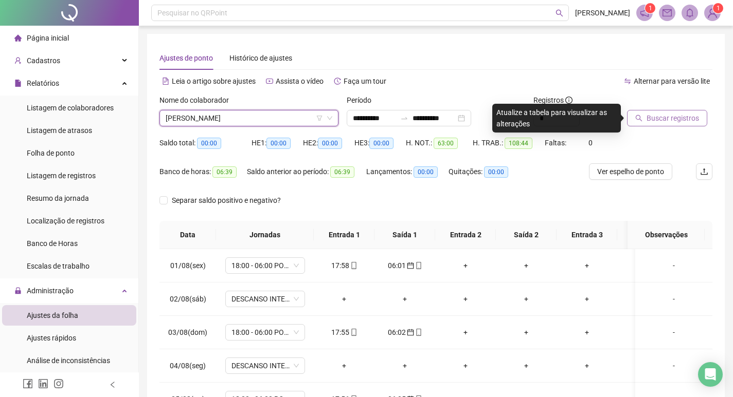
click at [672, 114] on span "Buscar registros" at bounding box center [672, 118] width 52 height 11
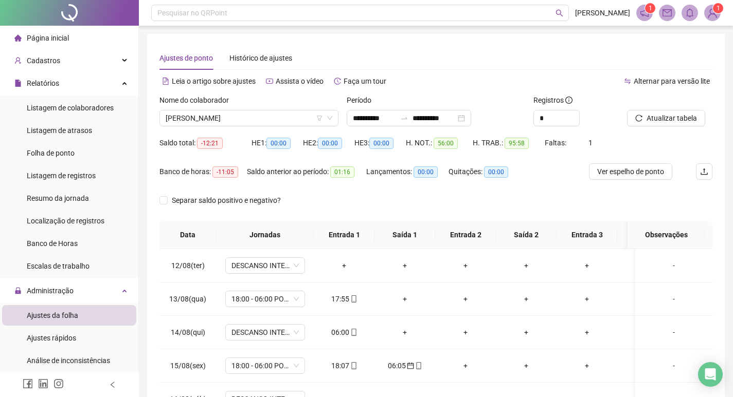
scroll to position [390, 0]
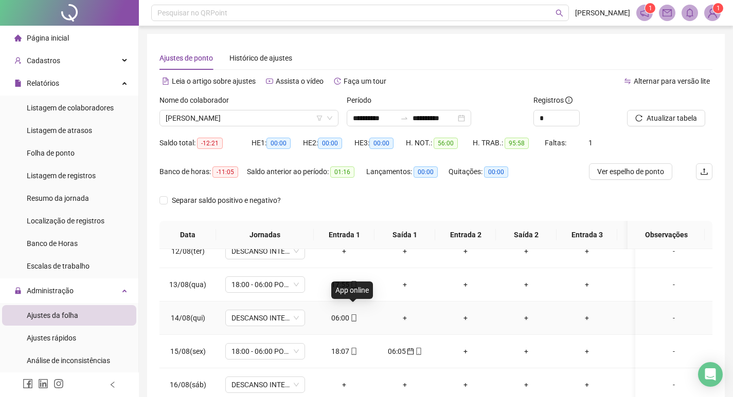
click at [354, 315] on icon "mobile" at bounding box center [353, 318] width 7 height 7
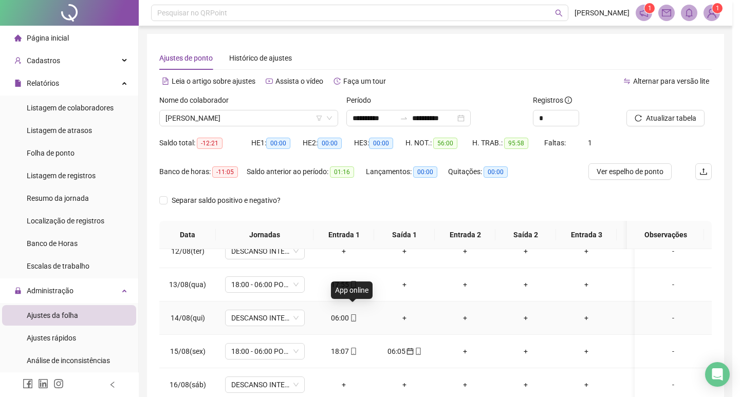
type input "**********"
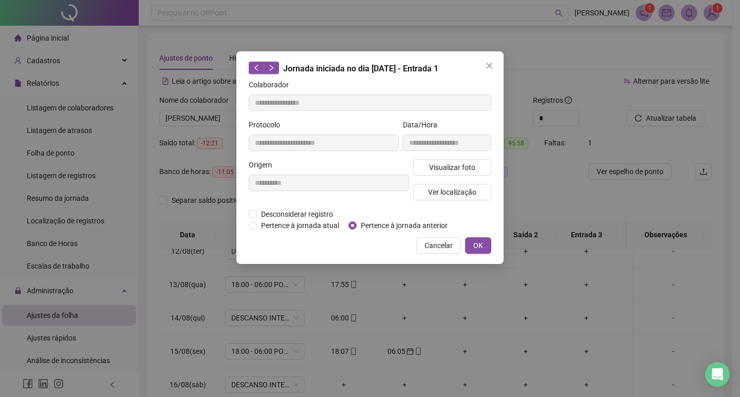
drag, startPoint x: 477, startPoint y: 247, endPoint x: 467, endPoint y: 261, distance: 16.6
click at [477, 247] on span "OK" at bounding box center [478, 245] width 10 height 11
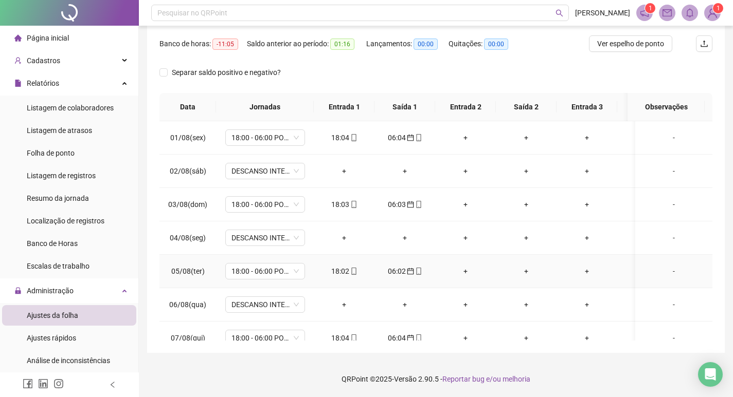
scroll to position [42, 0]
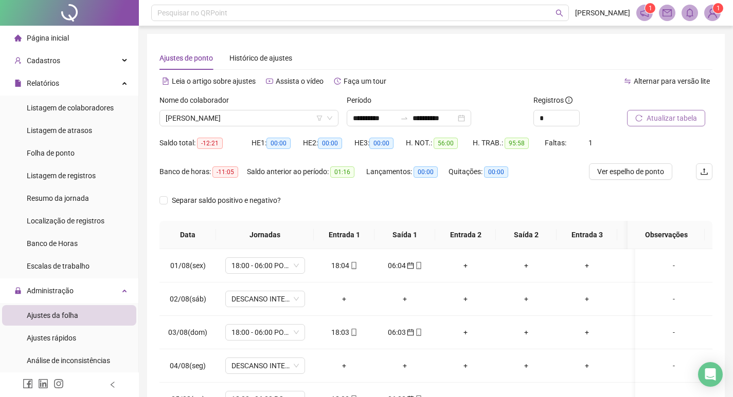
click at [657, 116] on span "Atualizar tabela" at bounding box center [671, 118] width 50 height 11
click at [269, 118] on span "LUCAS SOUSA RIZZO" at bounding box center [249, 118] width 167 height 15
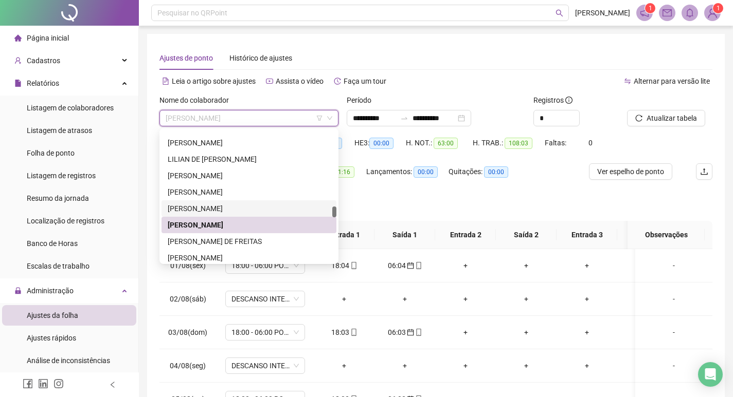
drag, startPoint x: 259, startPoint y: 204, endPoint x: 376, endPoint y: 167, distance: 122.9
click at [259, 205] on div "LUCAS NERES DE SOUZA" at bounding box center [249, 208] width 162 height 11
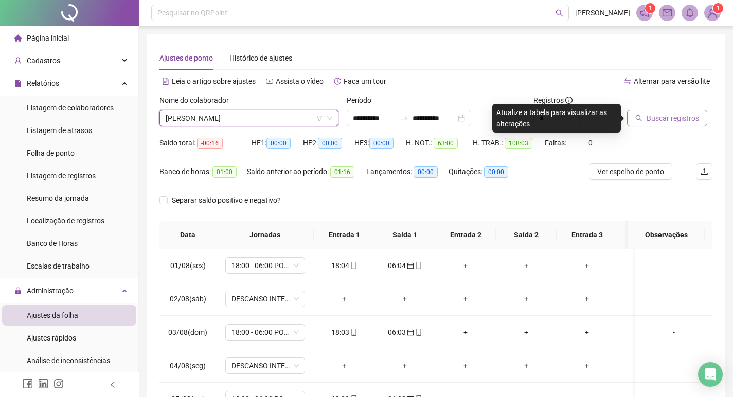
click at [673, 117] on span "Buscar registros" at bounding box center [672, 118] width 52 height 11
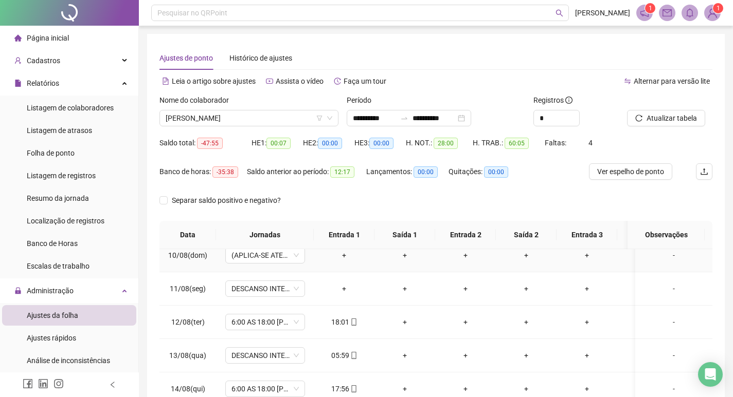
scroll to position [360, 0]
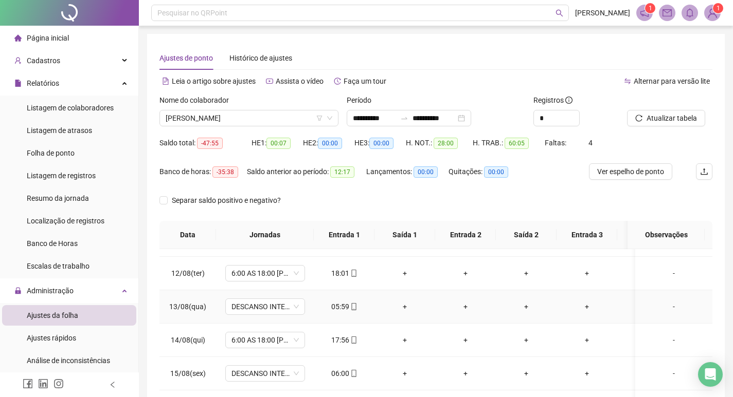
click at [351, 308] on icon "mobile" at bounding box center [353, 306] width 5 height 7
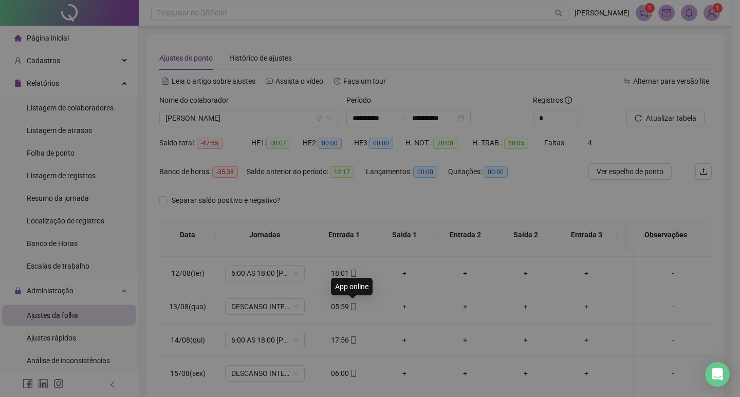
type input "**********"
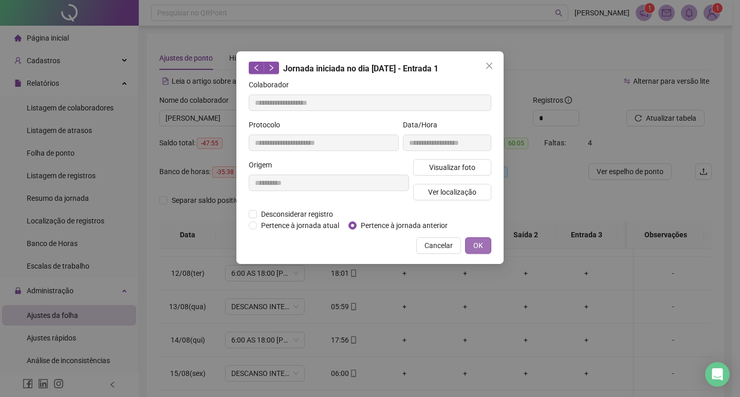
click at [482, 246] on span "OK" at bounding box center [478, 245] width 10 height 11
drag, startPoint x: 474, startPoint y: 240, endPoint x: 480, endPoint y: 245, distance: 7.6
click at [475, 240] on span "OK" at bounding box center [478, 245] width 10 height 11
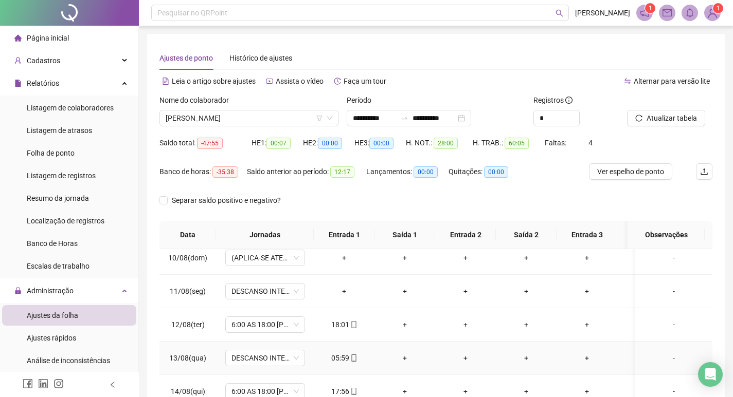
scroll to position [390, 0]
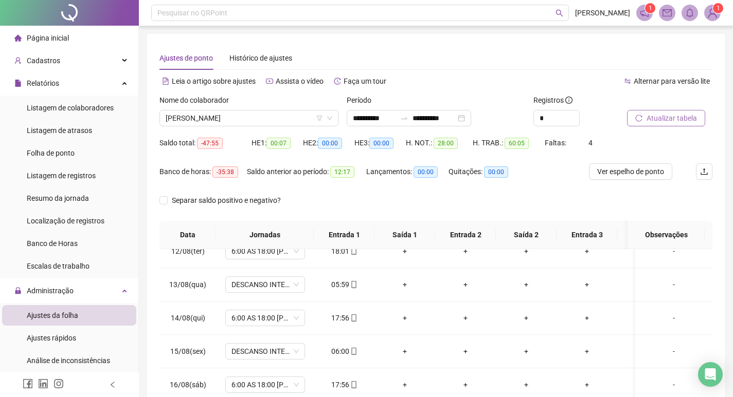
click at [654, 118] on span "Atualizar tabela" at bounding box center [671, 118] width 50 height 11
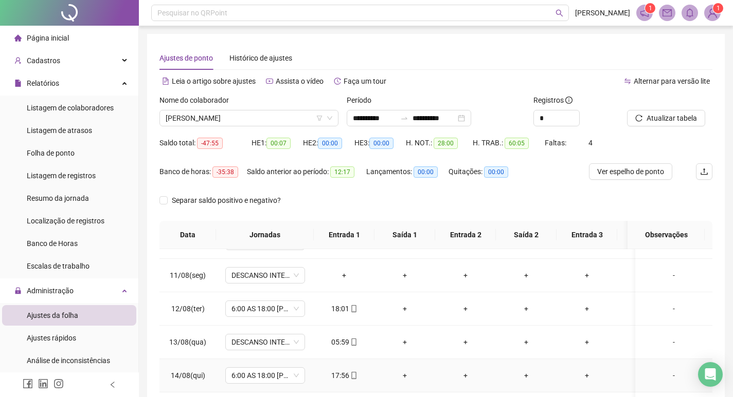
scroll to position [308, 0]
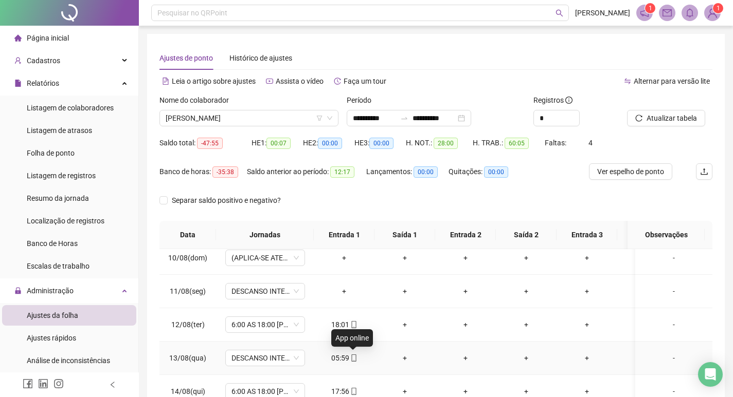
click at [354, 357] on icon "mobile" at bounding box center [353, 358] width 7 height 7
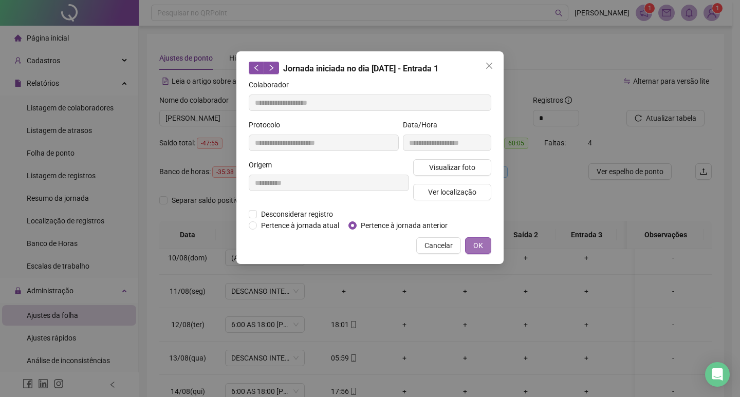
click at [473, 249] on span "OK" at bounding box center [478, 245] width 10 height 11
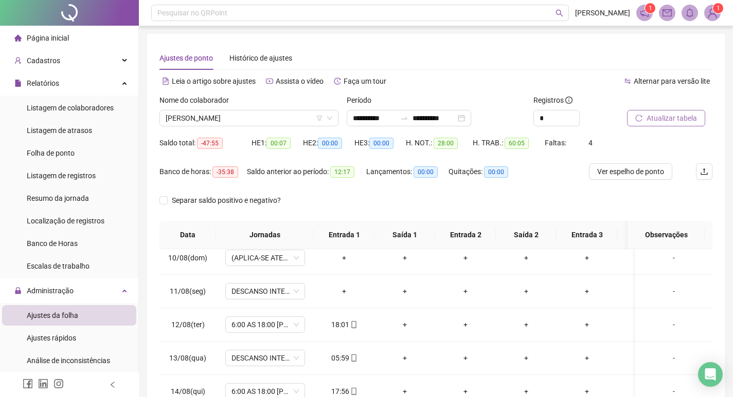
click at [642, 115] on icon "reload" at bounding box center [638, 118] width 7 height 7
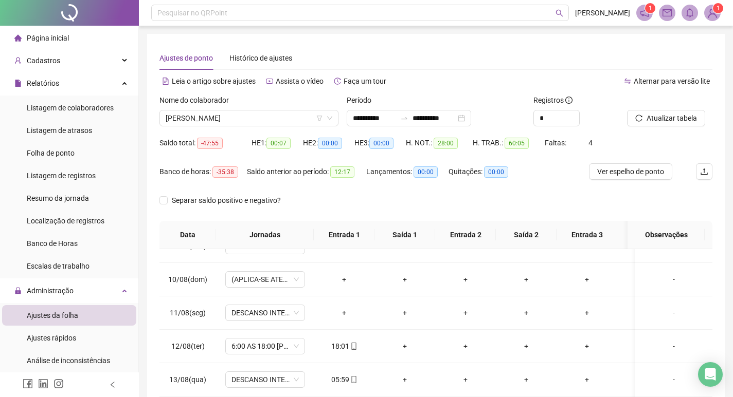
scroll to position [390, 0]
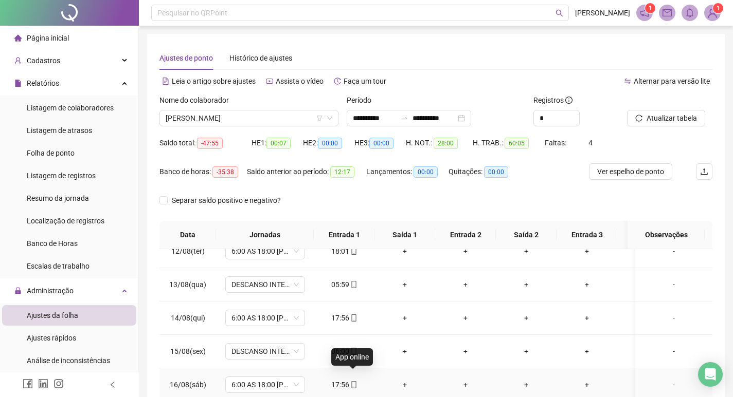
click at [356, 381] on icon "mobile" at bounding box center [353, 384] width 7 height 7
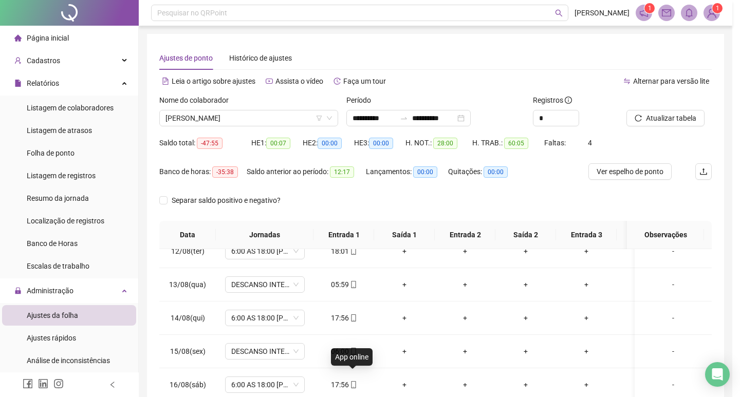
type input "**********"
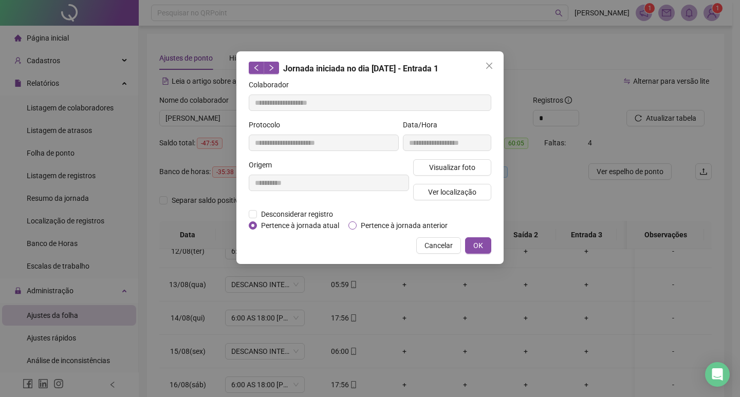
click at [357, 228] on span "Pertence à jornada anterior" at bounding box center [404, 225] width 95 height 11
click at [476, 244] on span "OK" at bounding box center [478, 245] width 10 height 11
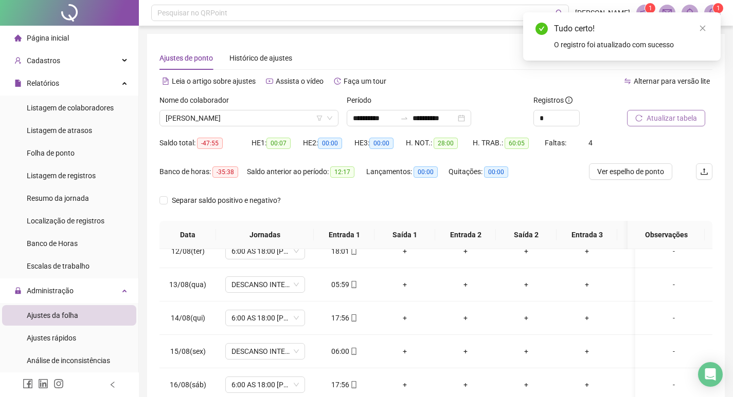
click at [676, 124] on button "Atualizar tabela" at bounding box center [666, 118] width 78 height 16
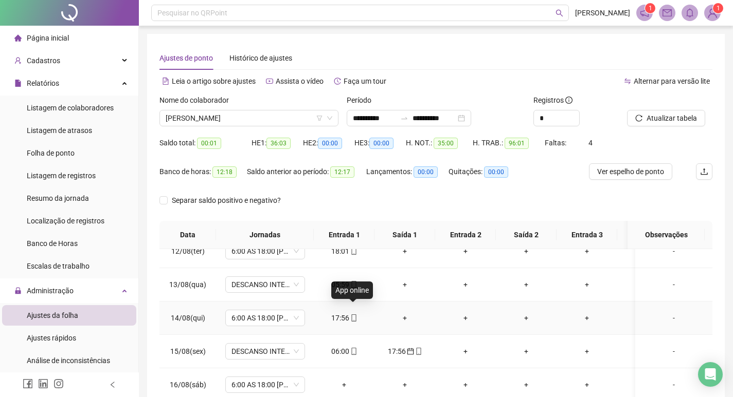
click at [353, 315] on icon "mobile" at bounding box center [353, 318] width 7 height 7
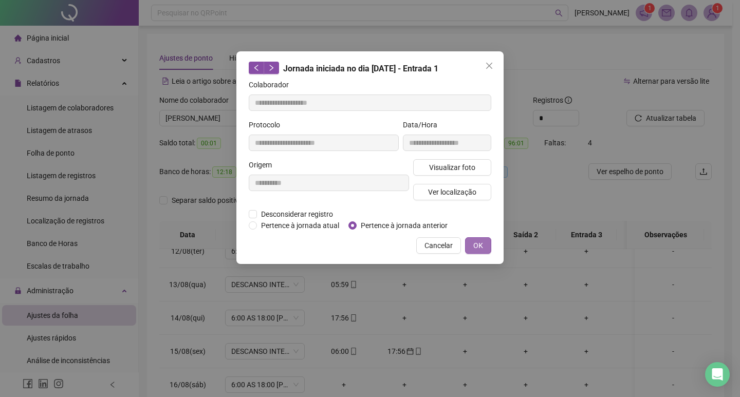
type input "**********"
drag, startPoint x: 480, startPoint y: 242, endPoint x: 473, endPoint y: 246, distance: 7.7
click at [480, 241] on span "OK" at bounding box center [478, 245] width 10 height 11
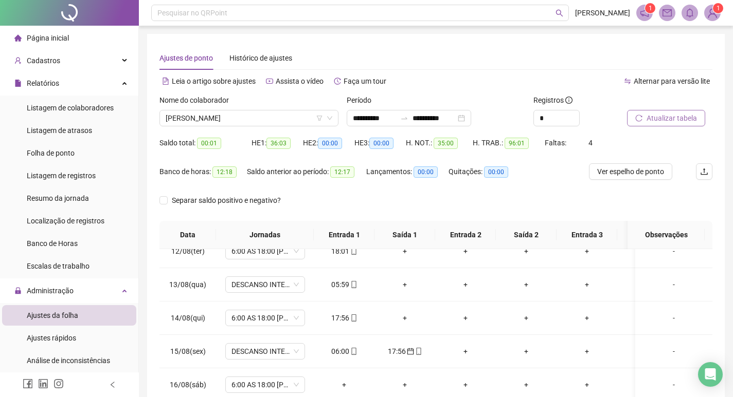
click at [671, 121] on span "Atualizar tabela" at bounding box center [671, 118] width 50 height 11
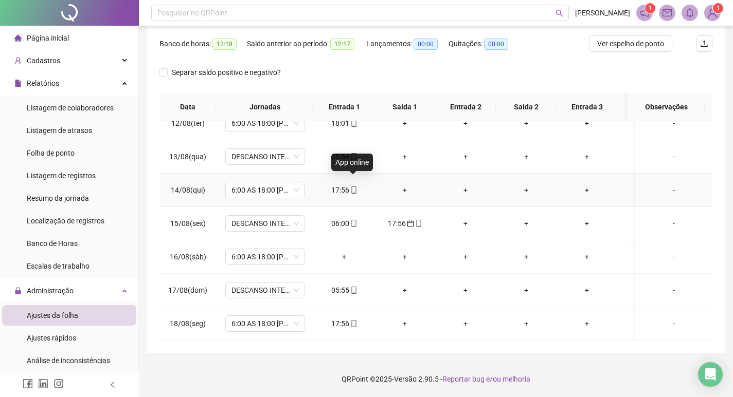
click at [353, 187] on icon "mobile" at bounding box center [353, 190] width 5 height 7
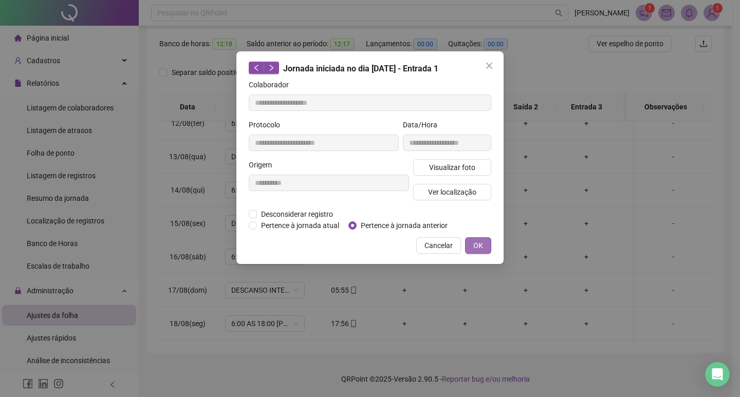
click at [479, 242] on span "OK" at bounding box center [478, 245] width 10 height 11
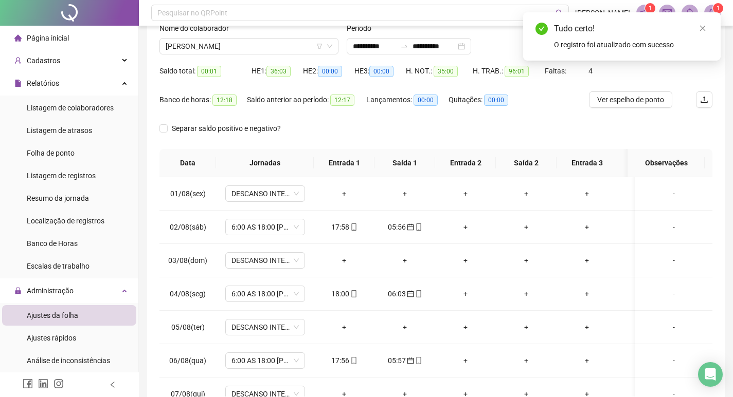
scroll to position [0, 0]
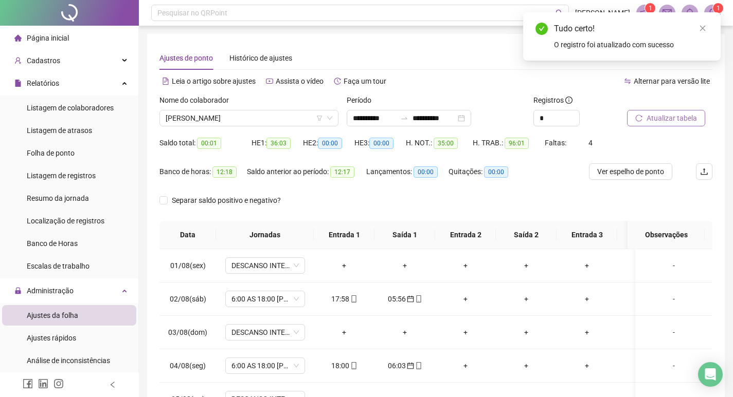
click at [671, 120] on span "Atualizar tabela" at bounding box center [671, 118] width 50 height 11
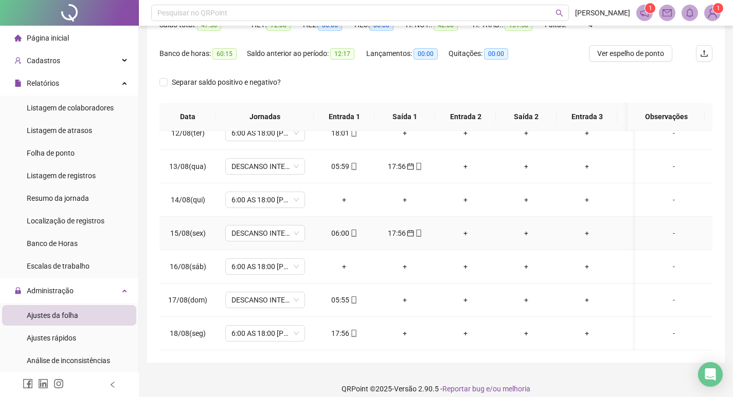
scroll to position [128, 0]
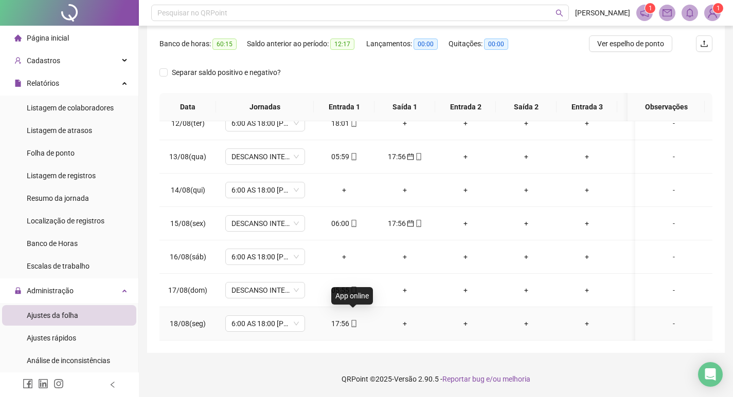
click at [354, 320] on icon "mobile" at bounding box center [353, 323] width 7 height 7
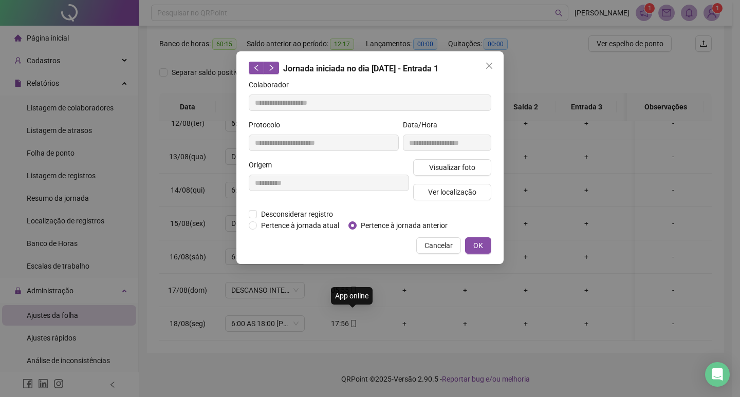
type input "**********"
click at [356, 230] on label "Pertence à jornada anterior" at bounding box center [400, 225] width 103 height 11
click at [477, 246] on span "OK" at bounding box center [478, 245] width 10 height 11
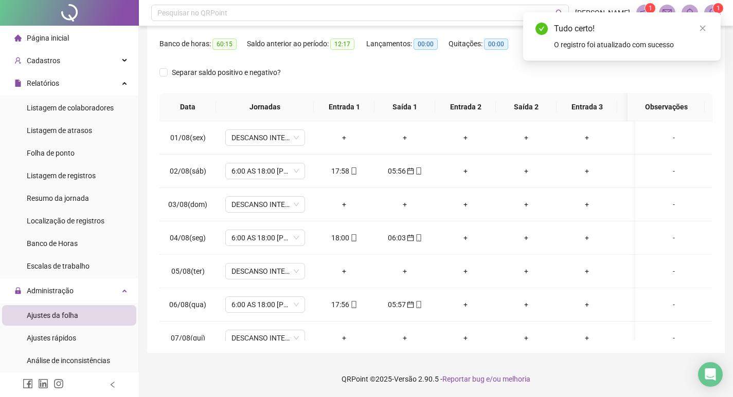
scroll to position [0, 0]
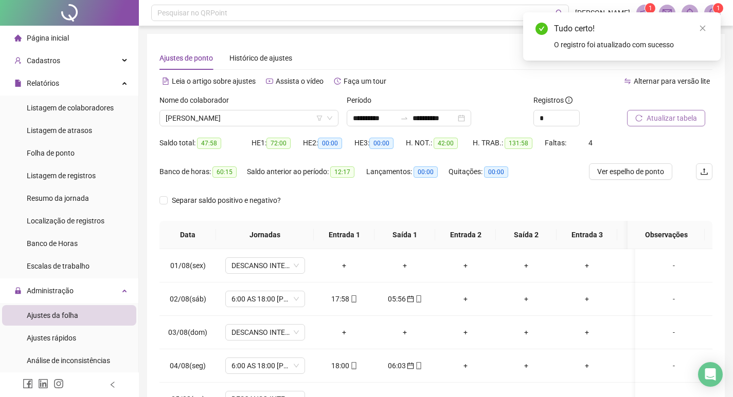
click at [693, 122] on span "Atualizar tabela" at bounding box center [671, 118] width 50 height 11
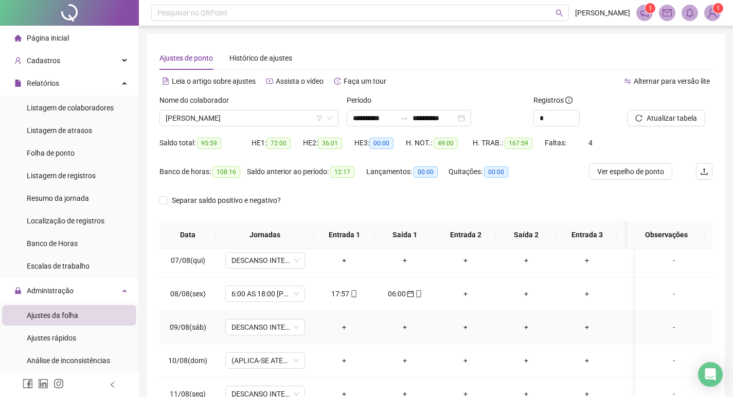
scroll to position [308, 0]
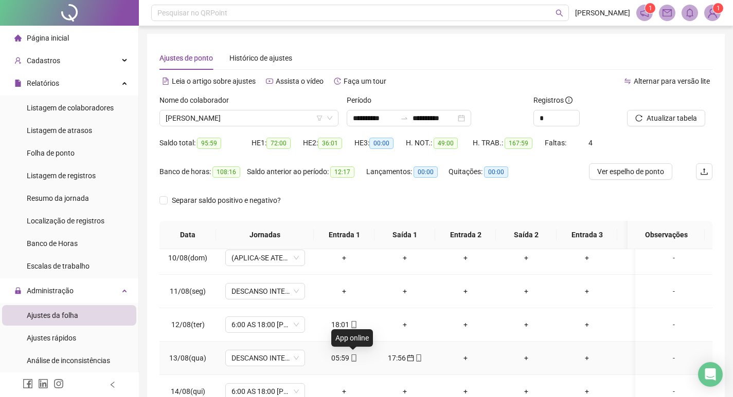
click at [351, 359] on icon "mobile" at bounding box center [353, 358] width 5 height 7
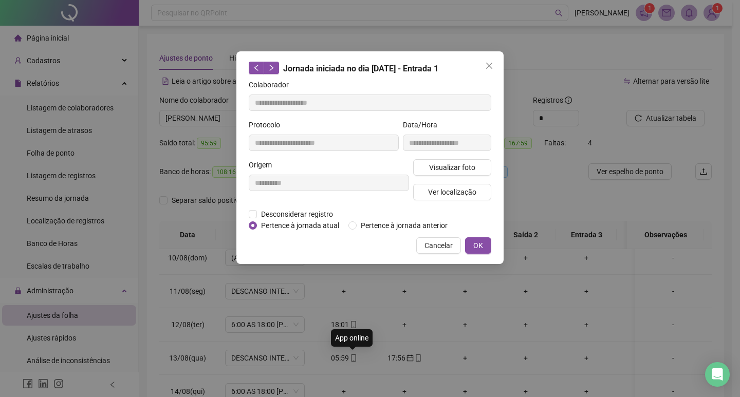
type input "**********"
click at [478, 247] on span "OK" at bounding box center [478, 245] width 10 height 11
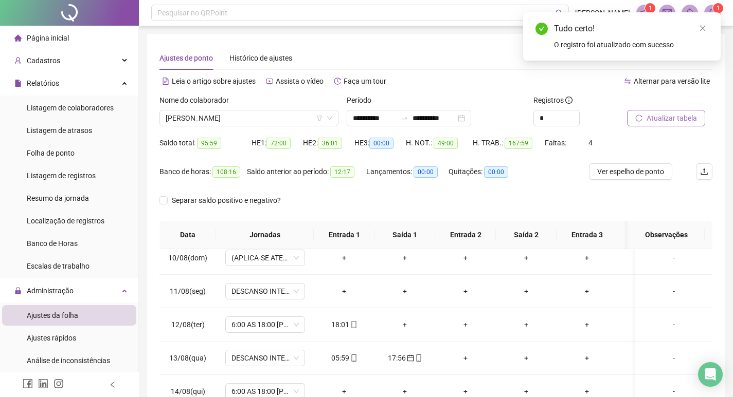
click at [653, 122] on span "Atualizar tabela" at bounding box center [671, 118] width 50 height 11
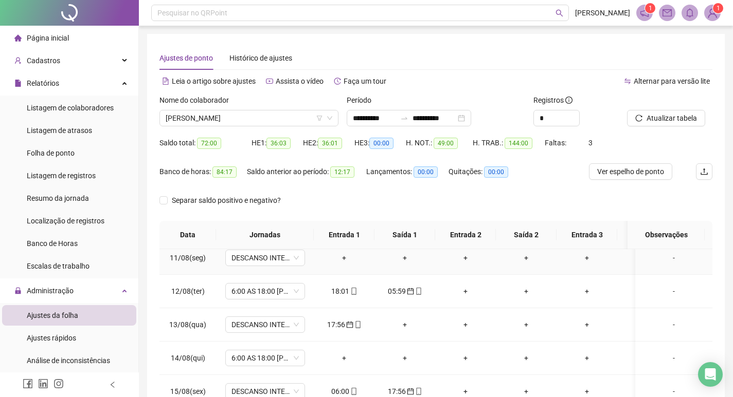
scroll to position [360, 0]
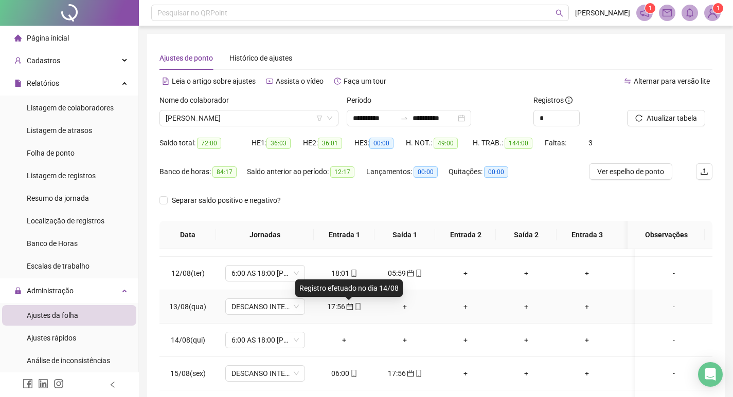
click at [349, 307] on icon "calendar" at bounding box center [349, 306] width 7 height 7
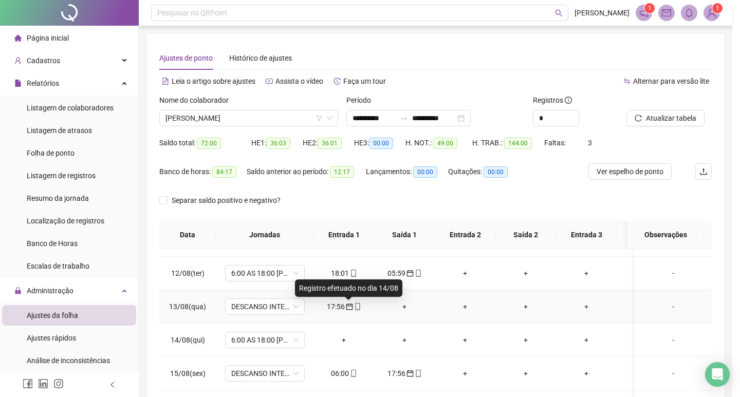
type input "**********"
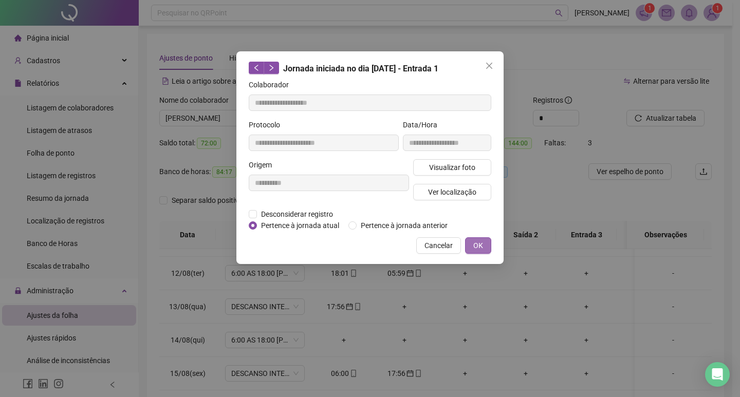
click at [484, 242] on button "OK" at bounding box center [478, 246] width 26 height 16
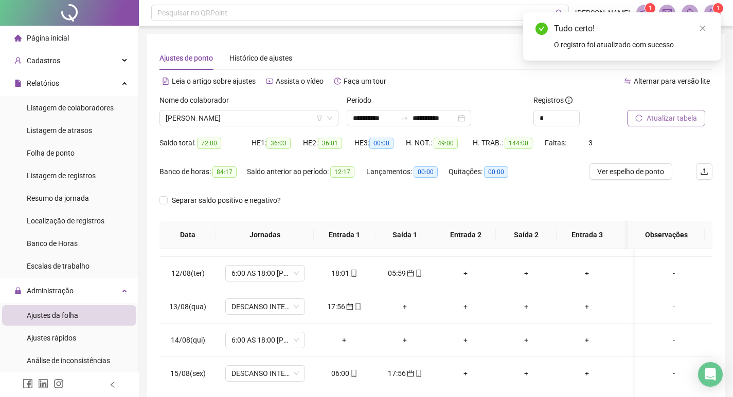
click at [666, 119] on span "Atualizar tabela" at bounding box center [671, 118] width 50 height 11
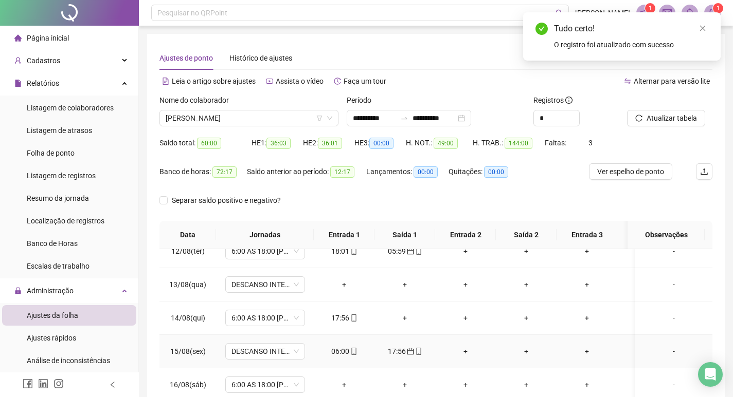
scroll to position [390, 0]
click at [355, 348] on icon "mobile" at bounding box center [353, 351] width 5 height 7
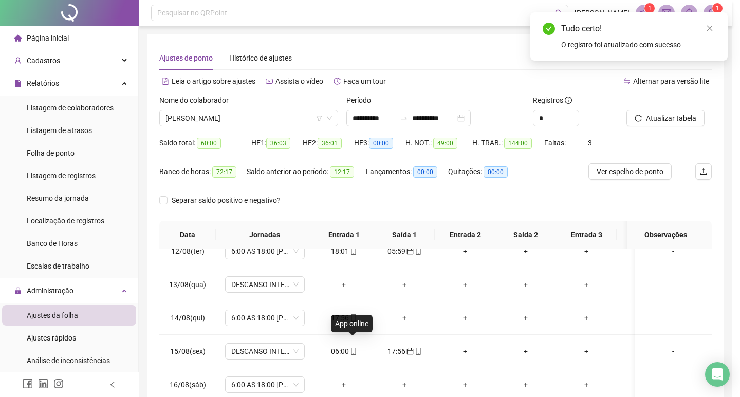
type input "**********"
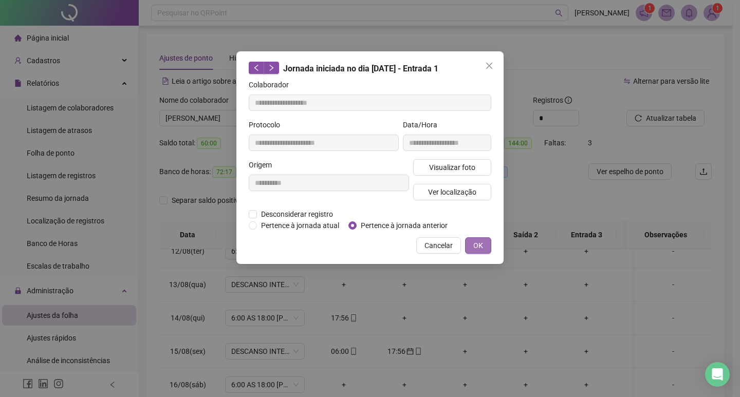
click at [474, 243] on span "OK" at bounding box center [478, 245] width 10 height 11
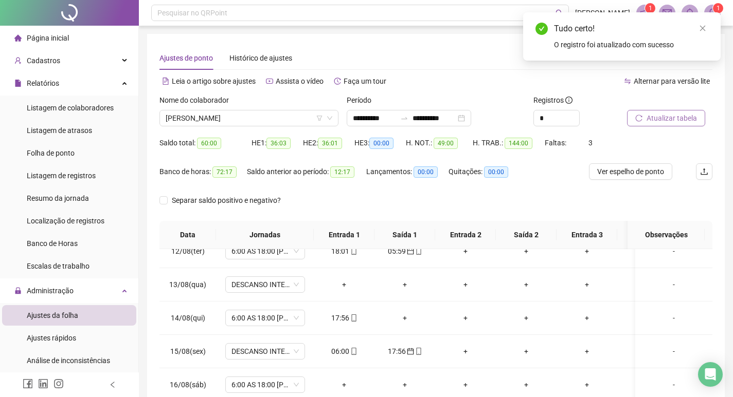
click at [663, 117] on span "Atualizar tabela" at bounding box center [671, 118] width 50 height 11
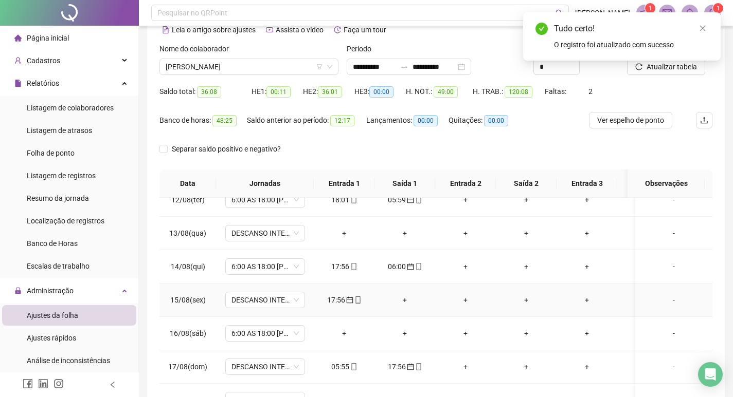
scroll to position [103, 0]
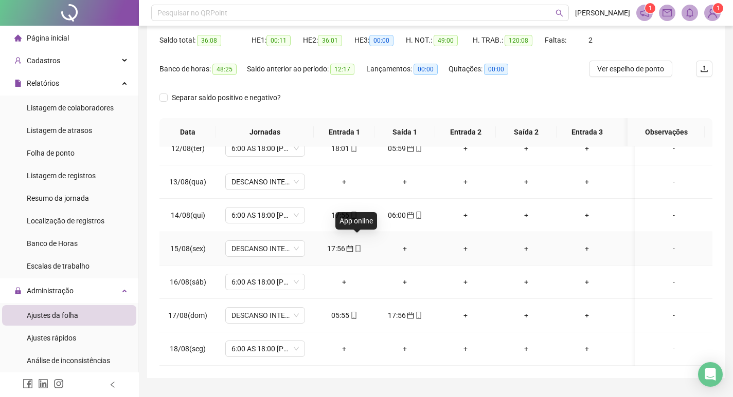
click at [355, 245] on icon "mobile" at bounding box center [357, 248] width 5 height 7
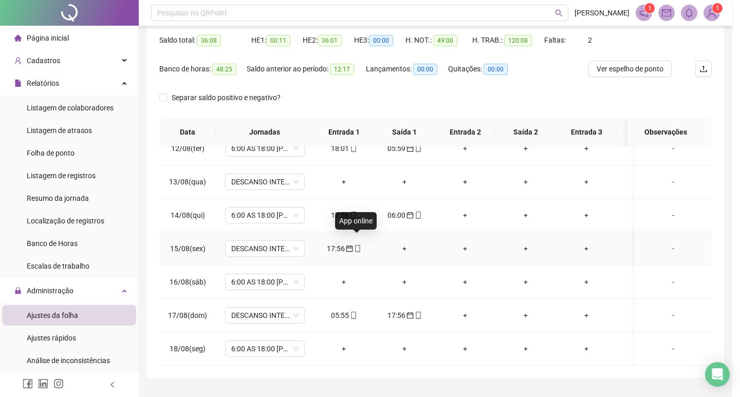
type input "**********"
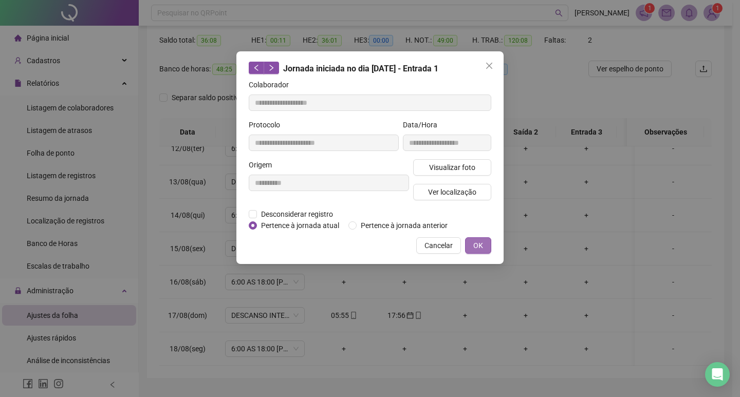
click at [482, 248] on span "OK" at bounding box center [478, 245] width 10 height 11
click at [481, 244] on span "OK" at bounding box center [478, 245] width 10 height 11
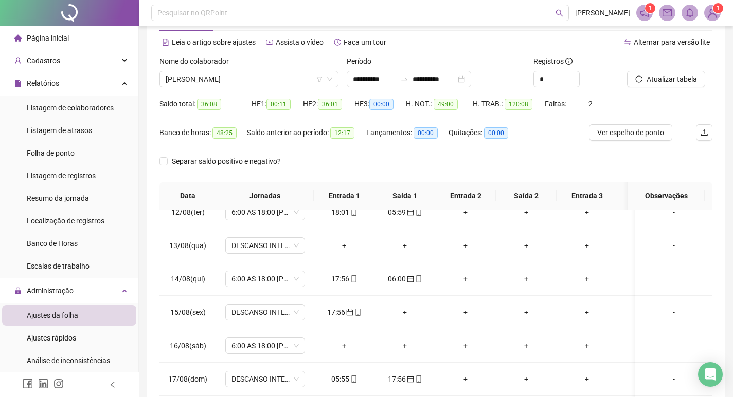
scroll to position [0, 0]
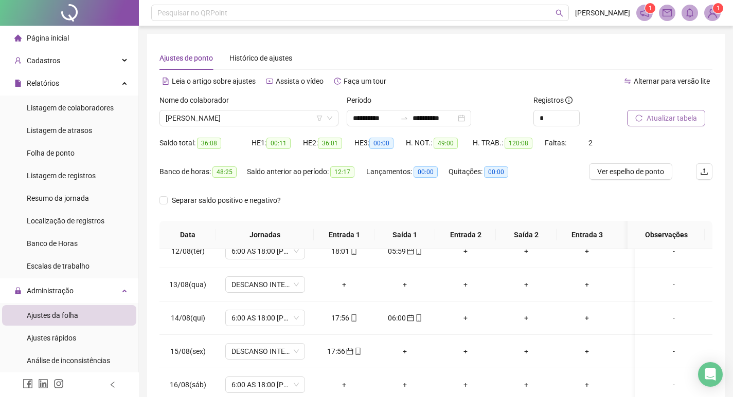
click at [651, 112] on button "Atualizar tabela" at bounding box center [666, 118] width 78 height 16
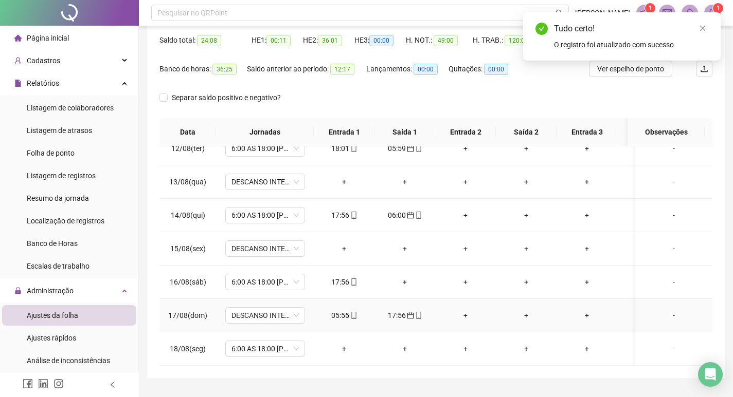
scroll to position [128, 0]
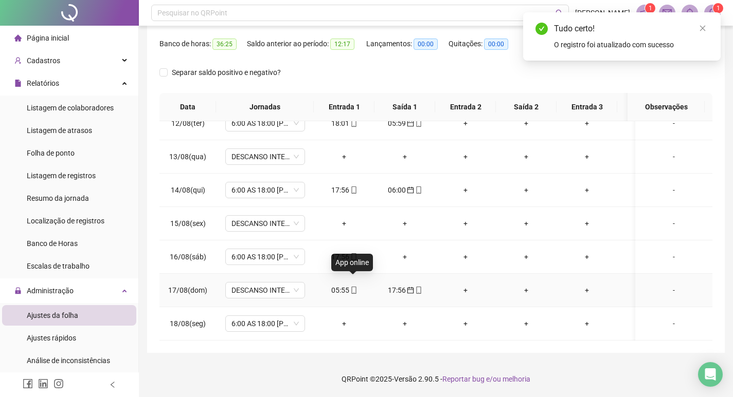
click at [356, 287] on icon "mobile" at bounding box center [353, 290] width 7 height 7
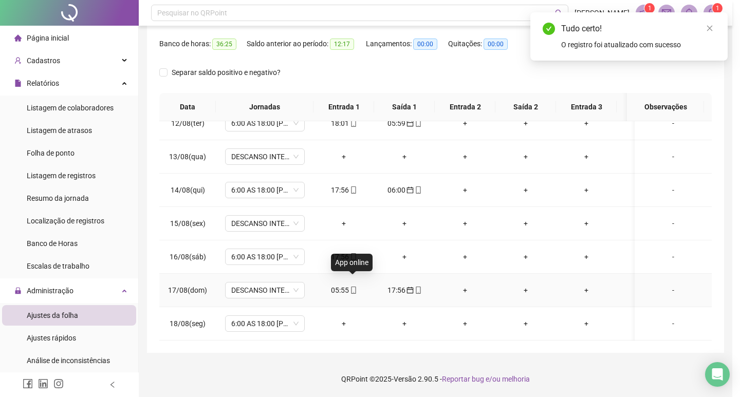
type input "**********"
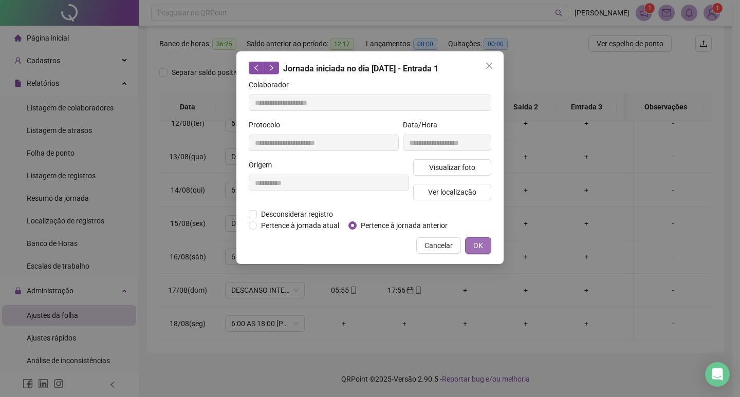
click at [475, 250] on span "OK" at bounding box center [478, 245] width 10 height 11
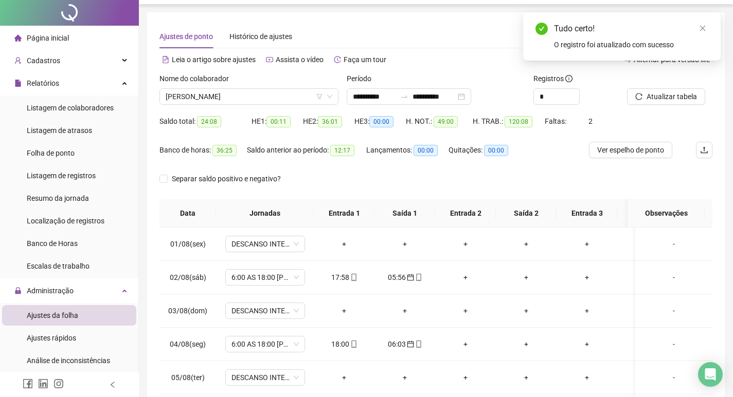
scroll to position [0, 0]
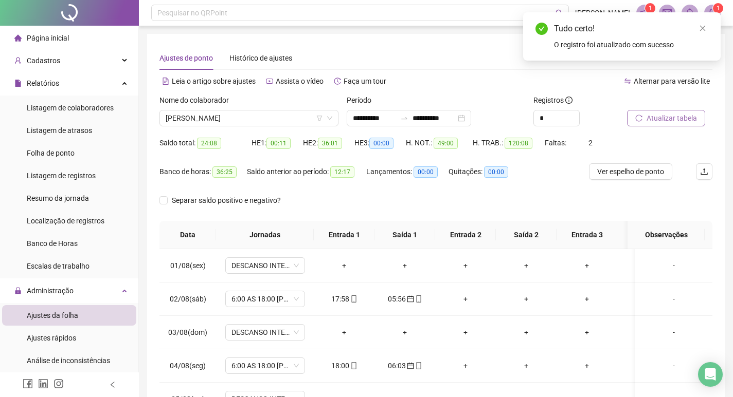
click at [659, 122] on span "Atualizar tabela" at bounding box center [671, 118] width 50 height 11
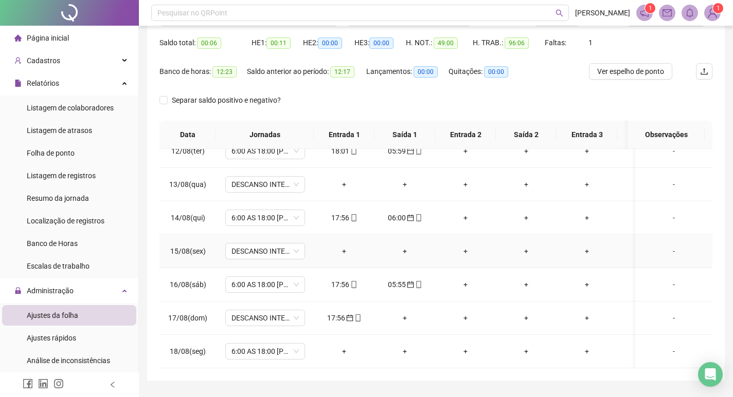
scroll to position [103, 0]
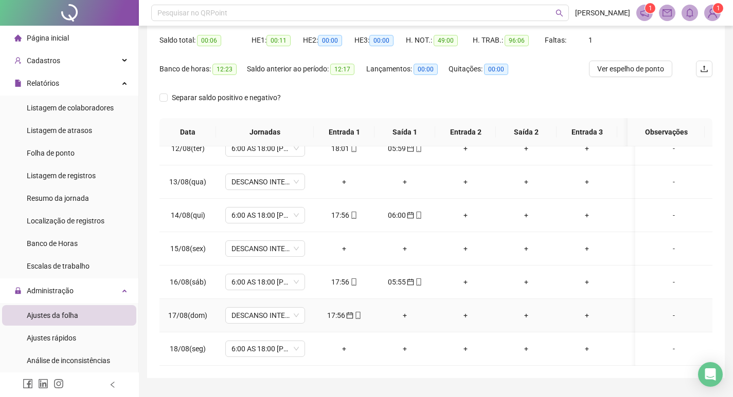
click at [361, 310] on div "17:56" at bounding box center [344, 315] width 44 height 11
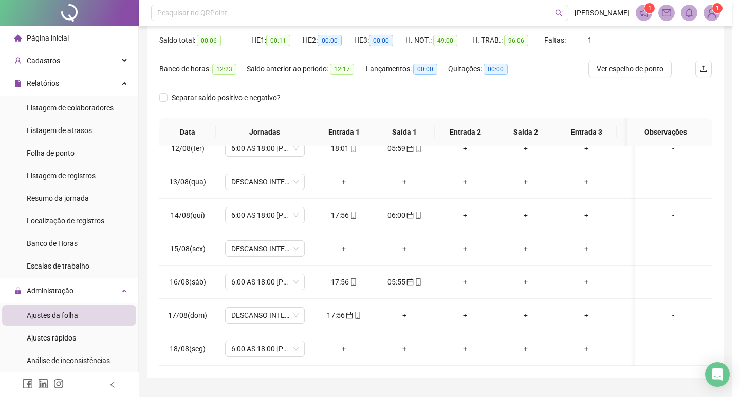
type input "**********"
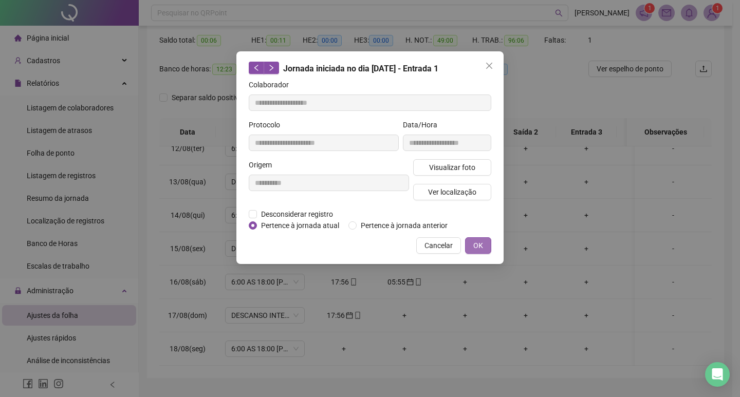
click at [487, 246] on button "OK" at bounding box center [478, 246] width 26 height 16
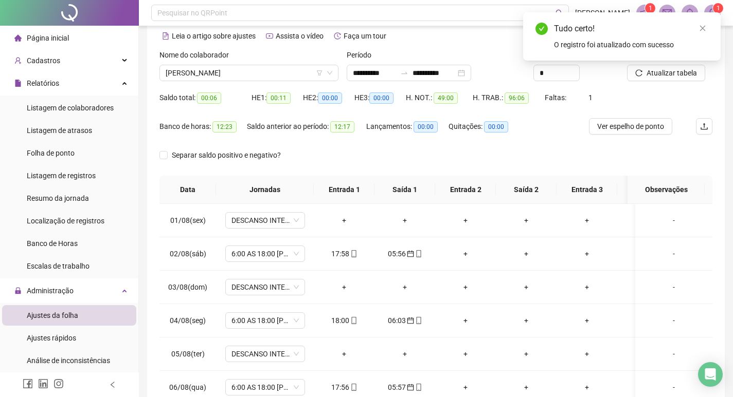
scroll to position [0, 0]
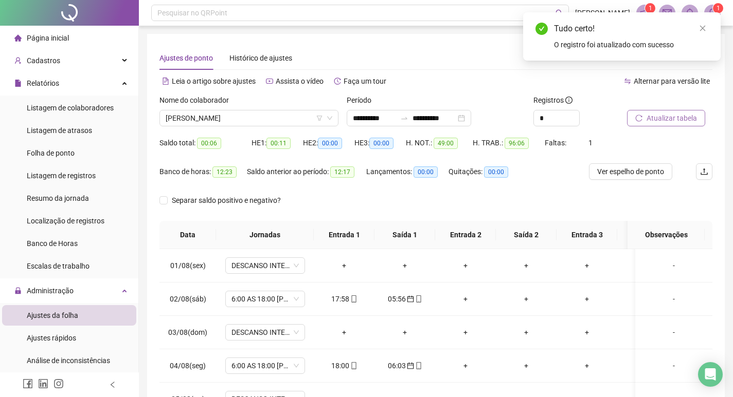
click at [662, 117] on span "Atualizar tabela" at bounding box center [671, 118] width 50 height 11
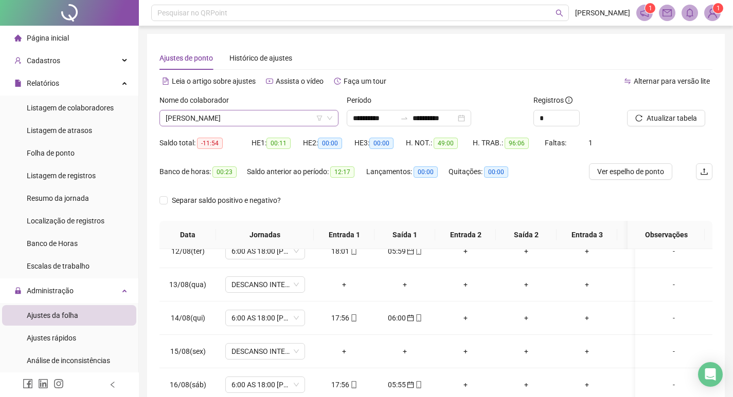
click at [264, 116] on span "LUCAS NERES DE SOUZA" at bounding box center [249, 118] width 167 height 15
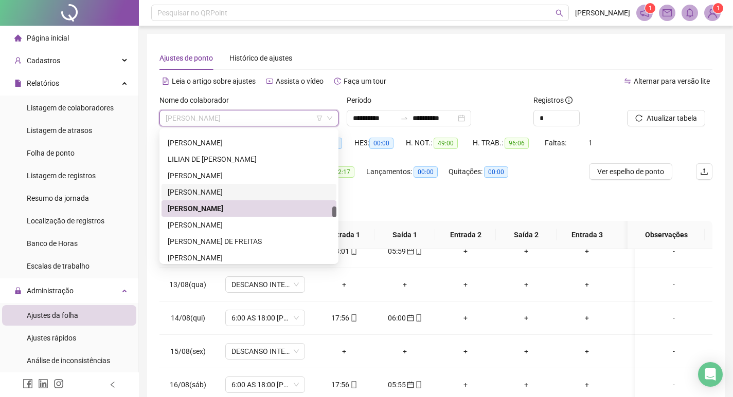
click at [247, 186] on div "LUCAS ELIAS DE SOUZA COELHO" at bounding box center [248, 192] width 175 height 16
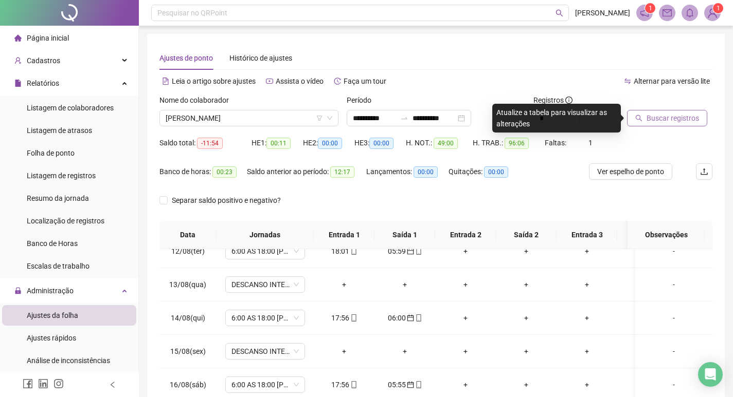
click at [655, 118] on span "Buscar registros" at bounding box center [672, 118] width 52 height 11
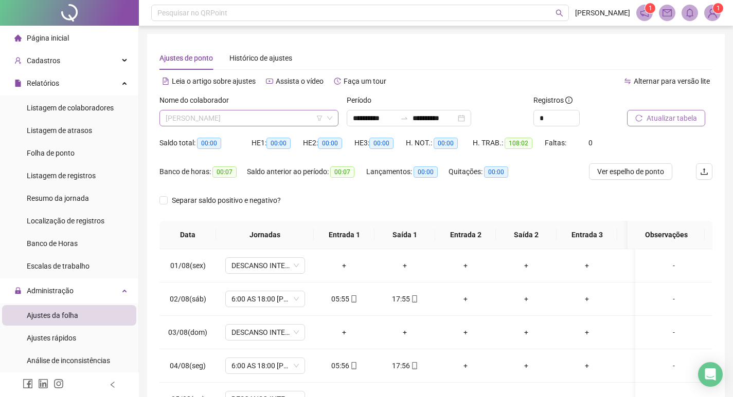
click at [275, 117] on span "LUCAS ELIAS DE SOUZA COELHO" at bounding box center [249, 118] width 167 height 15
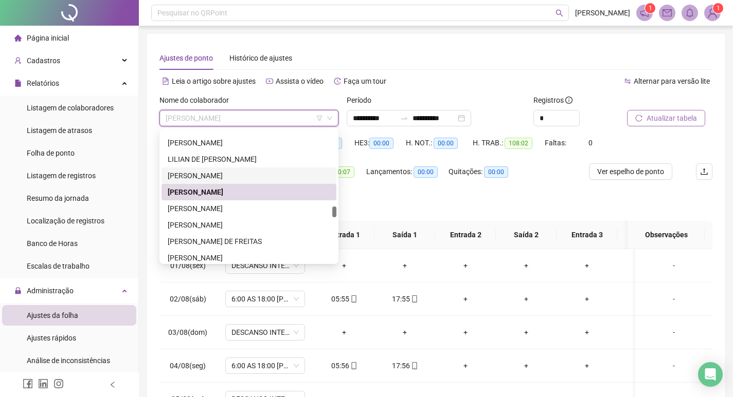
drag, startPoint x: 271, startPoint y: 173, endPoint x: 414, endPoint y: 154, distance: 143.7
click at [272, 172] on div "LUCAS DOS SANTOS DE ARAUJO" at bounding box center [249, 175] width 162 height 11
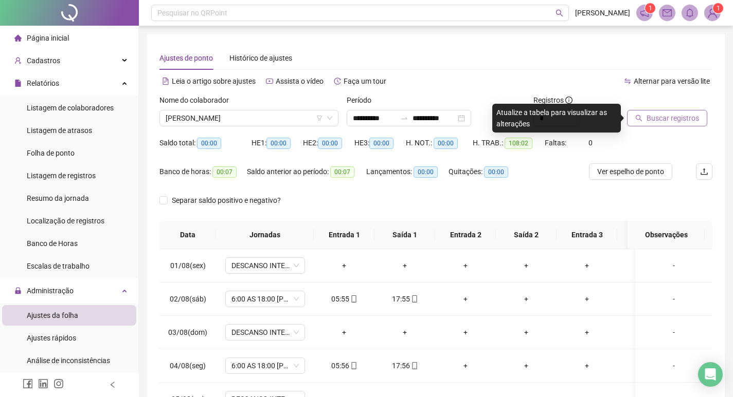
click at [660, 115] on span "Buscar registros" at bounding box center [672, 118] width 52 height 11
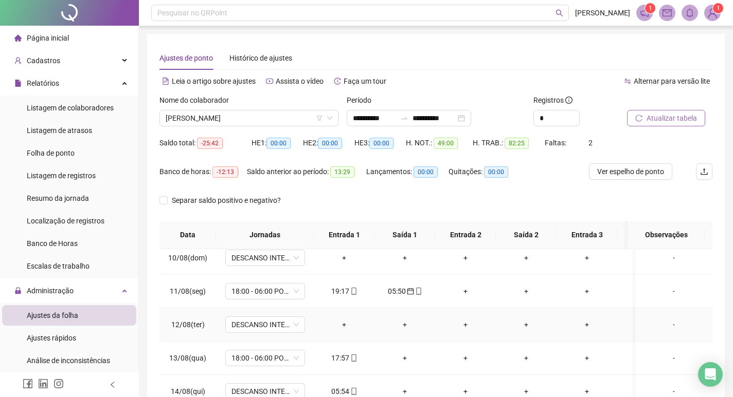
scroll to position [360, 0]
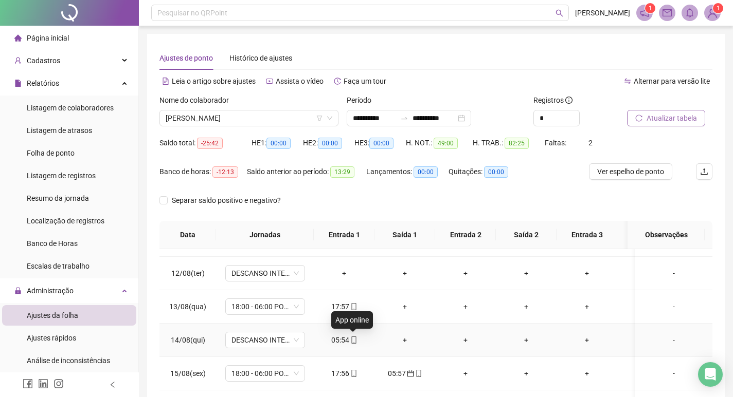
click at [354, 343] on icon "mobile" at bounding box center [353, 340] width 7 height 7
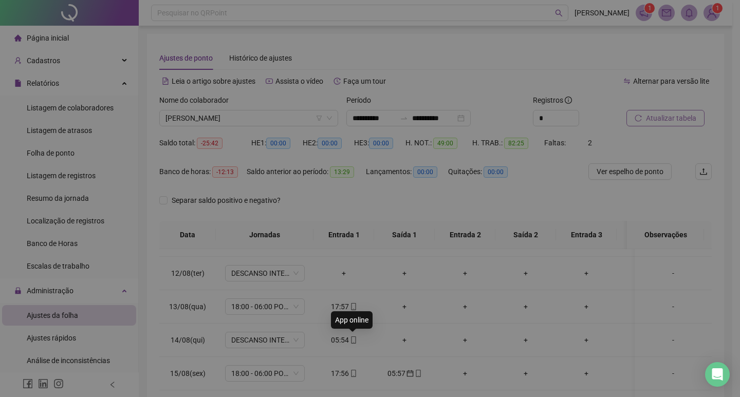
type input "**********"
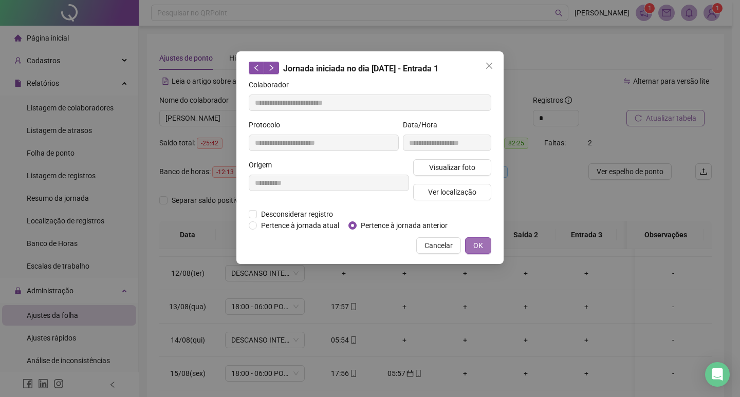
click at [467, 238] on button "OK" at bounding box center [478, 246] width 26 height 16
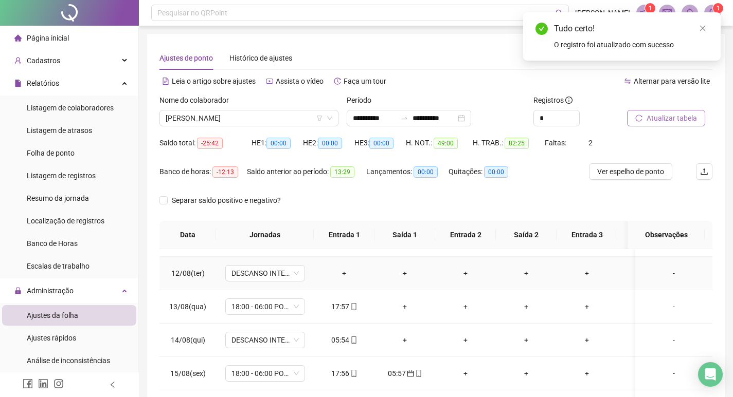
scroll to position [390, 0]
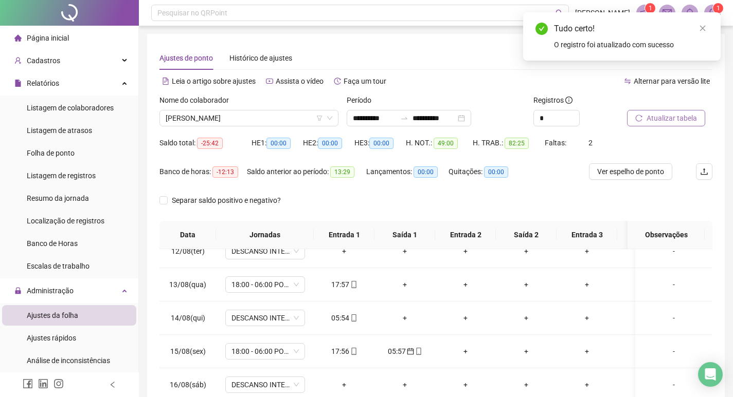
click at [685, 118] on span "Atualizar tabela" at bounding box center [671, 118] width 50 height 11
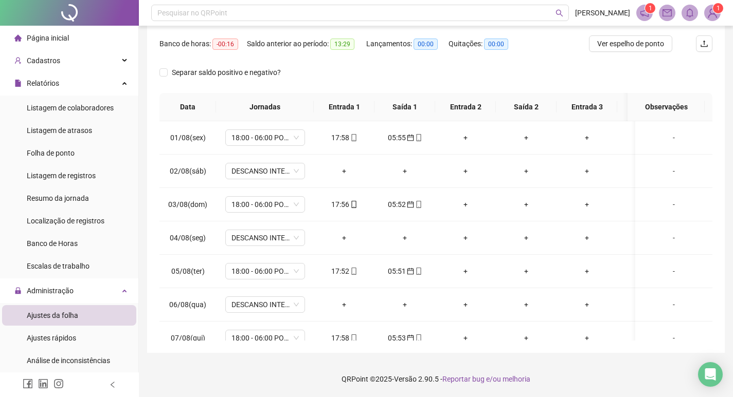
scroll to position [0, 0]
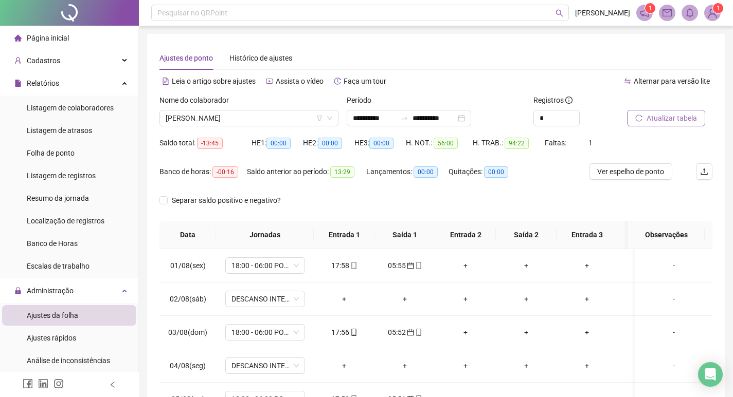
click at [677, 121] on span "Atualizar tabela" at bounding box center [671, 118] width 50 height 11
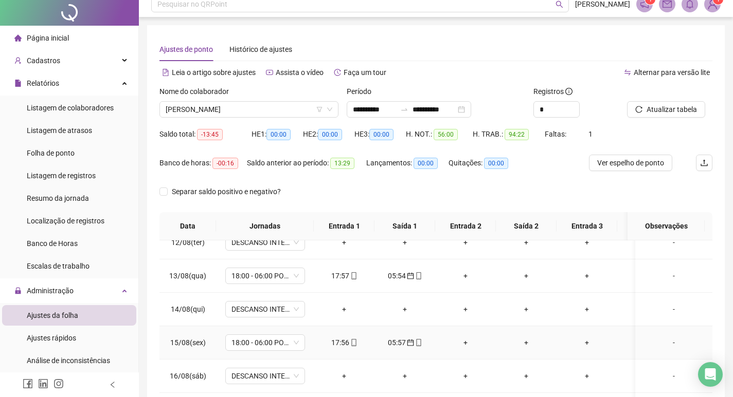
scroll to position [128, 0]
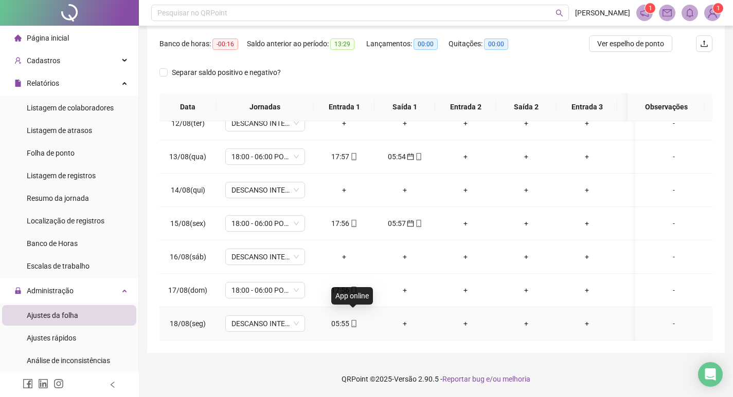
click at [356, 320] on icon "mobile" at bounding box center [353, 323] width 7 height 7
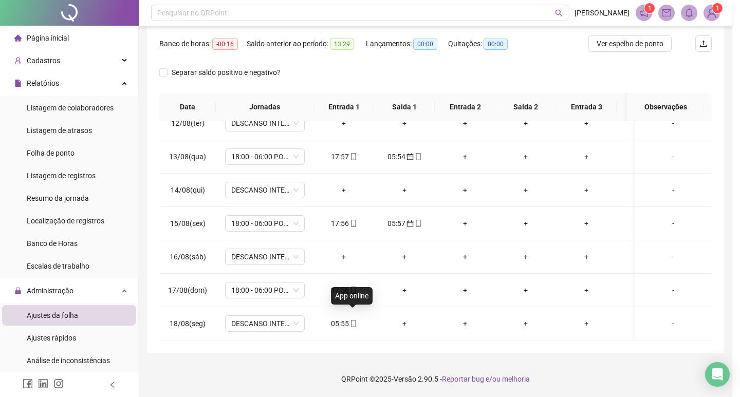
type input "**********"
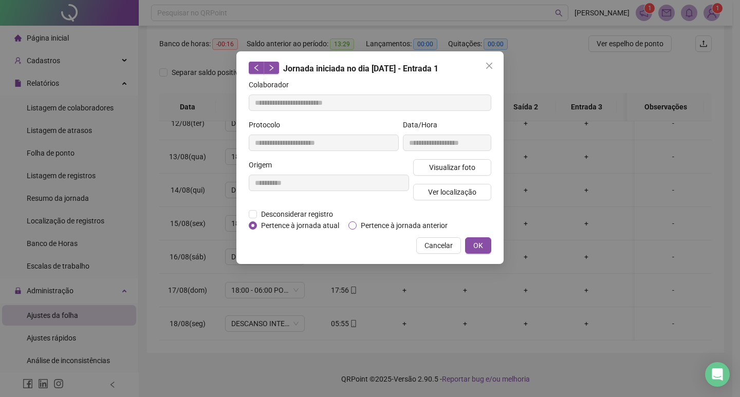
click at [354, 231] on div "**********" at bounding box center [369, 157] width 267 height 213
click at [353, 229] on label "Pertence à jornada anterior" at bounding box center [400, 225] width 103 height 11
click at [481, 245] on span "OK" at bounding box center [478, 245] width 10 height 11
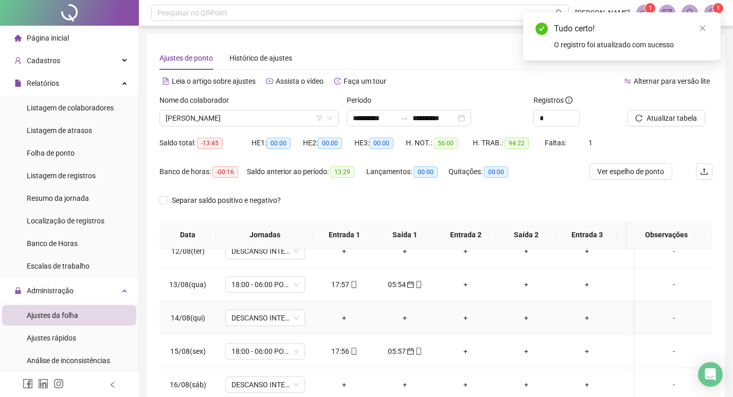
scroll to position [30, 0]
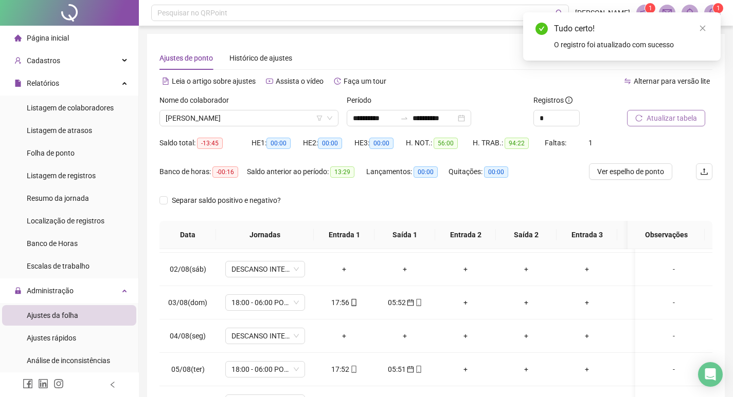
click at [664, 121] on span "Atualizar tabela" at bounding box center [671, 118] width 50 height 11
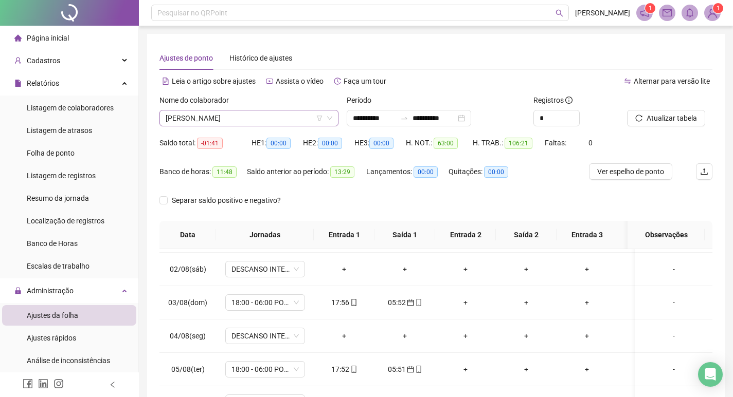
click at [276, 123] on span "LUCAS DOS SANTOS DE ARAUJO" at bounding box center [249, 118] width 167 height 15
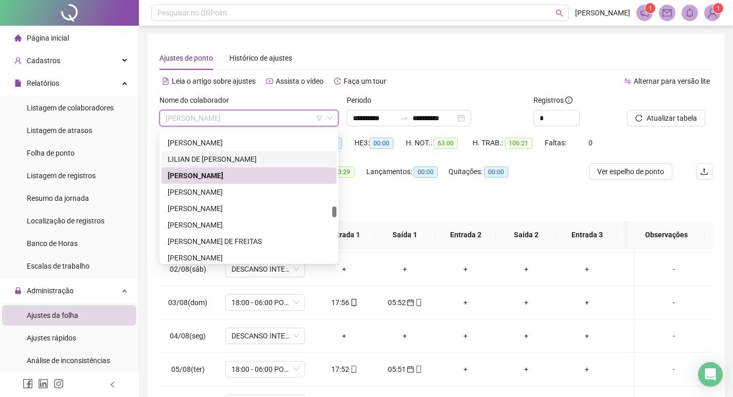
click at [264, 154] on div "LILIAN DE FATIMA PEREIRA ARAUJO" at bounding box center [249, 159] width 162 height 11
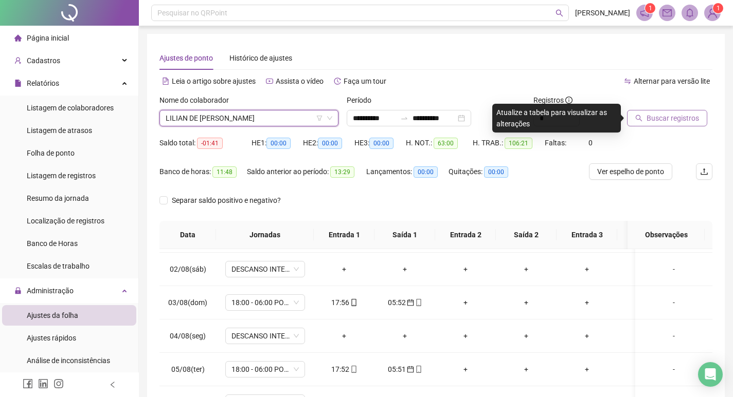
click at [661, 118] on span "Buscar registros" at bounding box center [672, 118] width 52 height 11
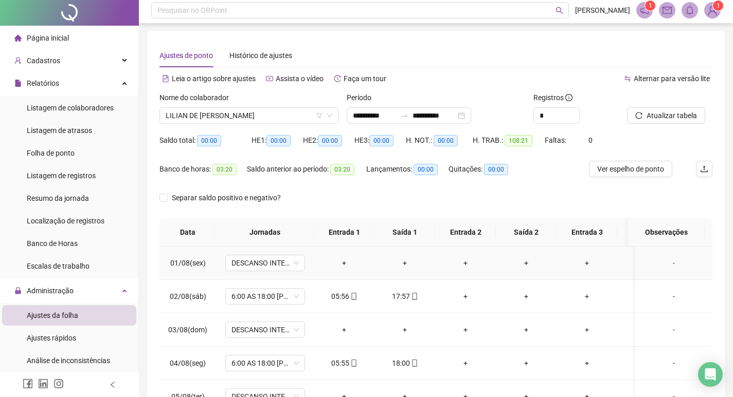
scroll to position [0, 0]
